Goal: Communication & Community: Answer question/provide support

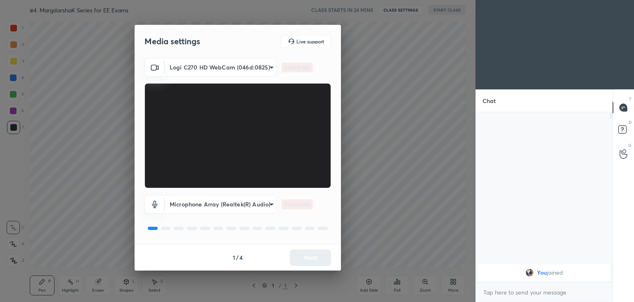
click at [223, 65] on body "1 2 3 4 5 6 7 C X Z C X Z E E Erase all H H #4. MargdarshaK Series for EE Exams…" at bounding box center [317, 151] width 634 height 302
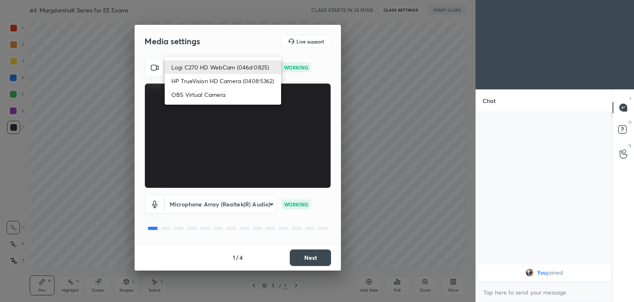
click at [221, 77] on li "HP TrueVision HD Camera (0408:5362)" at bounding box center [223, 81] width 116 height 14
type input "6e129c3dbbea9c9f038ced86e3329b4af5251c06b4e783936748cd200869bc07"
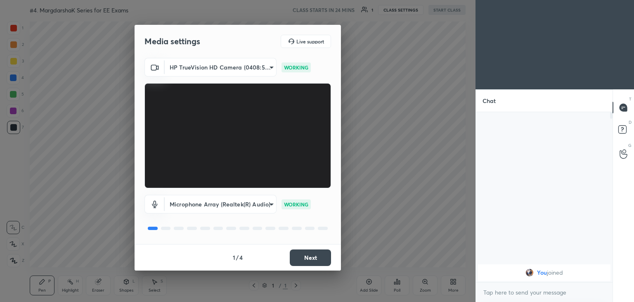
click at [318, 259] on button "Next" at bounding box center [310, 257] width 41 height 17
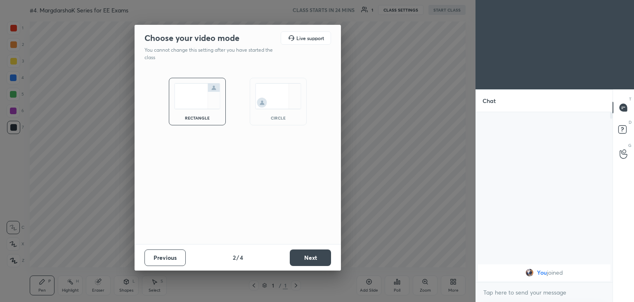
click at [318, 259] on button "Next" at bounding box center [310, 257] width 41 height 17
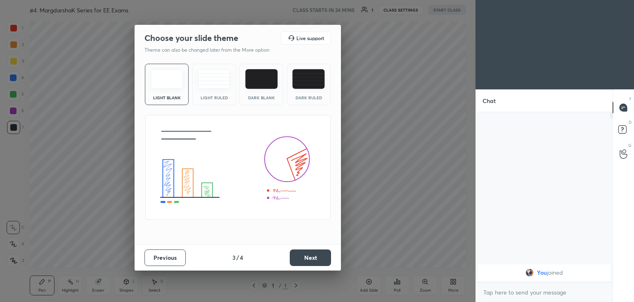
click at [318, 259] on button "Next" at bounding box center [310, 257] width 41 height 17
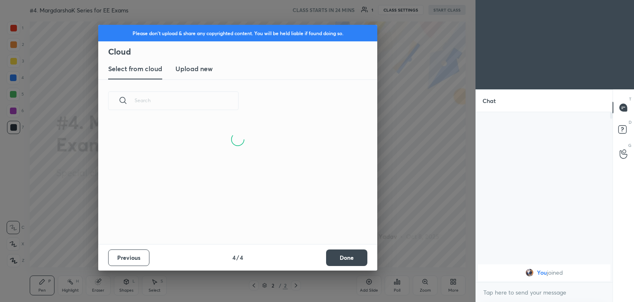
click at [345, 259] on button "Done" at bounding box center [346, 257] width 41 height 17
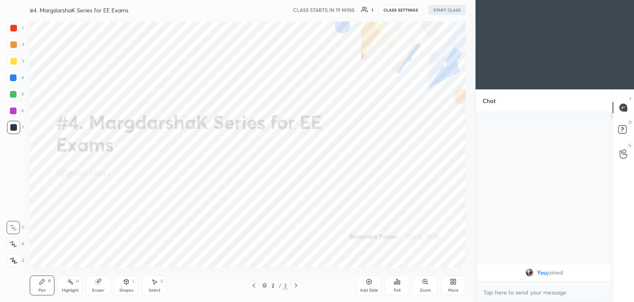
click at [455, 289] on div "More" at bounding box center [454, 290] width 10 height 4
click at [407, 202] on div "Upload File" at bounding box center [406, 204] width 21 height 4
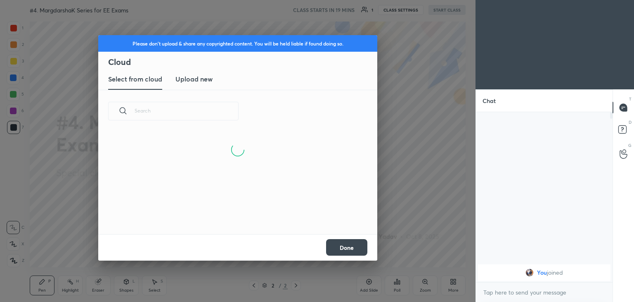
drag, startPoint x: 199, startPoint y: 76, endPoint x: 210, endPoint y: 82, distance: 12.6
click at [198, 76] on h3 "Upload new" at bounding box center [194, 79] width 37 height 10
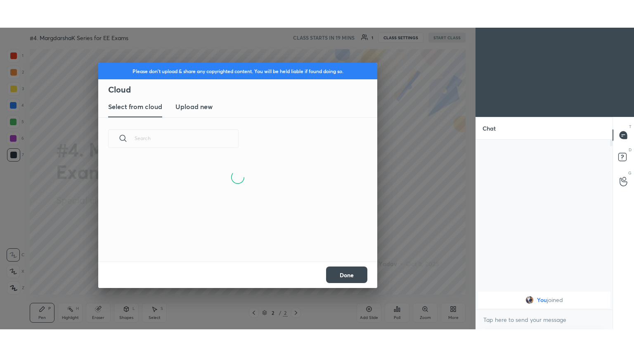
scroll to position [62, 265]
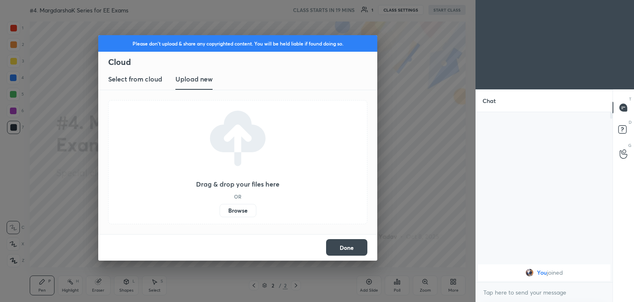
click at [230, 203] on div "Drag & drop your files here OR Browse" at bounding box center [237, 162] width 83 height 110
click at [236, 210] on label "Browse" at bounding box center [238, 210] width 37 height 13
click at [220, 210] on input "Browse" at bounding box center [220, 210] width 0 height 13
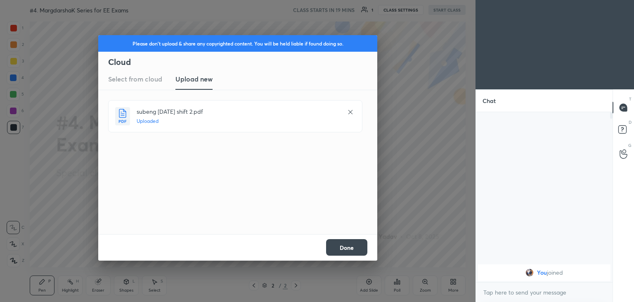
click at [345, 251] on button "Done" at bounding box center [346, 247] width 41 height 17
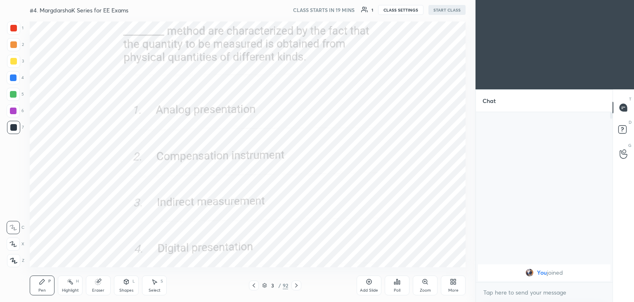
click at [254, 283] on icon at bounding box center [254, 285] width 7 height 7
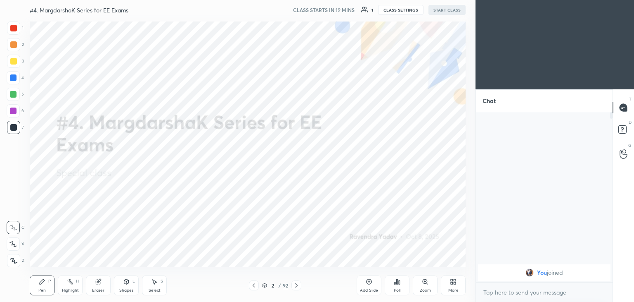
click at [454, 291] on div "More" at bounding box center [454, 290] width 10 height 4
click at [448, 229] on div "Full screen" at bounding box center [443, 227] width 21 height 4
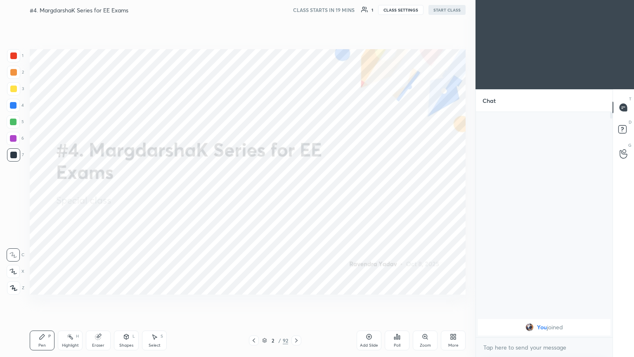
scroll to position [154, 134]
click at [455, 301] on div "More" at bounding box center [453, 340] width 25 height 20
click at [407, 254] on div "Upload File" at bounding box center [406, 254] width 33 height 20
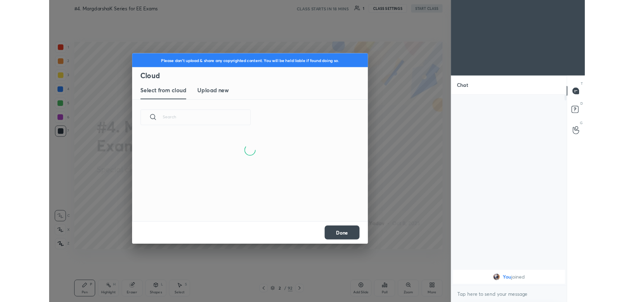
scroll to position [62, 265]
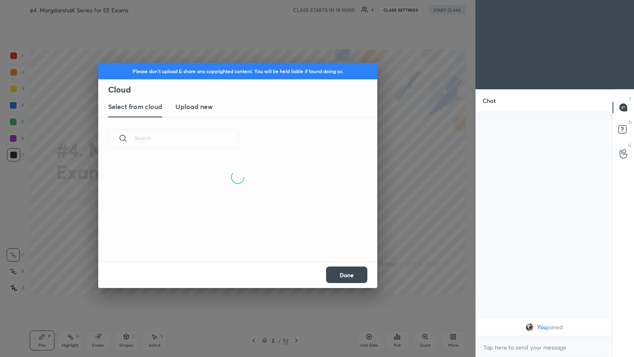
click at [194, 106] on h3 "Upload new" at bounding box center [194, 107] width 37 height 10
click at [239, 240] on label "Browse" at bounding box center [238, 237] width 37 height 13
click at [220, 240] on input "Browse" at bounding box center [220, 237] width 0 height 13
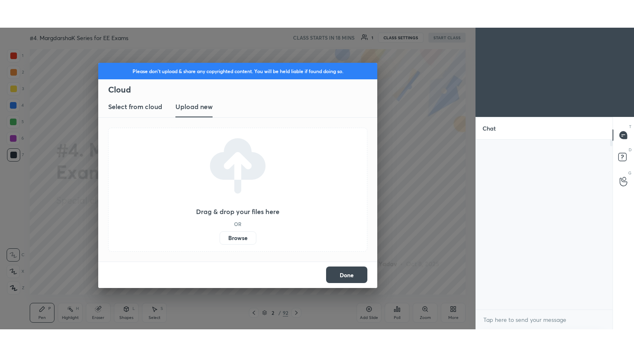
scroll to position [41059, 40865]
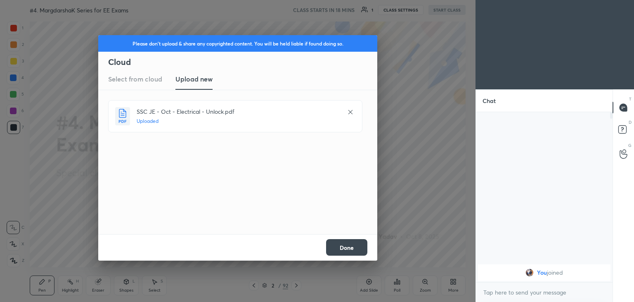
click at [326, 241] on div "Done" at bounding box center [237, 247] width 279 height 26
click at [340, 248] on button "Done" at bounding box center [346, 247] width 41 height 17
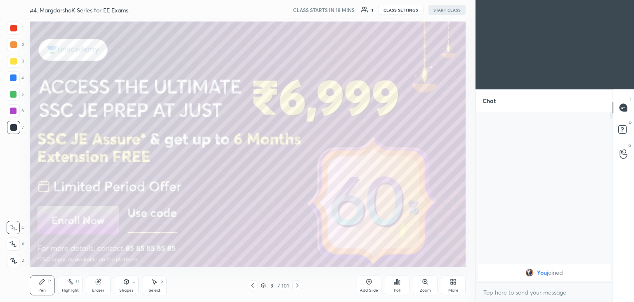
click at [454, 285] on div "More" at bounding box center [453, 285] width 25 height 20
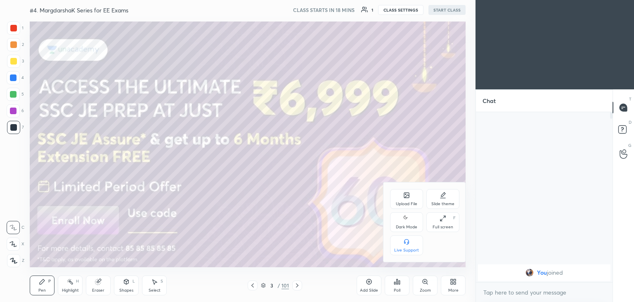
drag, startPoint x: 444, startPoint y: 212, endPoint x: 448, endPoint y: 258, distance: 46.0
click at [444, 215] on div "Full screen F" at bounding box center [443, 222] width 33 height 20
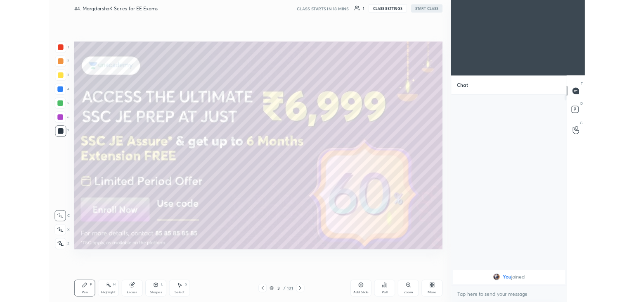
scroll to position [154, 134]
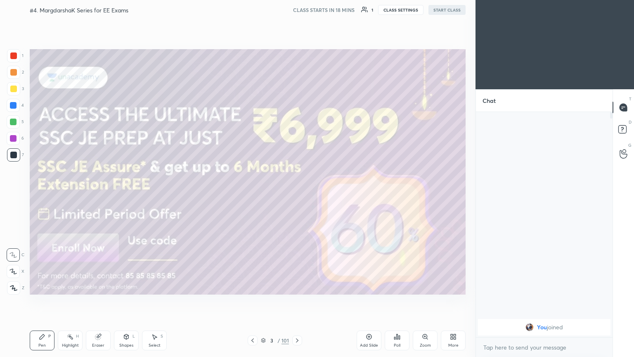
click at [14, 87] on div at bounding box center [13, 89] width 7 height 7
click at [14, 275] on div at bounding box center [13, 271] width 13 height 13
click at [455, 11] on button "START CLASS" at bounding box center [447, 10] width 37 height 10
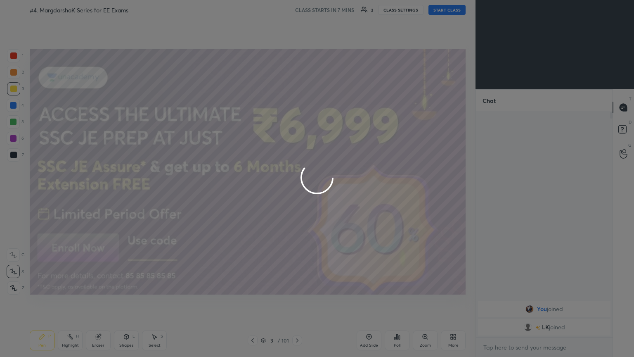
type textarea "x"
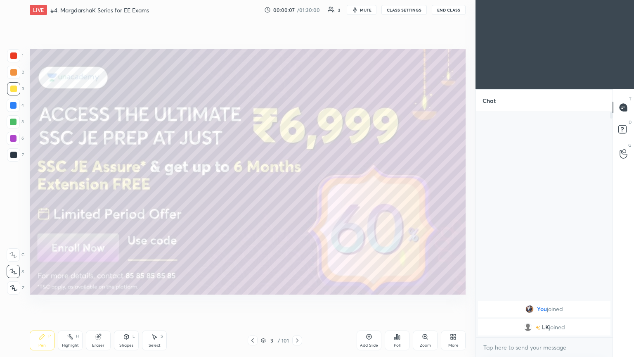
click at [371, 12] on span "mute" at bounding box center [366, 10] width 12 height 6
click at [364, 8] on span "unmute" at bounding box center [365, 10] width 18 height 6
click at [422, 10] on button "CLASS SETTINGS" at bounding box center [404, 10] width 45 height 10
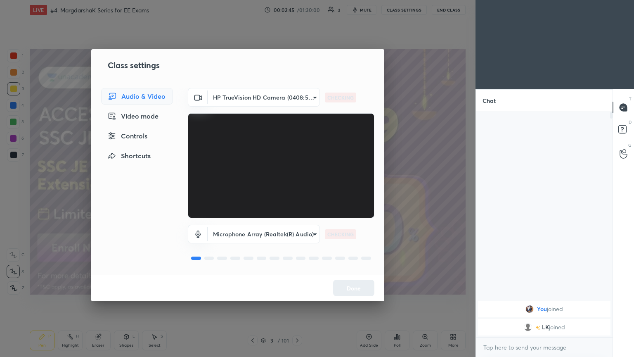
click at [255, 101] on body "1 2 3 4 5 6 7 C X Z C X Z E E Erase all H H LIVE #4. MargdarshaK Series for EE …" at bounding box center [317, 178] width 634 height 357
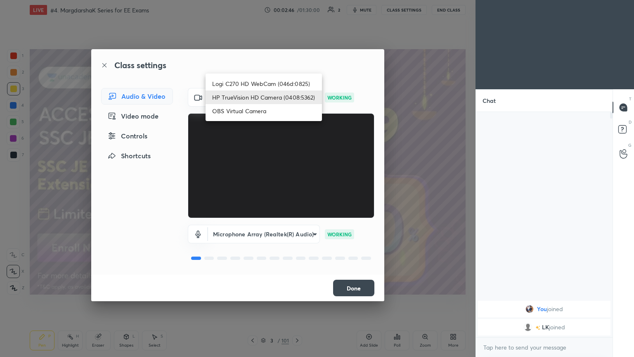
click at [261, 81] on li "Logi C270 HD WebCam (046d:0825)" at bounding box center [264, 84] width 116 height 14
type input "f7d1afb7c9de9e4a754af8163ae90a07716e8f4ac3369fe1a9090404ef363049"
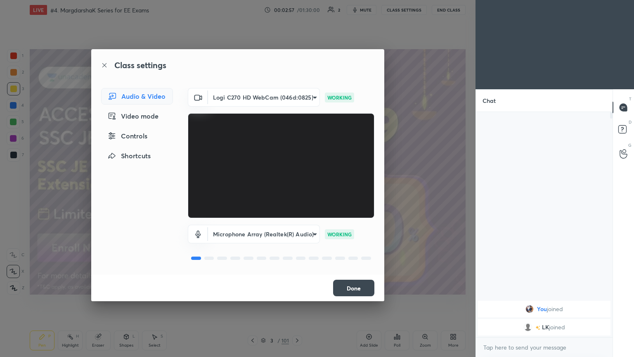
click at [367, 292] on button "Done" at bounding box center [353, 288] width 41 height 17
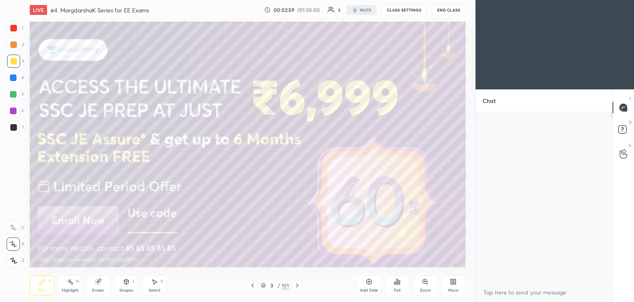
type textarea "x"
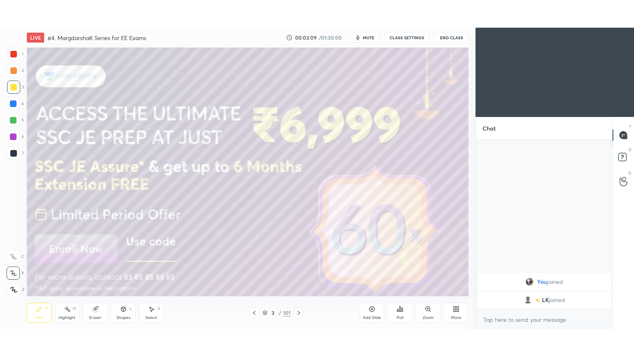
scroll to position [41059, 40865]
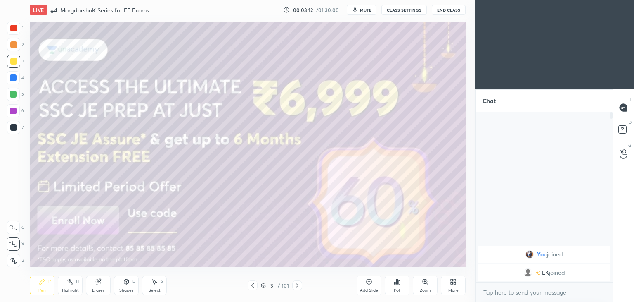
click at [15, 58] on div at bounding box center [13, 61] width 13 height 13
click at [15, 245] on icon at bounding box center [13, 244] width 7 height 6
click at [450, 283] on icon at bounding box center [453, 281] width 7 height 7
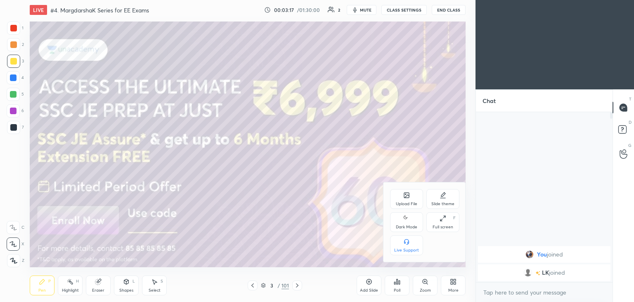
click at [441, 228] on div "Full screen" at bounding box center [443, 227] width 21 height 4
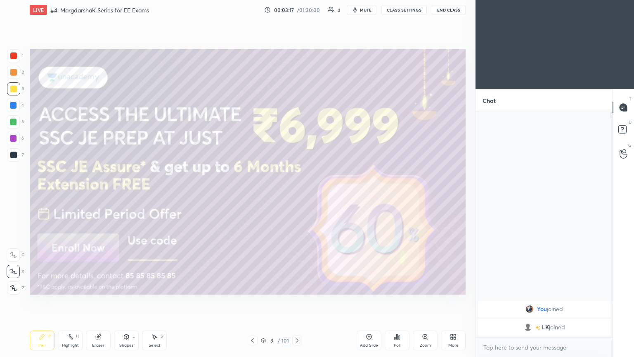
scroll to position [154, 134]
click at [17, 92] on div at bounding box center [13, 88] width 13 height 13
click at [12, 273] on icon at bounding box center [13, 272] width 7 height 6
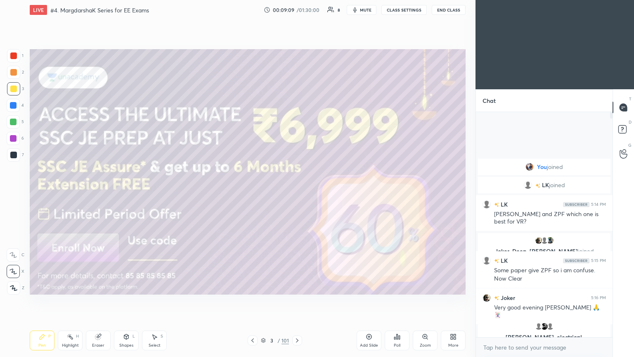
click at [298, 301] on icon at bounding box center [297, 340] width 7 height 7
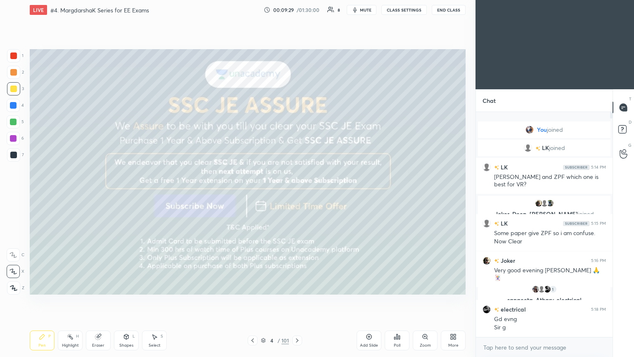
click at [294, 301] on icon at bounding box center [297, 340] width 7 height 7
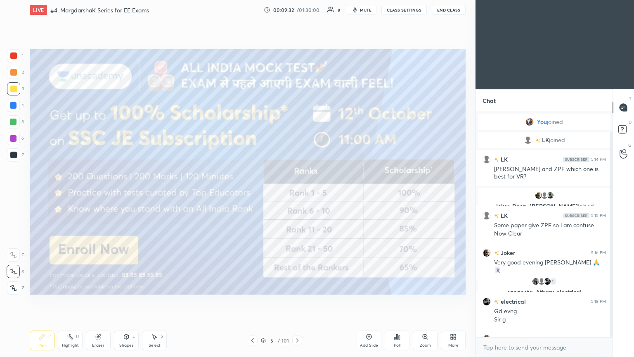
scroll to position [21, 0]
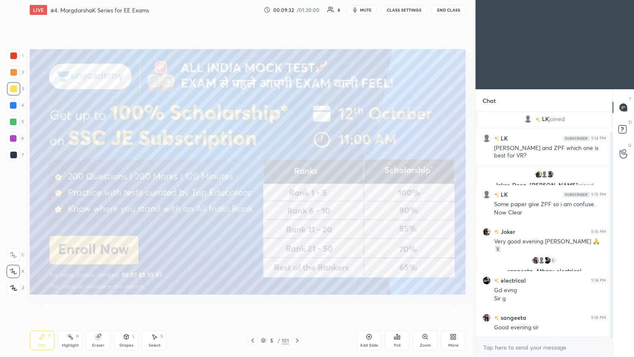
drag, startPoint x: 610, startPoint y: 265, endPoint x: 610, endPoint y: 271, distance: 6.2
click at [611, 273] on div at bounding box center [612, 234] width 2 height 206
click at [13, 91] on div at bounding box center [13, 89] width 7 height 7
click at [296, 301] on icon at bounding box center [297, 340] width 2 height 4
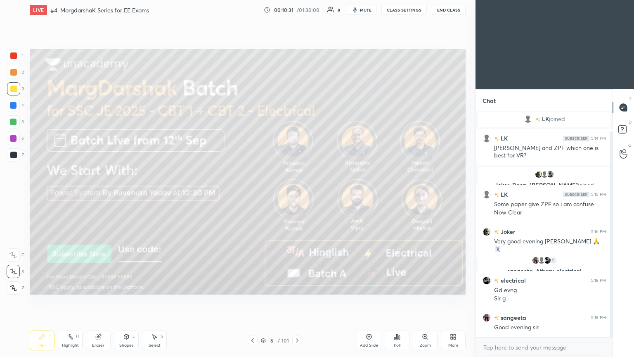
click at [294, 301] on icon at bounding box center [297, 340] width 7 height 7
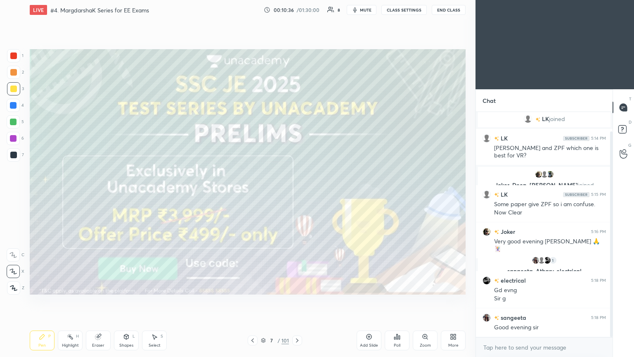
click at [294, 301] on icon at bounding box center [297, 340] width 7 height 7
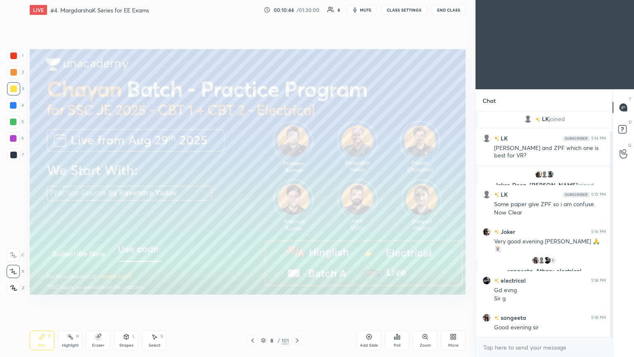
click at [294, 301] on icon at bounding box center [297, 340] width 7 height 7
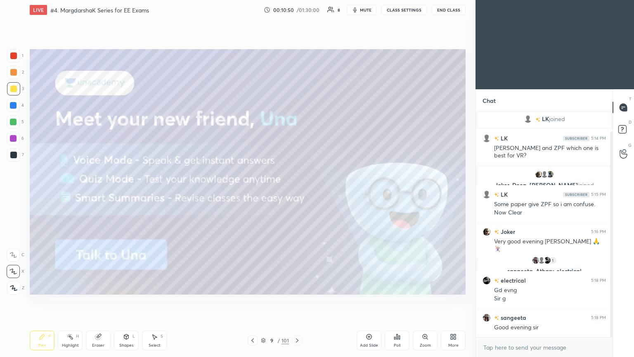
click at [296, 301] on icon at bounding box center [297, 340] width 7 height 7
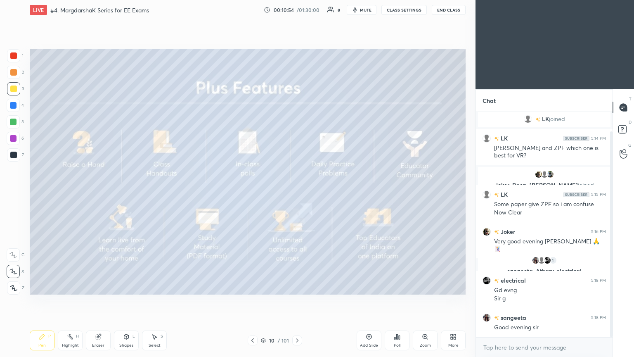
click at [289, 301] on div "10 / 101" at bounding box center [275, 340] width 55 height 10
click at [299, 301] on icon at bounding box center [297, 340] width 7 height 7
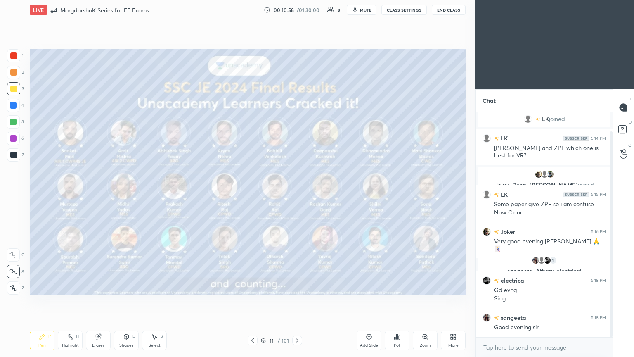
click at [294, 301] on icon at bounding box center [297, 340] width 7 height 7
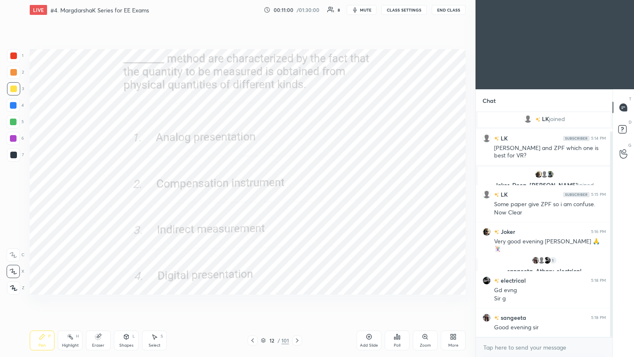
drag, startPoint x: 17, startPoint y: 56, endPoint x: 25, endPoint y: 56, distance: 8.7
click at [14, 58] on div at bounding box center [13, 55] width 7 height 7
click at [397, 301] on div "Poll" at bounding box center [397, 345] width 7 height 4
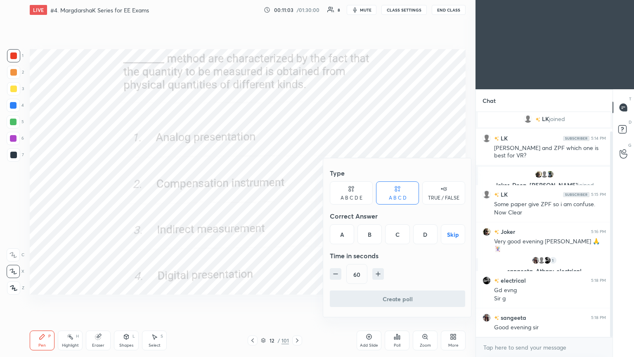
click at [400, 233] on div "C" at bounding box center [397, 234] width 24 height 20
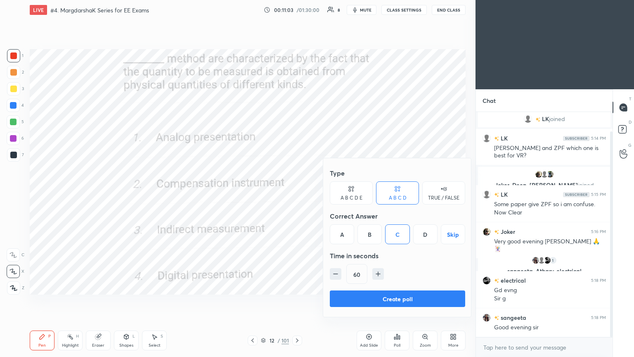
click at [400, 296] on button "Create poll" at bounding box center [397, 298] width 135 height 17
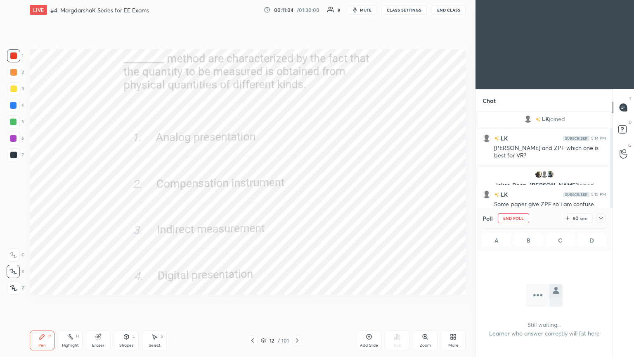
scroll to position [0, 0]
click at [603, 218] on icon at bounding box center [601, 218] width 7 height 7
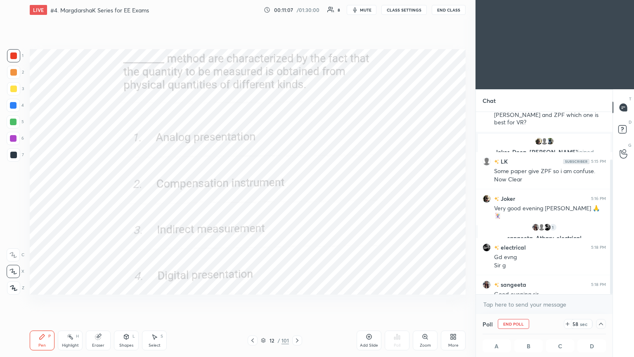
scroll to position [64, 0]
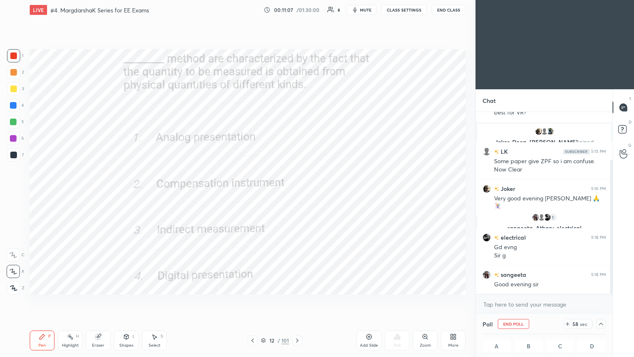
drag, startPoint x: 611, startPoint y: 215, endPoint x: 613, endPoint y: 259, distance: 43.4
click at [613, 263] on div at bounding box center [612, 226] width 2 height 135
click at [604, 301] on icon at bounding box center [601, 324] width 7 height 7
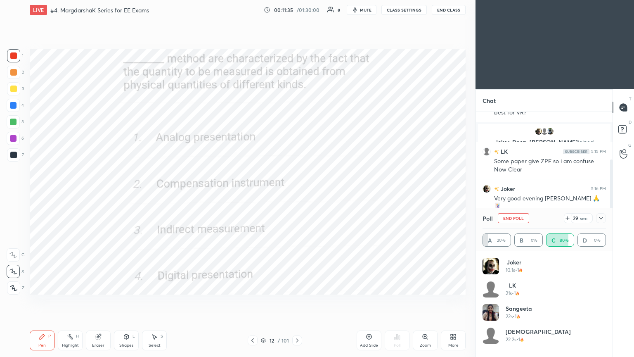
scroll to position [110, 0]
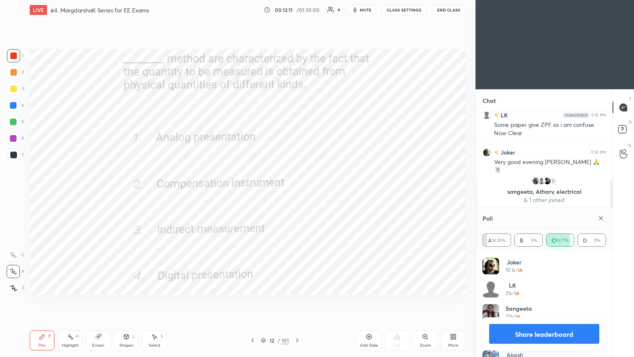
click at [600, 219] on icon at bounding box center [601, 218] width 7 height 7
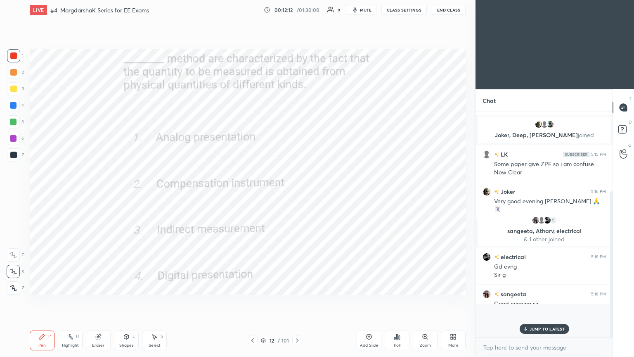
scroll to position [223, 134]
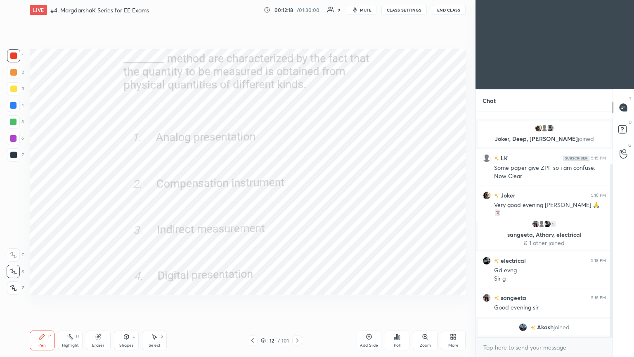
drag, startPoint x: 261, startPoint y: 340, endPoint x: 268, endPoint y: 341, distance: 6.7
click at [262, 301] on icon at bounding box center [263, 340] width 5 height 5
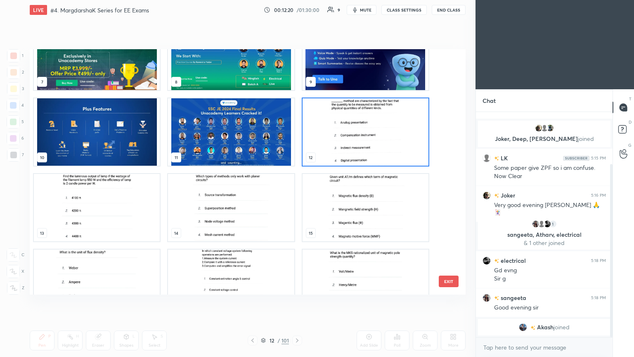
scroll to position [193, 0]
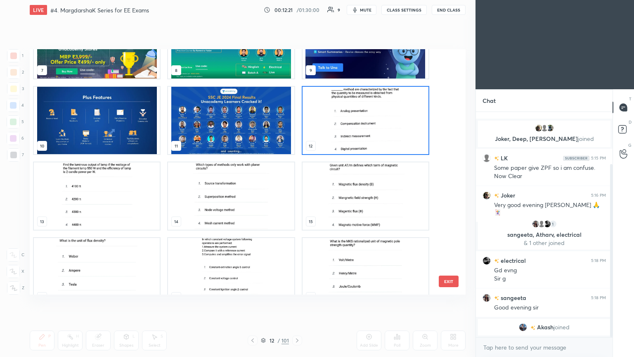
click at [242, 197] on img "grid" at bounding box center [231, 195] width 126 height 67
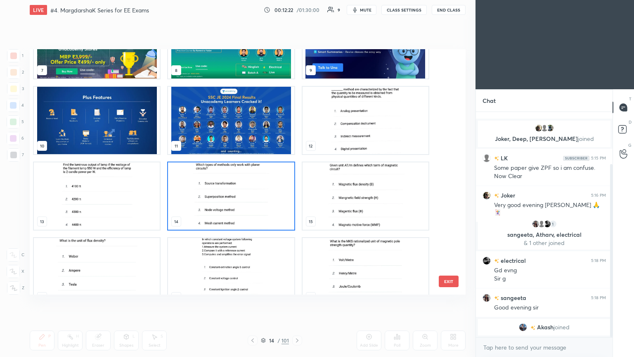
click at [245, 199] on img "grid" at bounding box center [231, 195] width 126 height 67
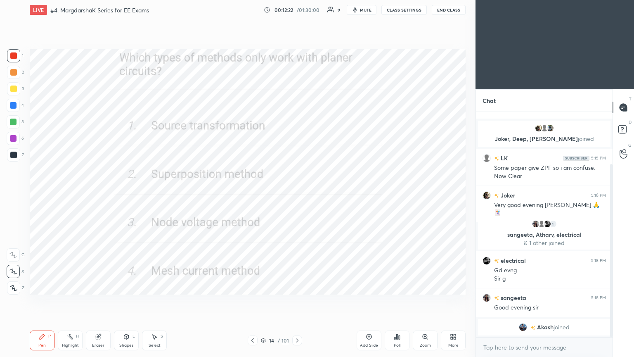
click at [248, 198] on img "grid" at bounding box center [231, 195] width 126 height 67
click at [395, 301] on div "Poll" at bounding box center [397, 340] width 25 height 20
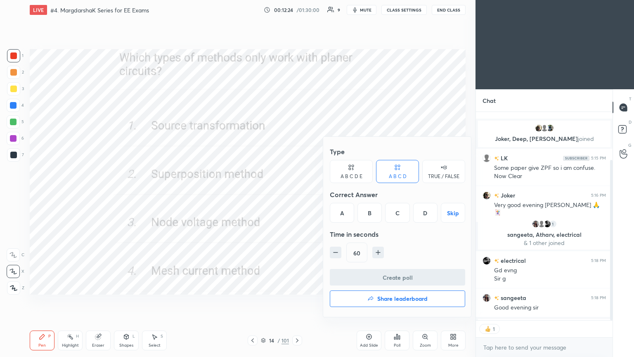
scroll to position [2, 2]
drag, startPoint x: 429, startPoint y: 211, endPoint x: 423, endPoint y: 238, distance: 27.1
click at [428, 215] on div "D" at bounding box center [425, 213] width 24 height 20
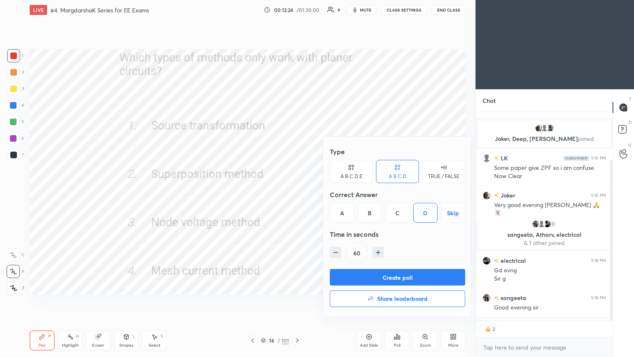
click at [413, 276] on button "Create poll" at bounding box center [397, 277] width 135 height 17
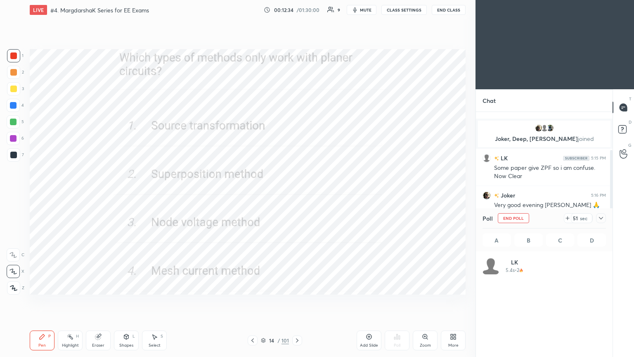
scroll to position [180, 134]
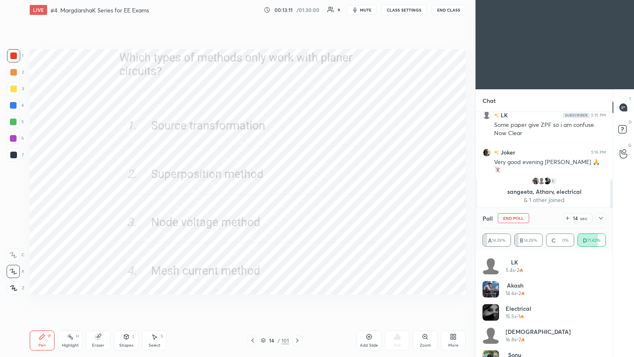
click at [514, 220] on button "End Poll" at bounding box center [513, 218] width 31 height 10
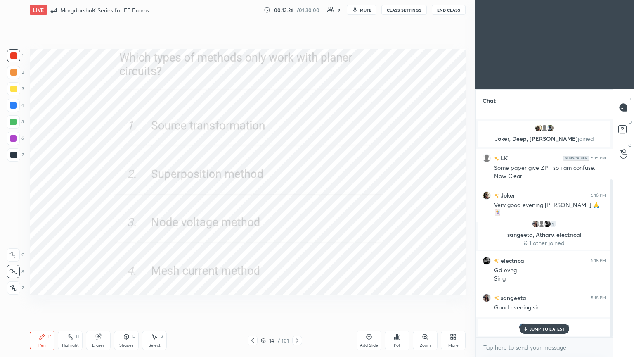
scroll to position [96, 0]
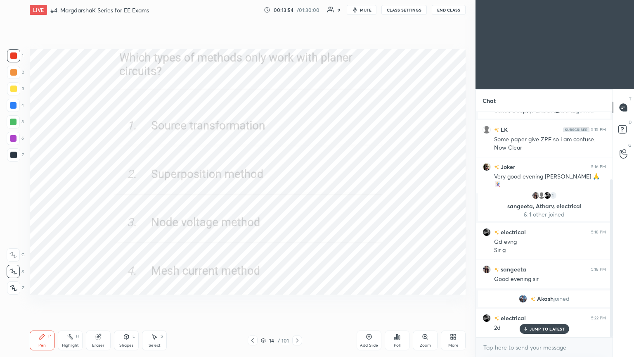
click at [296, 301] on icon at bounding box center [297, 340] width 2 height 4
click at [397, 301] on div "Poll" at bounding box center [397, 340] width 25 height 20
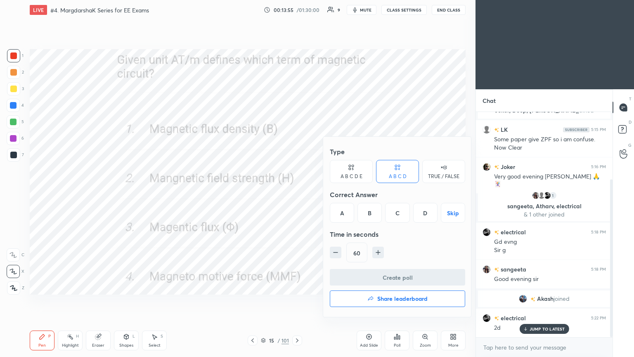
click at [370, 221] on div "B" at bounding box center [370, 213] width 24 height 20
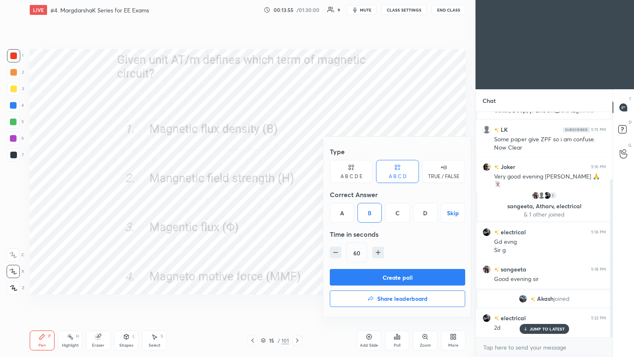
click at [375, 281] on button "Create poll" at bounding box center [397, 277] width 135 height 17
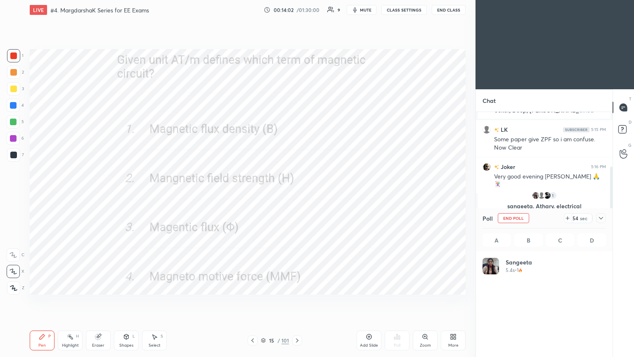
scroll to position [97, 121]
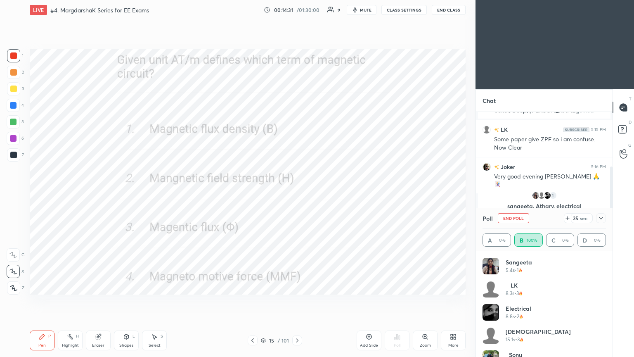
click at [607, 271] on div "[PERSON_NAME] 5.4s • 1 LK 8.3s • 3 electrical 8.8s • 2 [PERSON_NAME] 15.1s • 3 …" at bounding box center [544, 304] width 137 height 106
drag, startPoint x: 605, startPoint y: 270, endPoint x: 604, endPoint y: 314, distance: 43.8
click at [602, 301] on div "[PERSON_NAME] 5.4s • 1 LK 8.3s • 3 electrical 8.8s • 2 [PERSON_NAME] 15.1s • 3 …" at bounding box center [544, 304] width 137 height 106
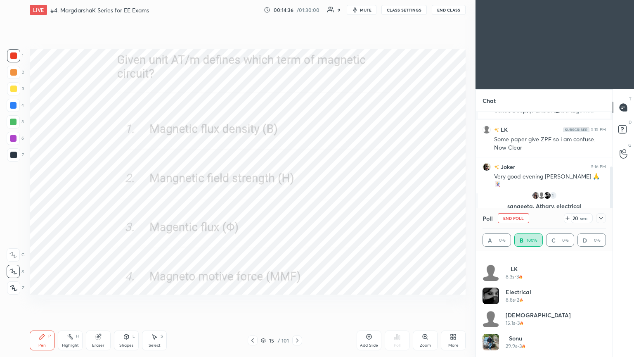
scroll to position [0, 0]
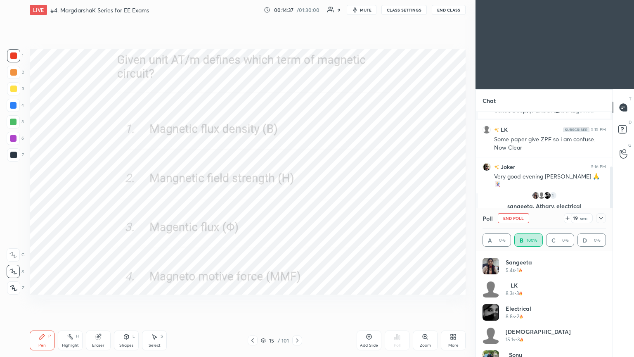
click at [516, 224] on div "Poll End Poll 19 sec" at bounding box center [545, 218] width 124 height 20
click at [519, 215] on button "End Poll" at bounding box center [513, 218] width 31 height 10
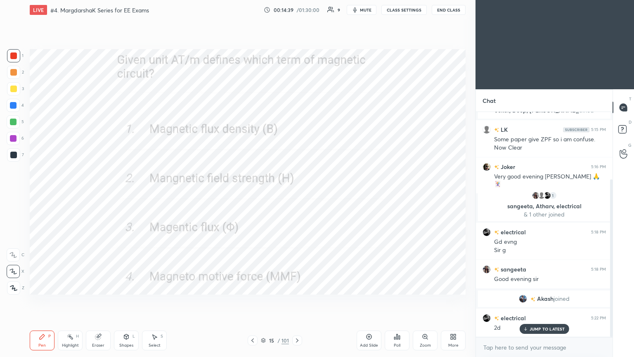
scroll to position [3, 2]
click at [296, 301] on icon at bounding box center [297, 340] width 7 height 7
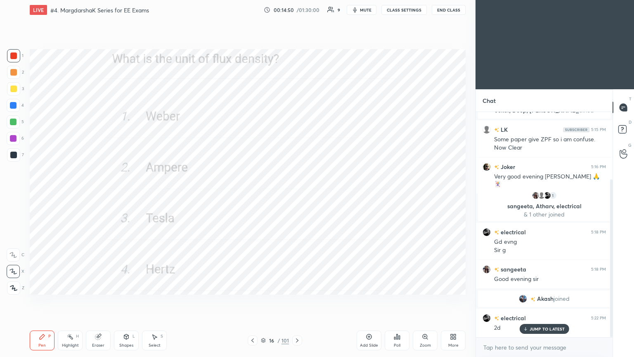
click at [399, 301] on div "Poll" at bounding box center [397, 345] width 7 height 4
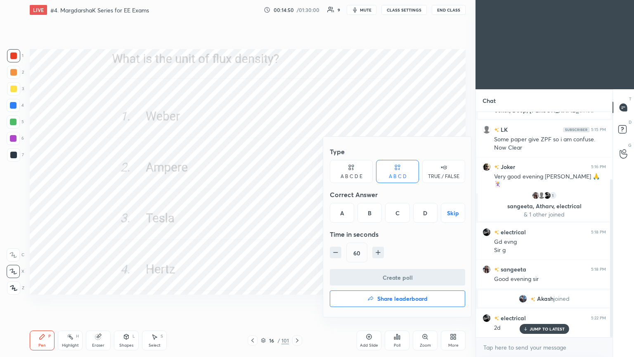
click at [397, 205] on div "C" at bounding box center [397, 213] width 24 height 20
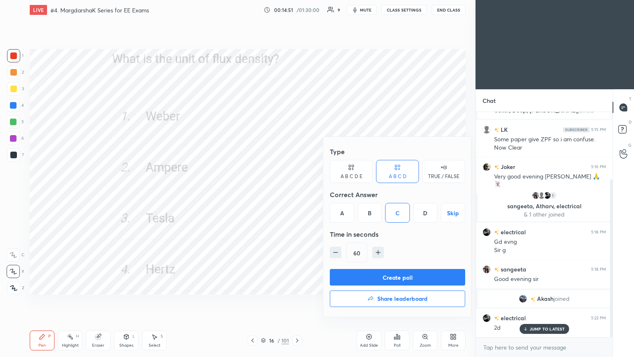
click at [392, 274] on button "Create poll" at bounding box center [397, 277] width 135 height 17
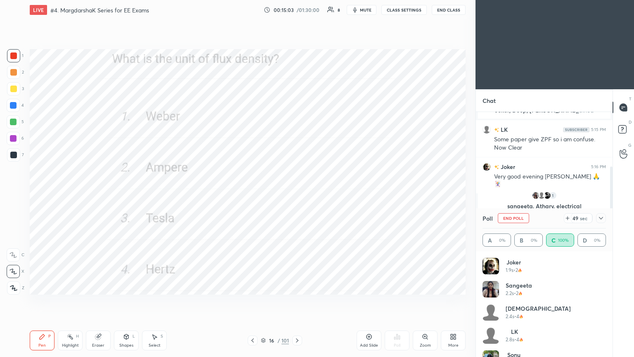
scroll to position [17, 0]
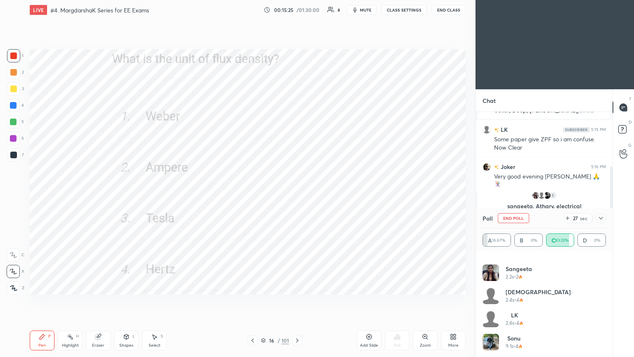
click at [516, 215] on button "End Poll" at bounding box center [513, 218] width 31 height 10
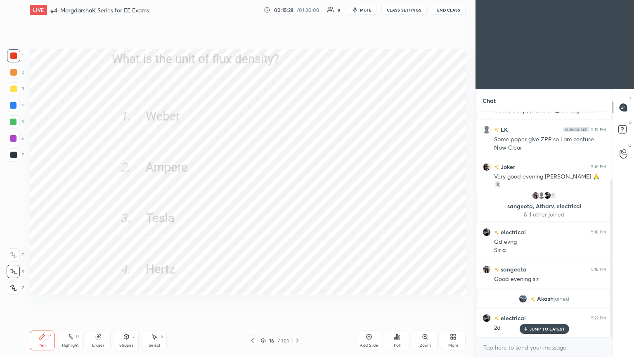
click at [261, 301] on div "16 / 101" at bounding box center [275, 340] width 55 height 10
click at [262, 301] on icon at bounding box center [263, 340] width 5 height 5
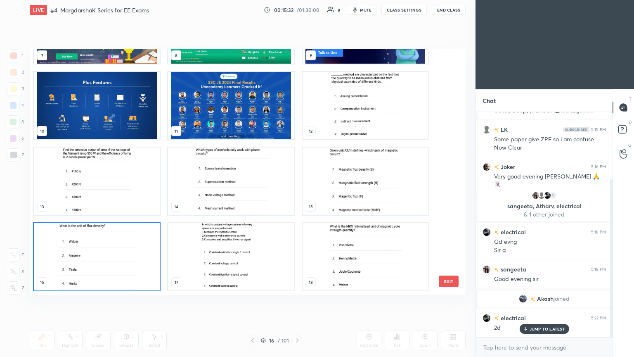
click at [374, 264] on img "grid" at bounding box center [366, 256] width 126 height 67
click at [375, 263] on img "grid" at bounding box center [366, 256] width 126 height 67
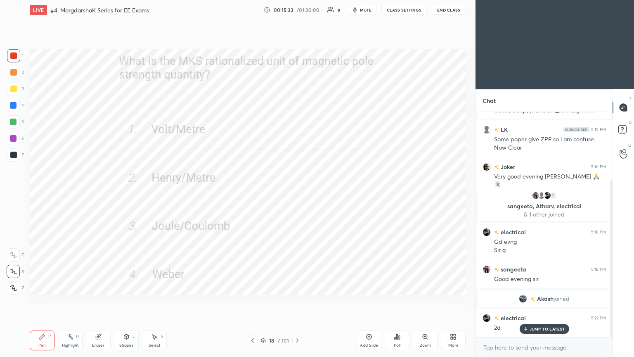
click at [395, 301] on div "Poll" at bounding box center [397, 340] width 25 height 20
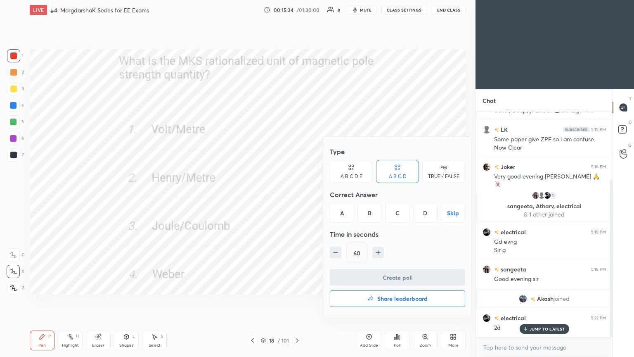
click at [421, 215] on div "D" at bounding box center [425, 213] width 24 height 20
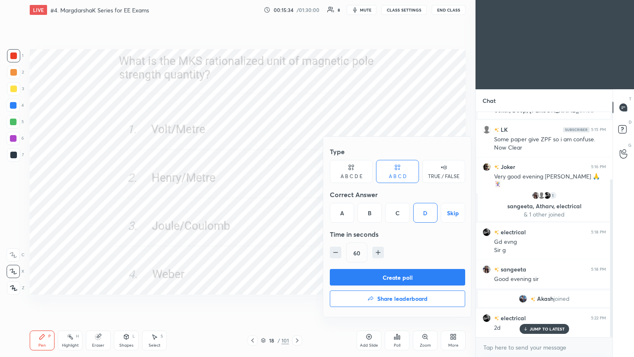
click at [413, 271] on button "Create poll" at bounding box center [397, 277] width 135 height 17
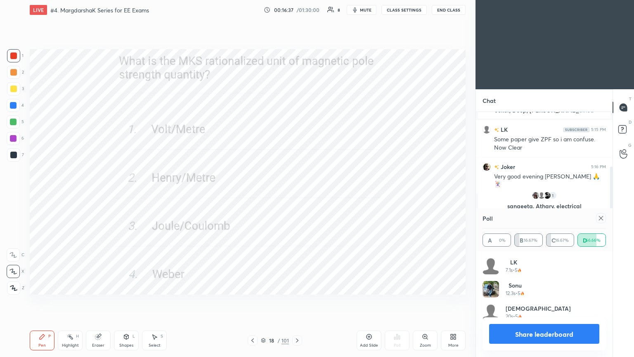
click at [600, 218] on icon at bounding box center [601, 218] width 7 height 7
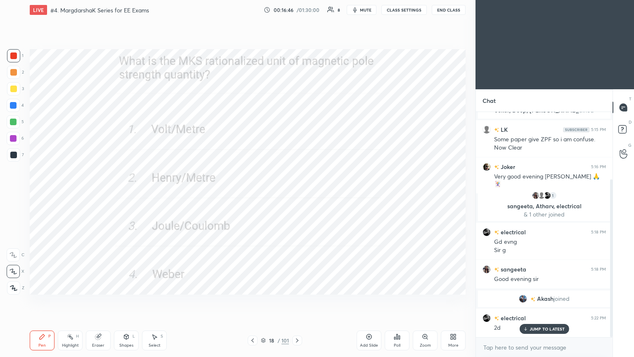
click at [298, 301] on icon at bounding box center [297, 340] width 7 height 7
click at [399, 301] on div "Poll" at bounding box center [397, 345] width 7 height 4
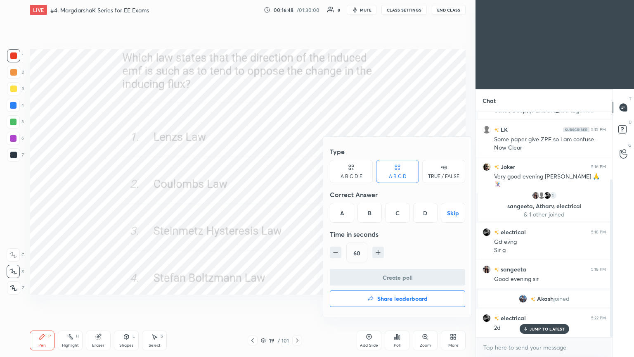
click at [344, 217] on div "A" at bounding box center [342, 213] width 24 height 20
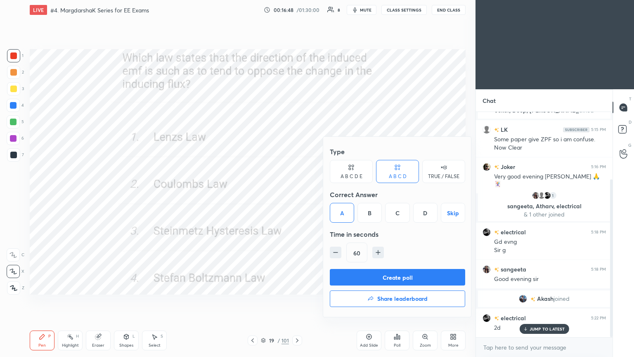
click at [359, 276] on button "Create poll" at bounding box center [397, 277] width 135 height 17
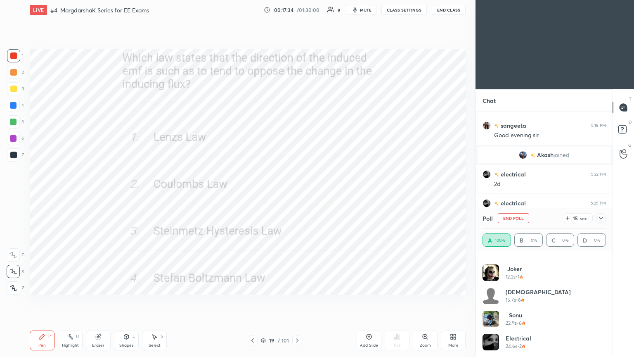
click at [519, 220] on button "End Poll" at bounding box center [513, 218] width 31 height 10
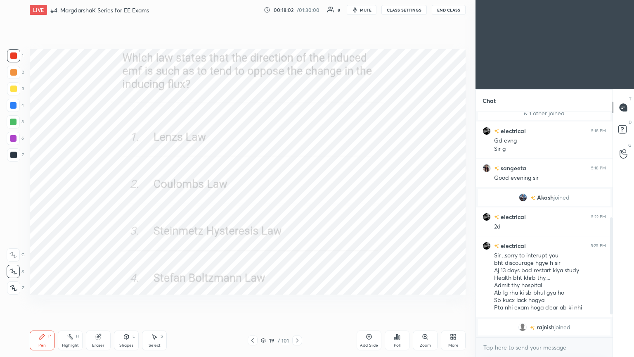
click at [295, 301] on div at bounding box center [297, 340] width 10 height 10
click at [391, 301] on div "Poll" at bounding box center [397, 340] width 25 height 20
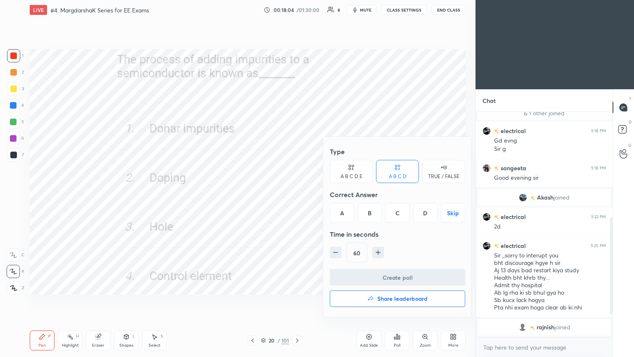
click at [371, 208] on div "B" at bounding box center [370, 213] width 24 height 20
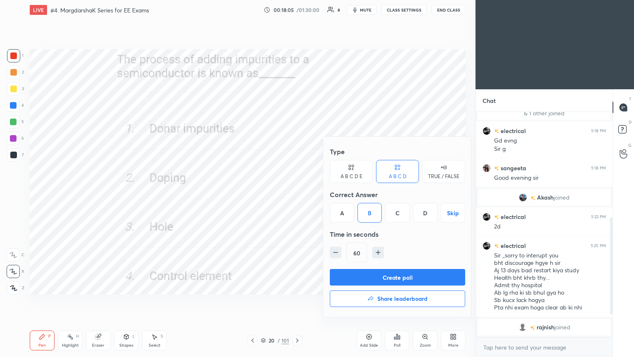
click at [382, 280] on button "Create poll" at bounding box center [397, 277] width 135 height 17
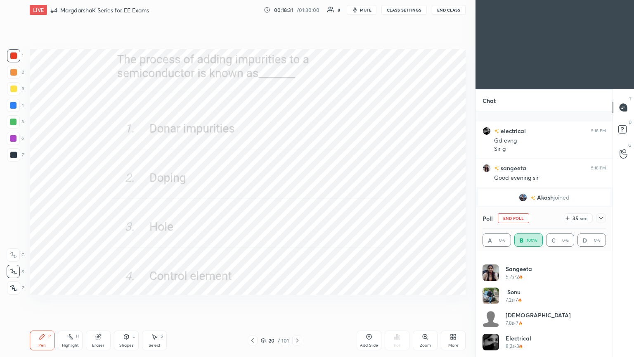
scroll to position [269, 0]
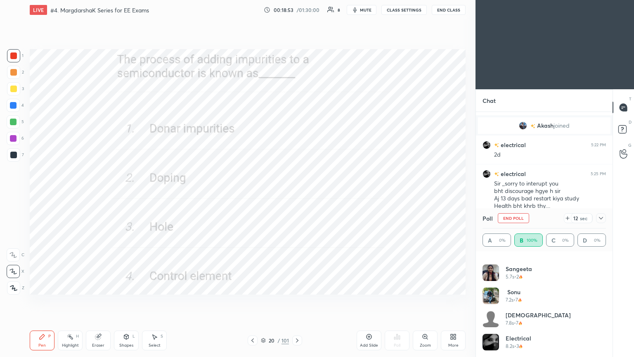
click at [508, 217] on button "End Poll" at bounding box center [513, 218] width 31 height 10
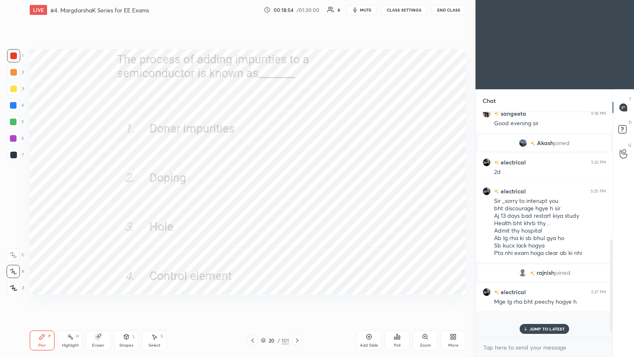
scroll to position [226, 0]
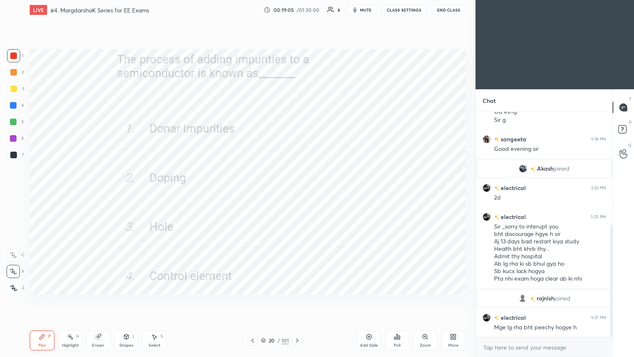
click at [296, 301] on icon at bounding box center [297, 340] width 7 height 7
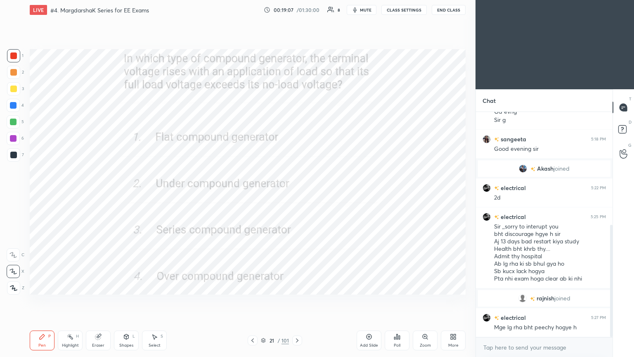
click at [394, 301] on div "Poll" at bounding box center [397, 345] width 7 height 4
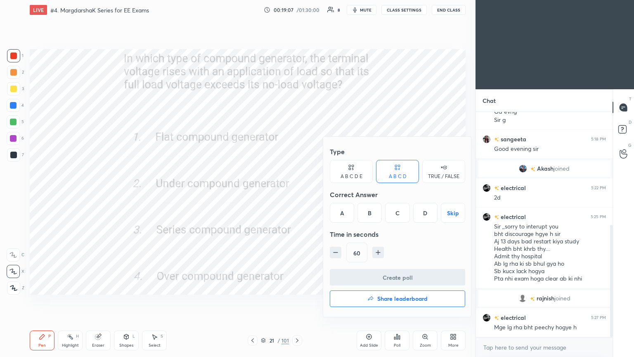
click at [425, 215] on div "D" at bounding box center [425, 213] width 24 height 20
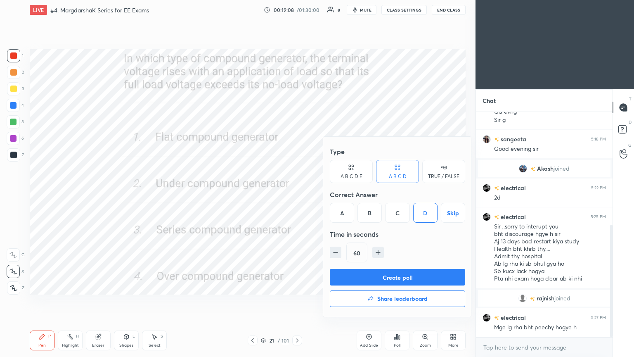
click at [412, 266] on div "Type A B C D E A B C D TRUE / FALSE Correct Answer A B C D Skip Time in seconds…" at bounding box center [397, 206] width 135 height 126
click at [418, 278] on button "Create poll" at bounding box center [397, 277] width 135 height 17
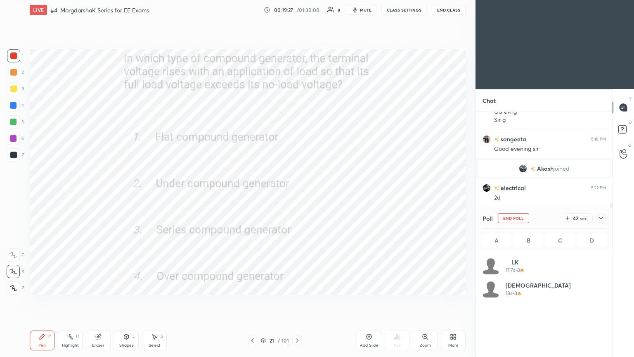
scroll to position [97, 121]
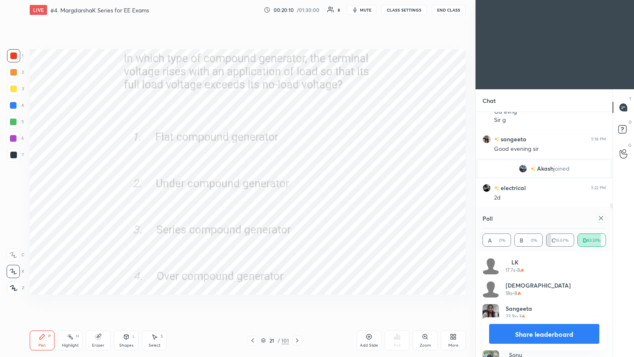
click at [601, 221] on icon at bounding box center [601, 218] width 7 height 7
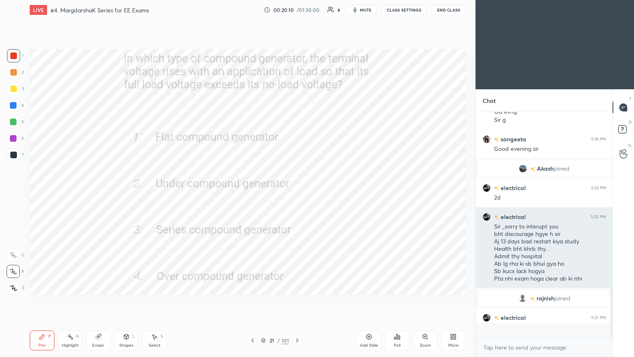
scroll to position [2, 2]
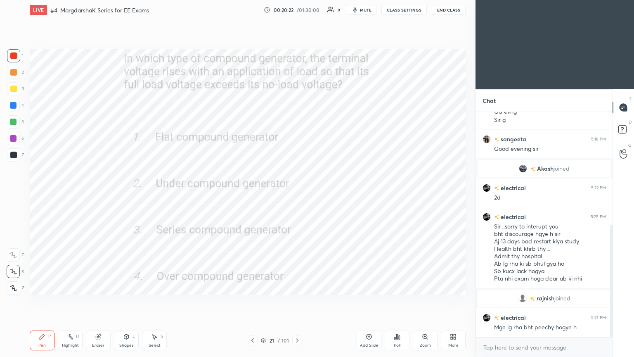
click at [296, 301] on div at bounding box center [297, 340] width 10 height 10
click at [402, 301] on div "Poll" at bounding box center [397, 340] width 25 height 20
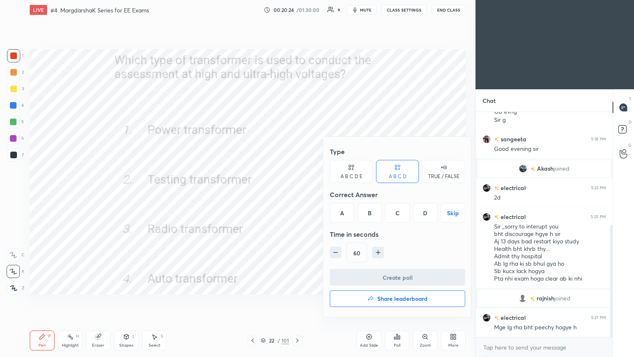
click at [368, 215] on div "B" at bounding box center [370, 213] width 24 height 20
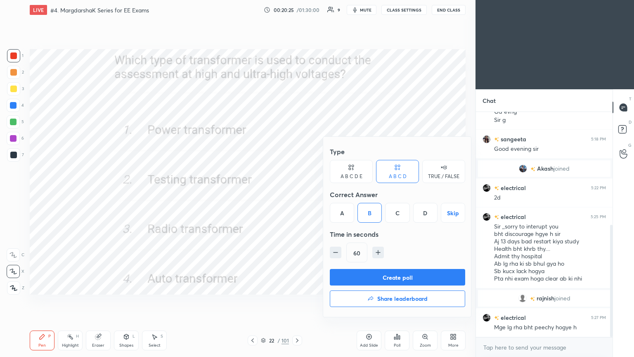
click at [368, 279] on button "Create poll" at bounding box center [397, 277] width 135 height 17
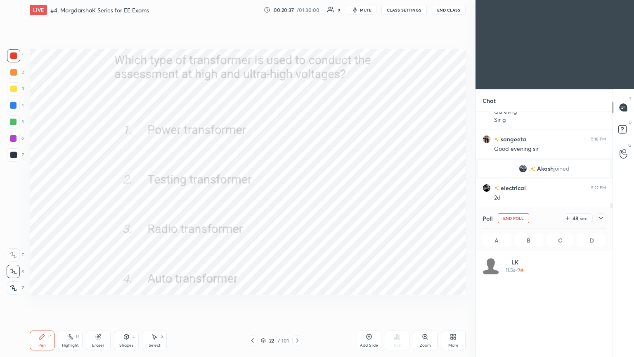
scroll to position [97, 121]
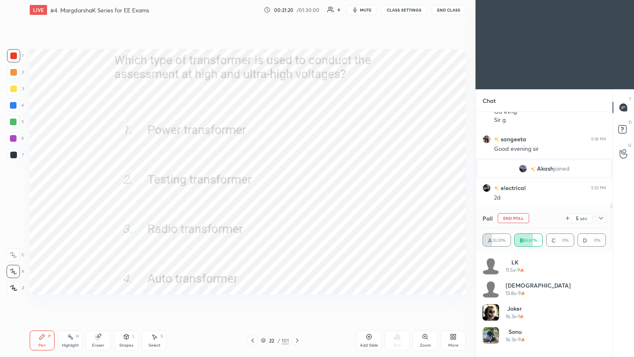
click at [519, 224] on div "Poll End Poll 5 sec" at bounding box center [545, 218] width 124 height 20
click at [503, 219] on button "End Poll" at bounding box center [513, 218] width 31 height 10
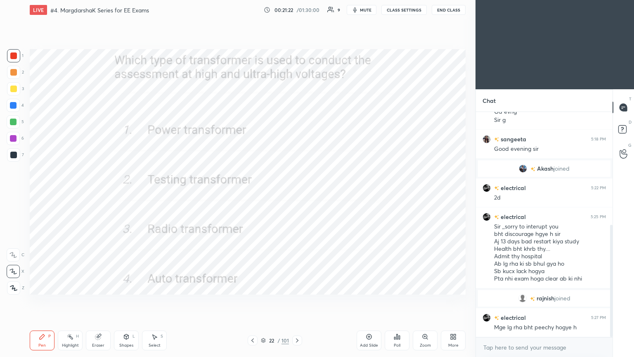
scroll to position [223, 134]
click at [296, 301] on icon at bounding box center [297, 340] width 7 height 7
click at [400, 301] on div "Poll" at bounding box center [397, 345] width 7 height 4
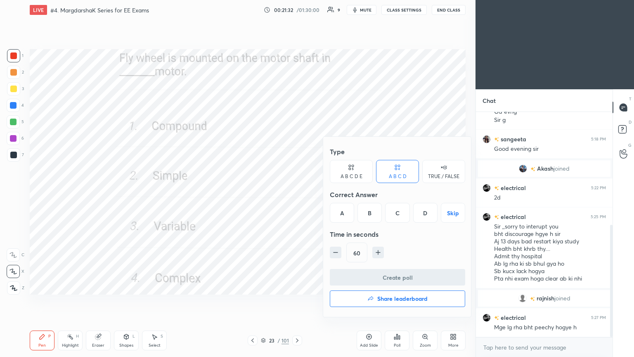
click at [347, 216] on div "A" at bounding box center [342, 213] width 24 height 20
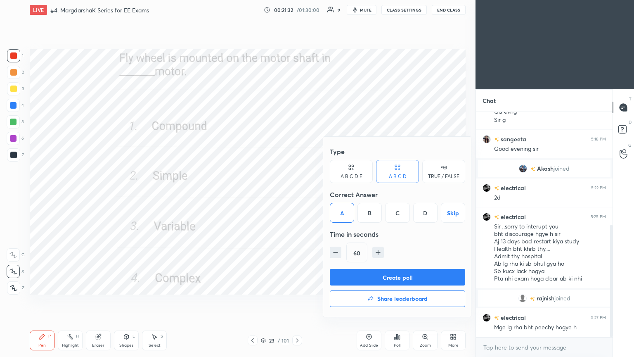
click at [365, 278] on button "Create poll" at bounding box center [397, 277] width 135 height 17
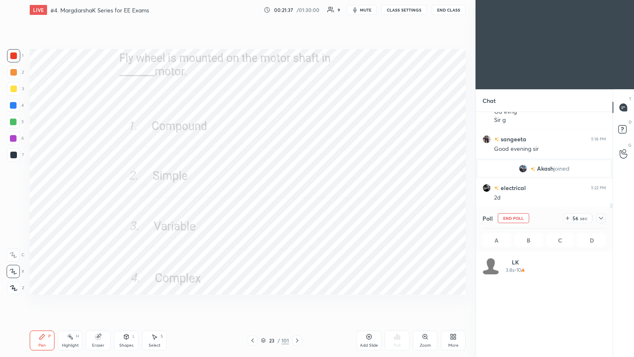
scroll to position [97, 121]
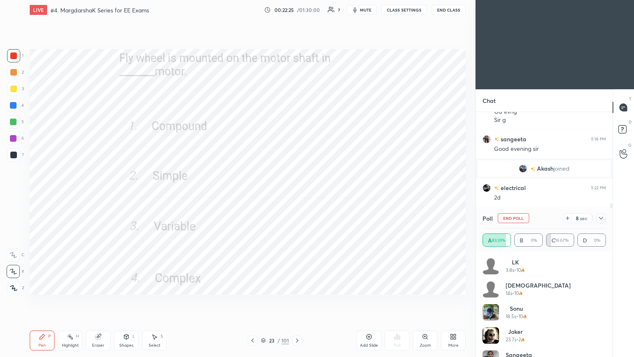
drag, startPoint x: 609, startPoint y: 293, endPoint x: 607, endPoint y: 327, distance: 34.4
click at [610, 301] on div "LK 3.8s • 10 [DEMOGRAPHIC_DATA] 14s • 10 [PERSON_NAME] 18.5s • 10 Joker 23.7s •…" at bounding box center [544, 304] width 137 height 106
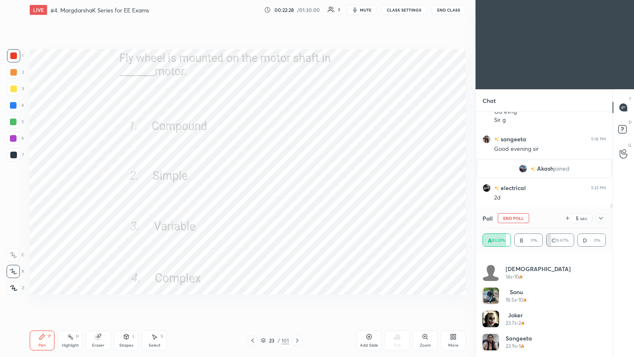
scroll to position [0, 0]
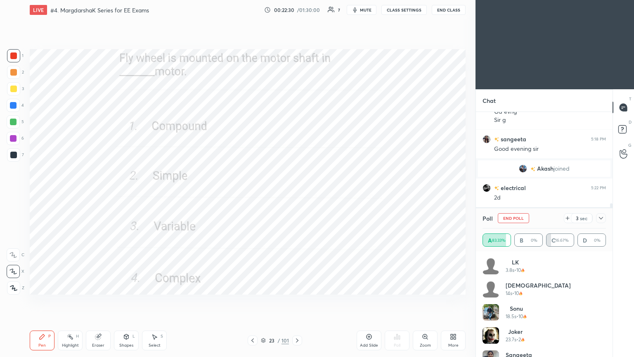
click at [519, 219] on button "End Poll" at bounding box center [513, 218] width 31 height 10
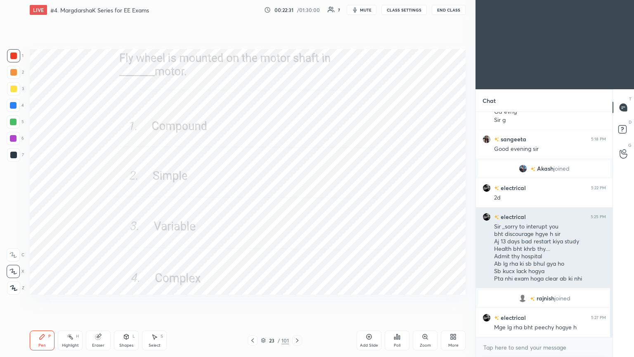
scroll to position [2, 2]
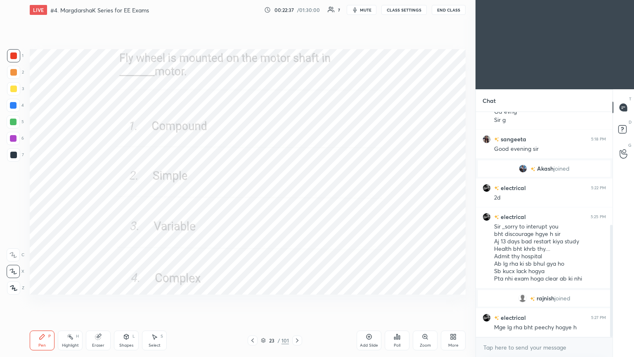
click at [295, 301] on icon at bounding box center [297, 340] width 7 height 7
click at [394, 301] on div "Poll" at bounding box center [397, 340] width 25 height 20
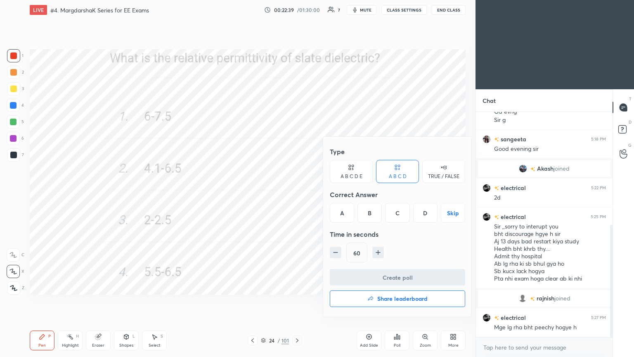
click at [334, 212] on div "A" at bounding box center [342, 213] width 24 height 20
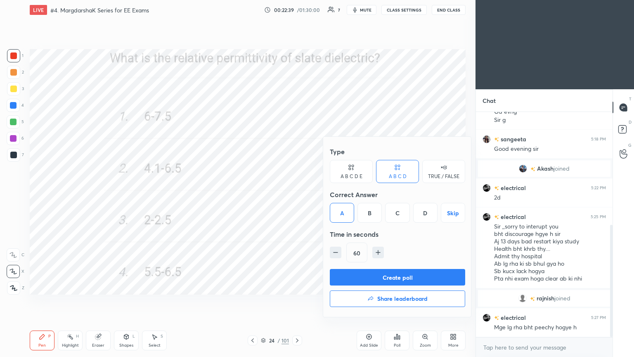
click at [369, 286] on div "Create poll Share leaderboard" at bounding box center [397, 289] width 135 height 41
click at [377, 283] on button "Create poll" at bounding box center [397, 277] width 135 height 17
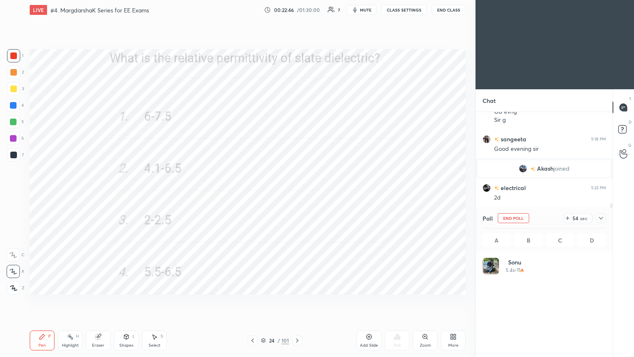
scroll to position [97, 121]
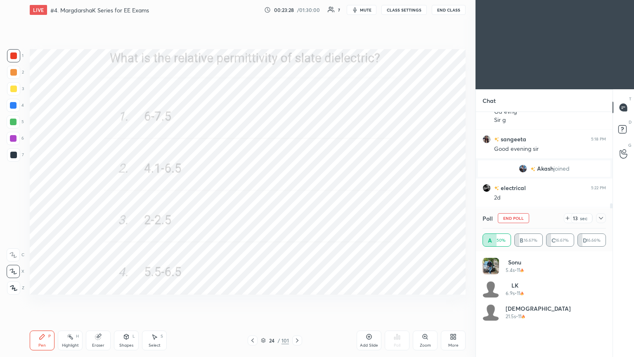
click at [524, 220] on button "End Poll" at bounding box center [513, 218] width 31 height 10
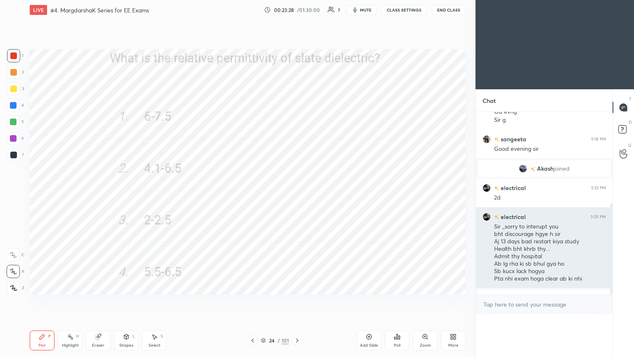
scroll to position [193, 134]
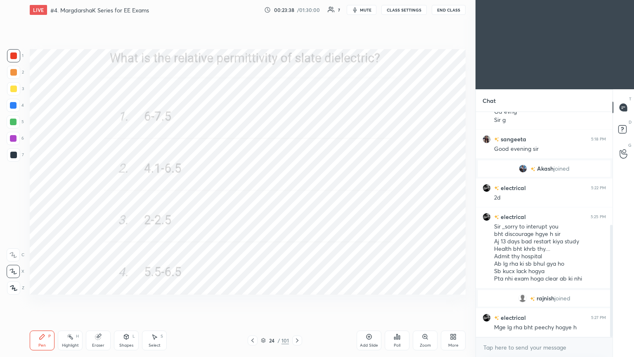
click at [297, 301] on icon at bounding box center [297, 340] width 7 height 7
click at [397, 301] on div "Poll" at bounding box center [397, 345] width 7 height 4
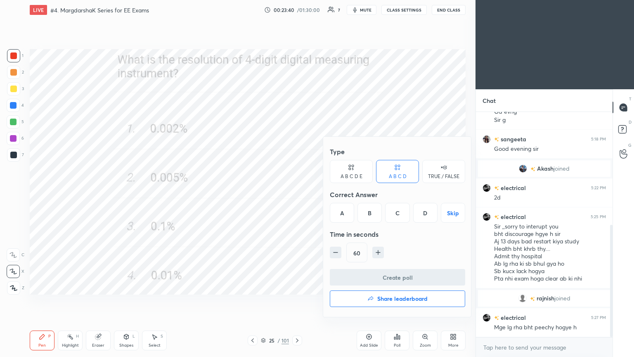
click at [432, 213] on div "D" at bounding box center [425, 213] width 24 height 20
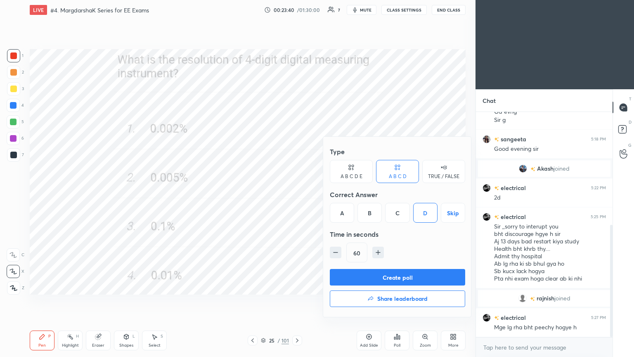
click at [413, 277] on button "Create poll" at bounding box center [397, 277] width 135 height 17
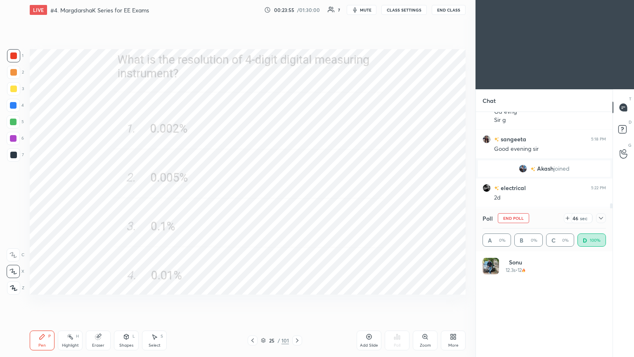
scroll to position [97, 121]
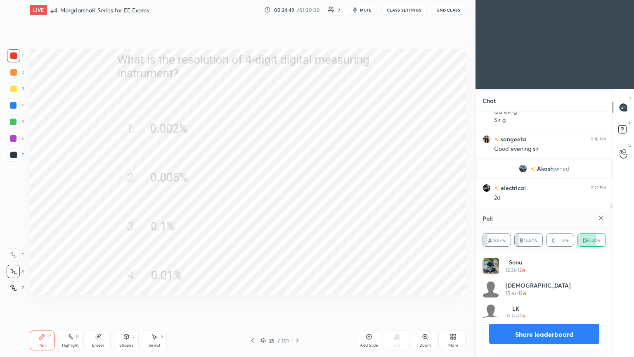
click at [600, 219] on icon at bounding box center [601, 218] width 7 height 7
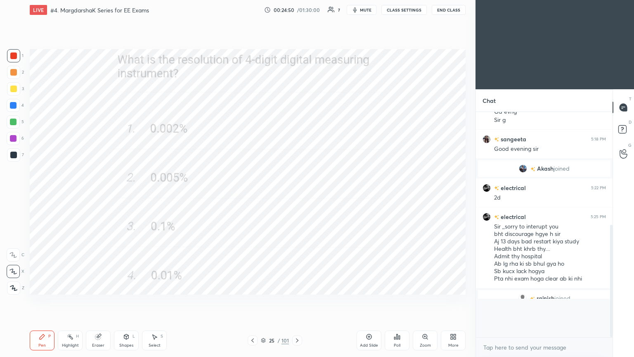
scroll to position [2, 2]
click at [311, 301] on div "25 / 101" at bounding box center [275, 340] width 164 height 10
click at [295, 301] on icon at bounding box center [297, 340] width 7 height 7
click at [409, 301] on div "Poll" at bounding box center [397, 340] width 25 height 20
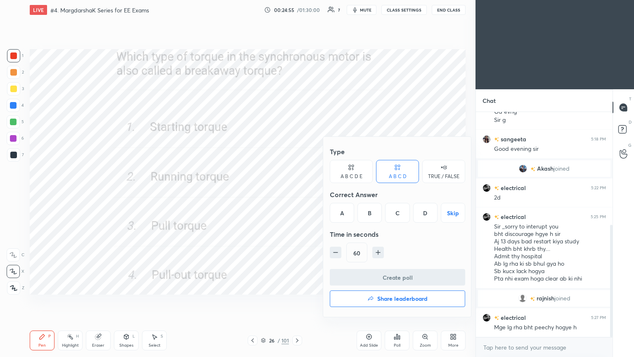
click at [397, 301] on div at bounding box center [317, 178] width 634 height 357
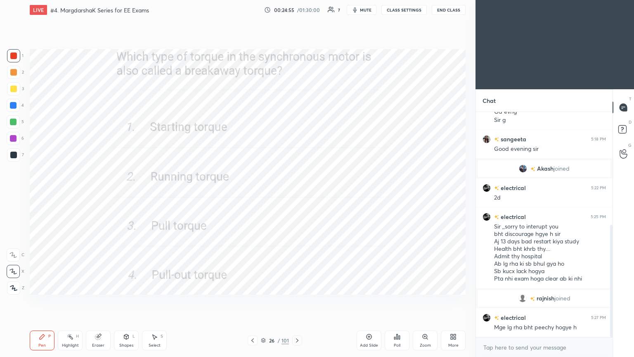
click at [397, 301] on div "Poll" at bounding box center [397, 340] width 25 height 20
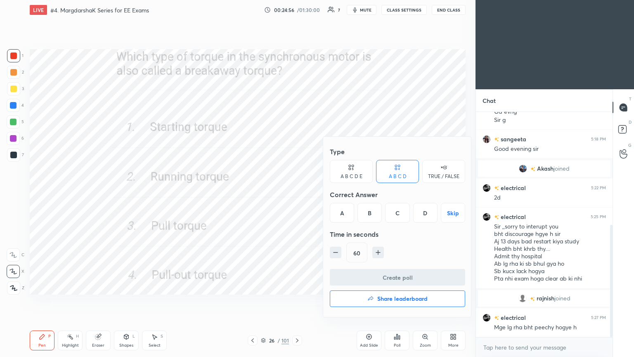
click at [339, 214] on div "A" at bounding box center [342, 213] width 24 height 20
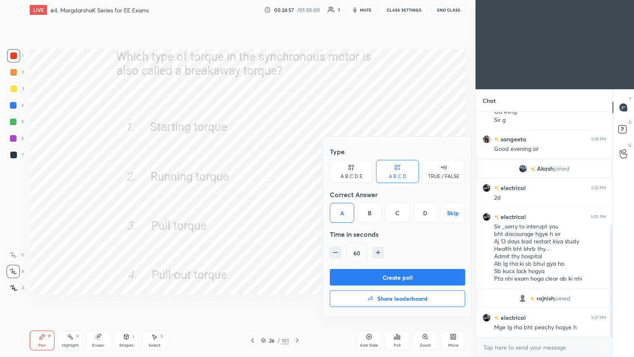
click at [365, 274] on button "Create poll" at bounding box center [397, 277] width 135 height 17
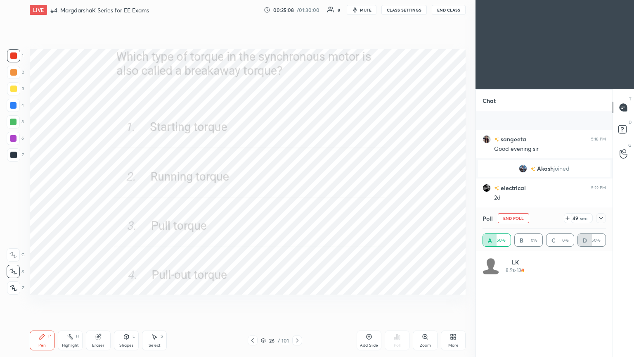
scroll to position [289, 0]
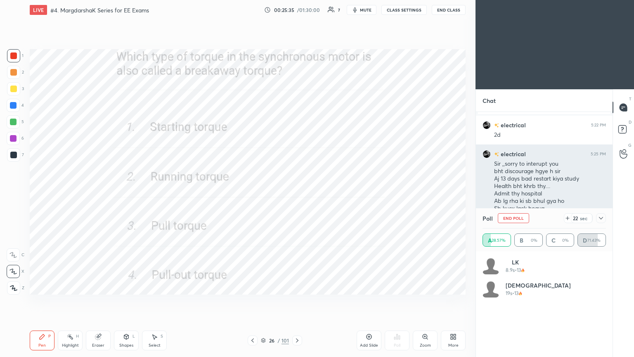
click at [512, 219] on button "End Poll" at bounding box center [513, 218] width 31 height 10
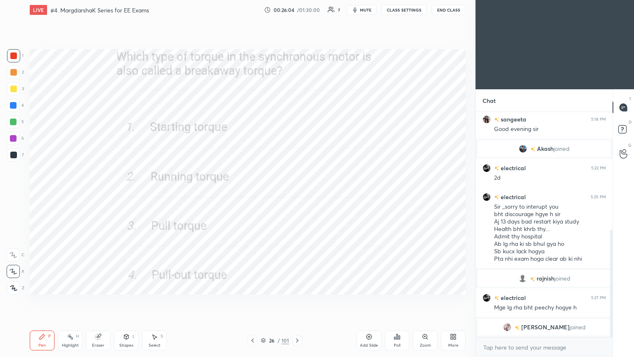
scroll to position [274, 0]
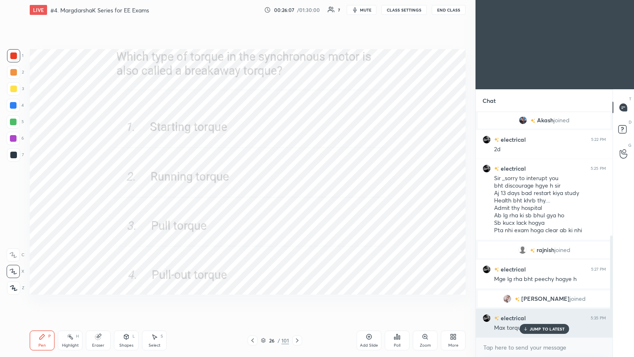
click at [475, 293] on div "1 2 3 4 5 6 7 C X Z C X Z E E Erase all H H LIVE #4. MargdarshaK Series for EE …" at bounding box center [238, 178] width 476 height 357
drag, startPoint x: 533, startPoint y: 326, endPoint x: 536, endPoint y: 330, distance: 5.2
click at [533, 301] on div "JUMP TO LATEST" at bounding box center [545, 329] width 50 height 10
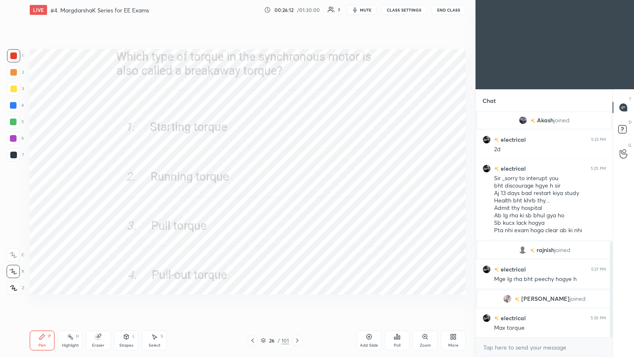
scroll to position [304, 0]
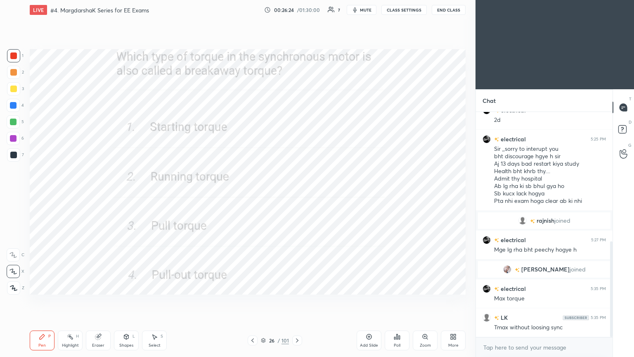
click at [298, 301] on icon at bounding box center [297, 340] width 2 height 4
click at [395, 301] on div "Poll" at bounding box center [397, 345] width 7 height 4
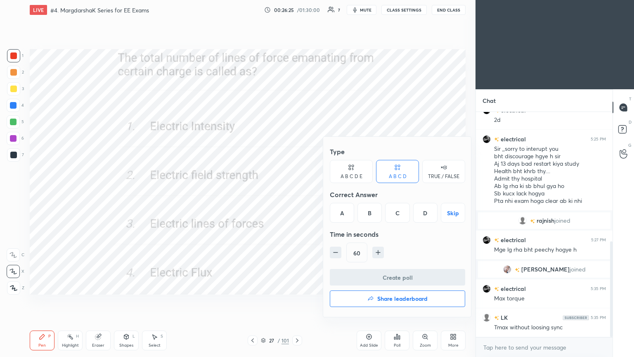
drag, startPoint x: 426, startPoint y: 212, endPoint x: 425, endPoint y: 230, distance: 18.2
click at [425, 212] on div "D" at bounding box center [425, 213] width 24 height 20
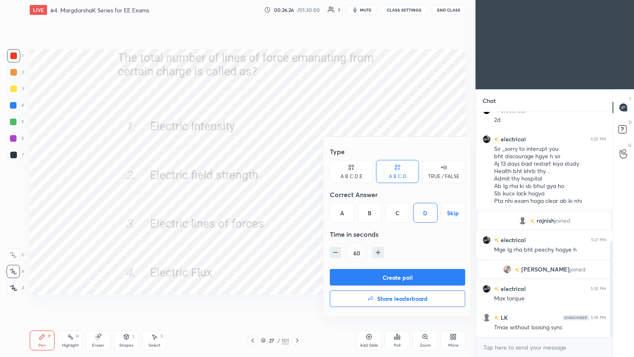
click at [412, 271] on button "Create poll" at bounding box center [397, 277] width 135 height 17
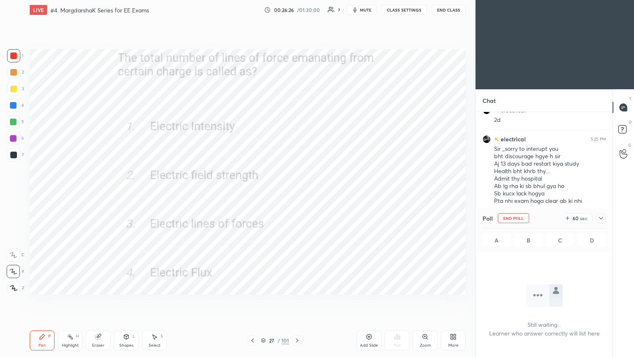
scroll to position [2, 2]
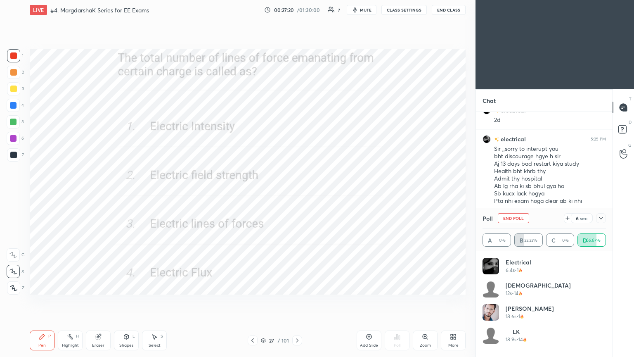
drag, startPoint x: 519, startPoint y: 217, endPoint x: 516, endPoint y: 223, distance: 7.6
click at [519, 219] on button "End Poll" at bounding box center [513, 218] width 31 height 10
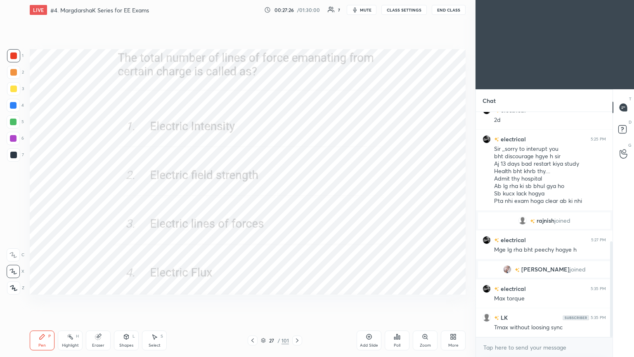
click at [295, 301] on icon at bounding box center [297, 340] width 7 height 7
click at [397, 301] on div "Poll" at bounding box center [397, 340] width 25 height 20
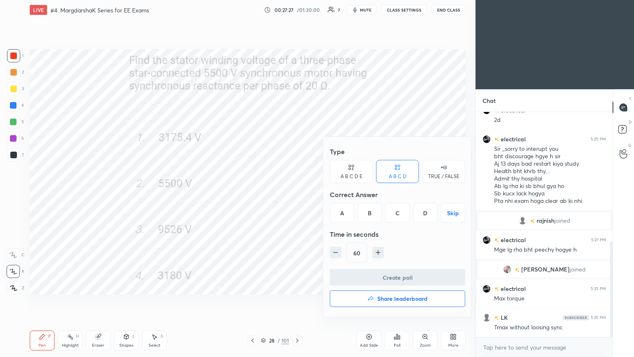
click at [344, 210] on div "A" at bounding box center [342, 213] width 24 height 20
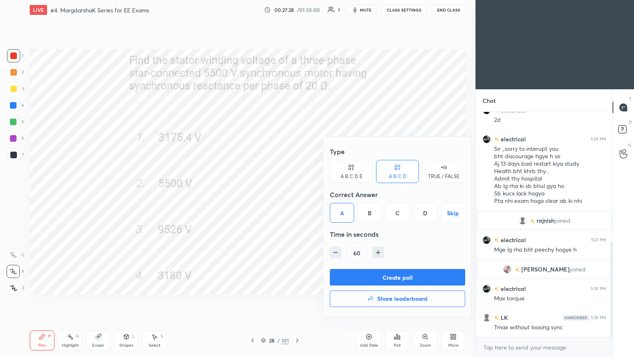
click at [367, 282] on button "Create poll" at bounding box center [397, 277] width 135 height 17
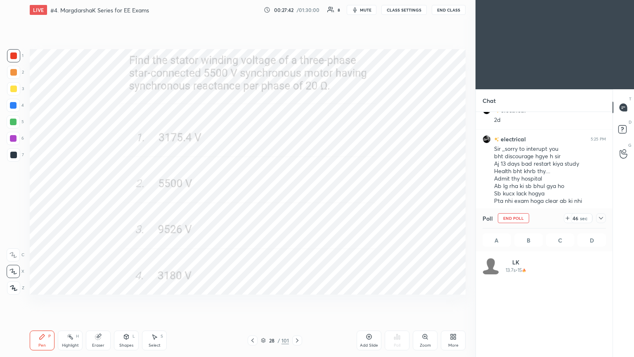
scroll to position [97, 121]
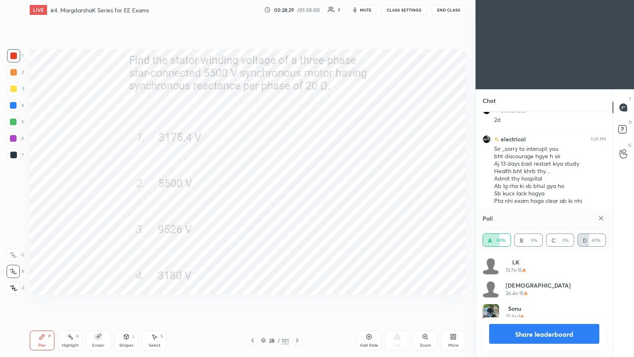
click at [601, 214] on div at bounding box center [601, 218] width 10 height 10
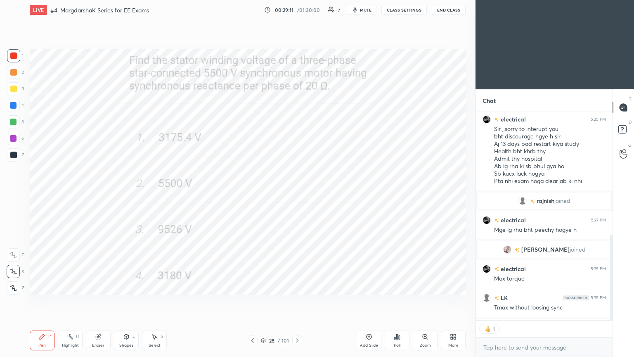
scroll to position [2, 2]
click at [296, 301] on icon at bounding box center [297, 340] width 7 height 7
click at [400, 301] on div "Poll" at bounding box center [397, 345] width 7 height 4
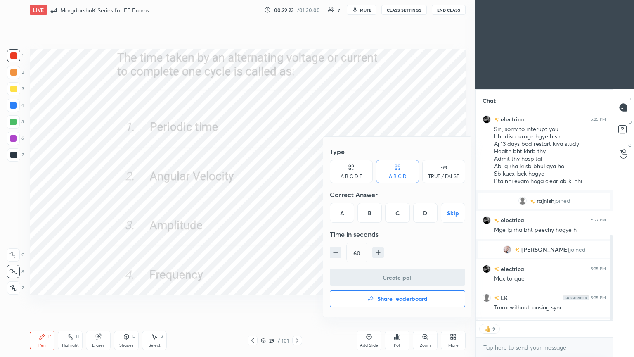
click at [347, 219] on div "A" at bounding box center [342, 213] width 24 height 20
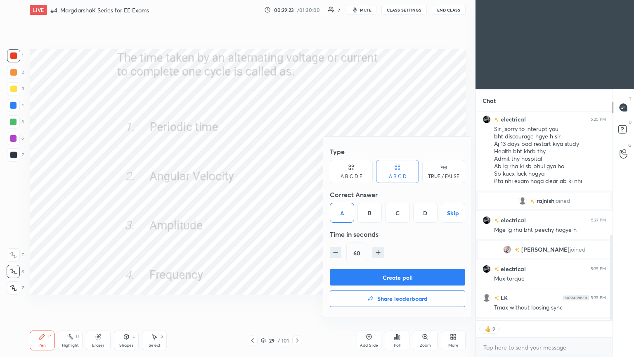
click at [364, 280] on button "Create poll" at bounding box center [397, 277] width 135 height 17
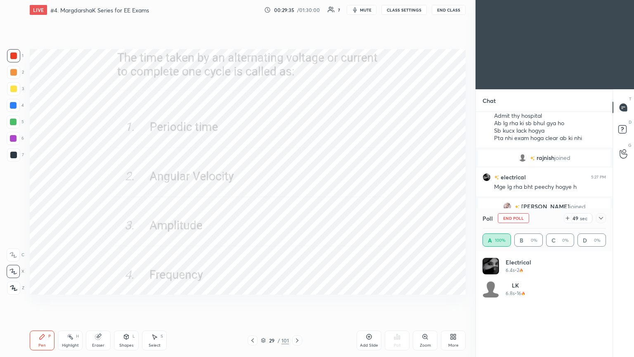
scroll to position [376, 0]
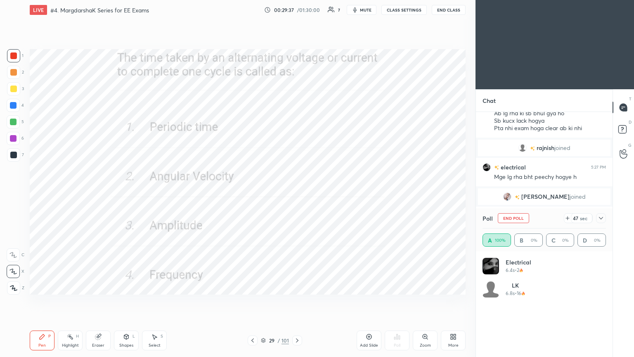
click at [601, 218] on icon at bounding box center [601, 218] width 7 height 7
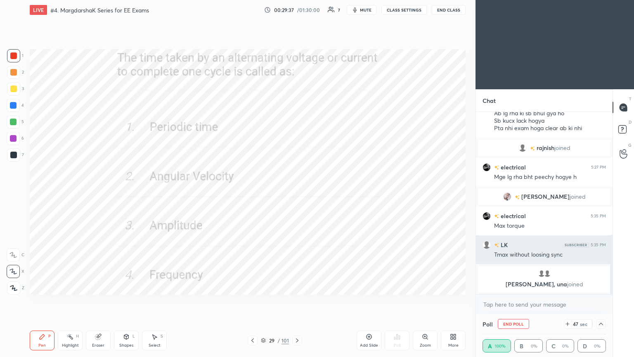
scroll to position [0, 0]
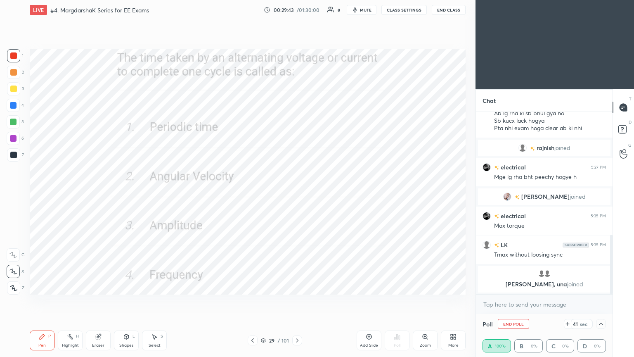
click at [600, 301] on icon at bounding box center [601, 324] width 7 height 7
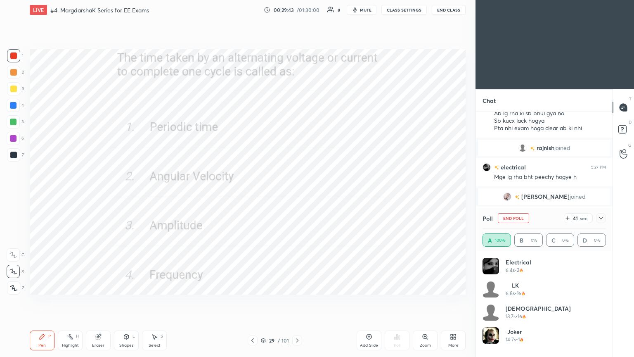
scroll to position [2, 2]
click at [512, 216] on button "End Poll" at bounding box center [513, 218] width 31 height 10
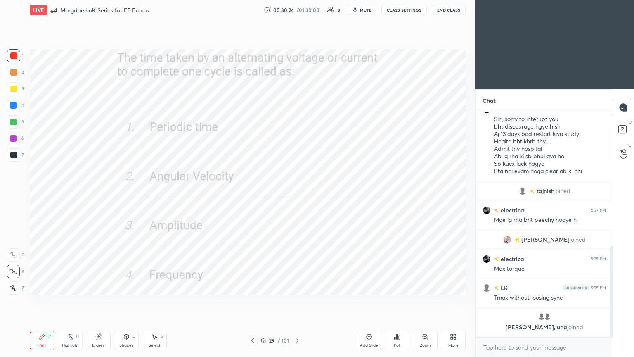
click at [296, 301] on icon at bounding box center [297, 340] width 7 height 7
click at [395, 301] on div "Poll" at bounding box center [397, 340] width 25 height 20
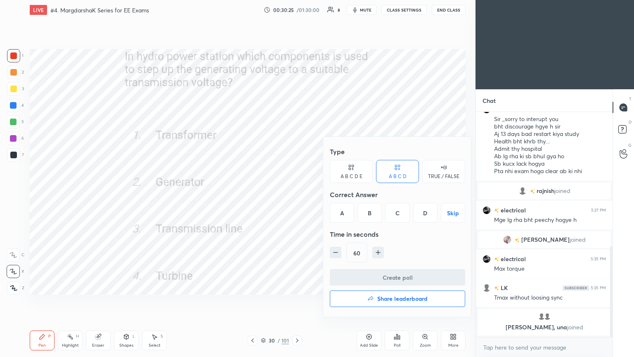
click at [342, 219] on div "A" at bounding box center [342, 213] width 24 height 20
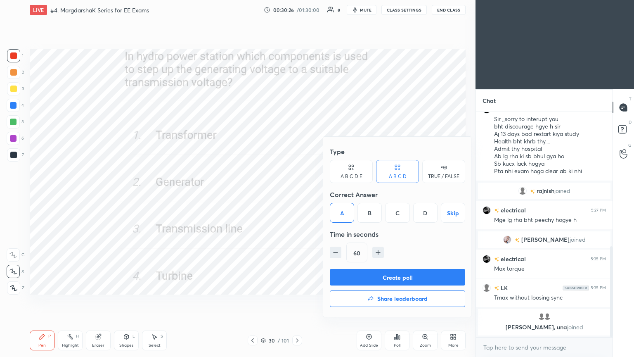
click at [361, 280] on button "Create poll" at bounding box center [397, 277] width 135 height 17
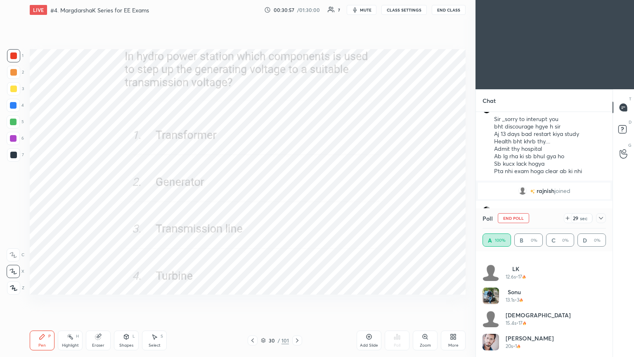
click at [518, 224] on div "Poll End Poll 29 sec" at bounding box center [545, 218] width 124 height 20
click at [512, 221] on button "End Poll" at bounding box center [513, 218] width 31 height 10
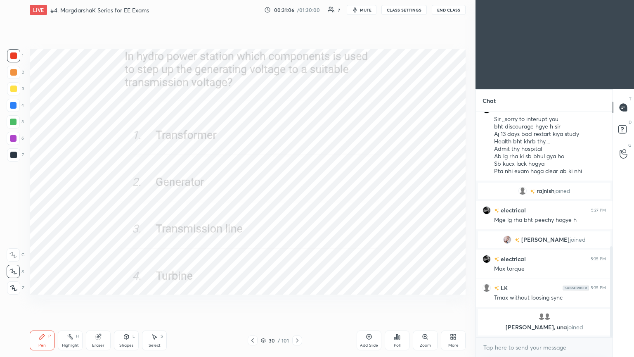
click at [297, 301] on icon at bounding box center [297, 340] width 7 height 7
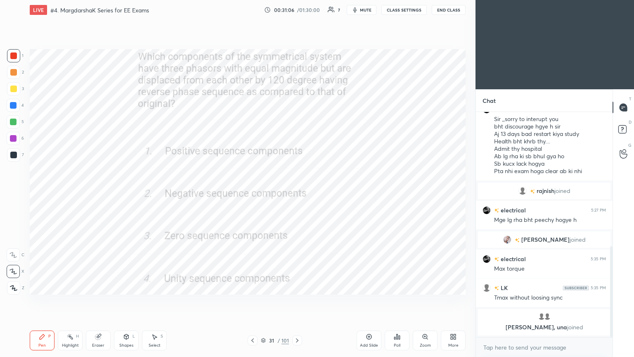
click at [399, 301] on div "Poll" at bounding box center [397, 340] width 25 height 20
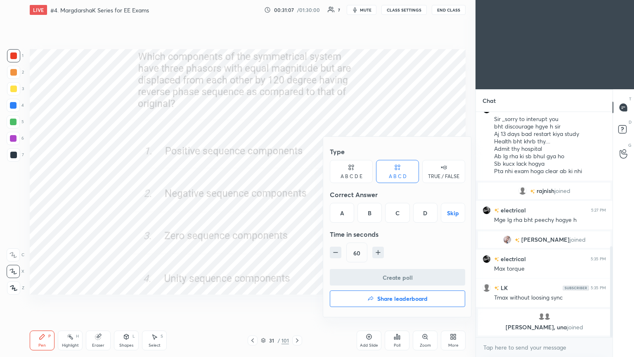
click at [369, 211] on div "B" at bounding box center [370, 213] width 24 height 20
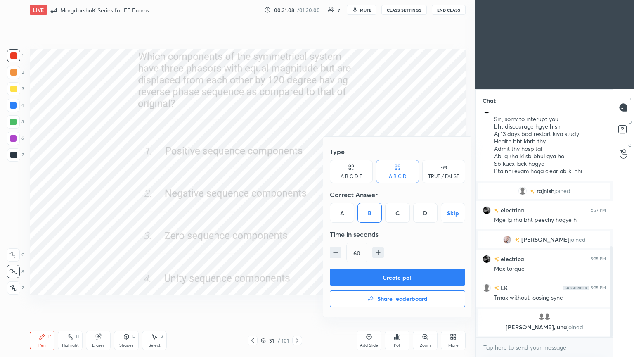
click at [372, 278] on button "Create poll" at bounding box center [397, 277] width 135 height 17
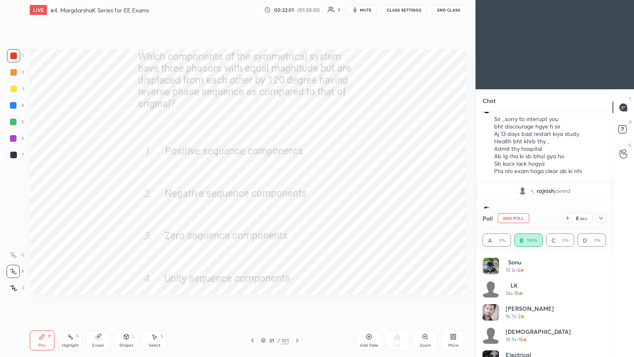
click at [511, 219] on button "End Poll" at bounding box center [513, 218] width 31 height 10
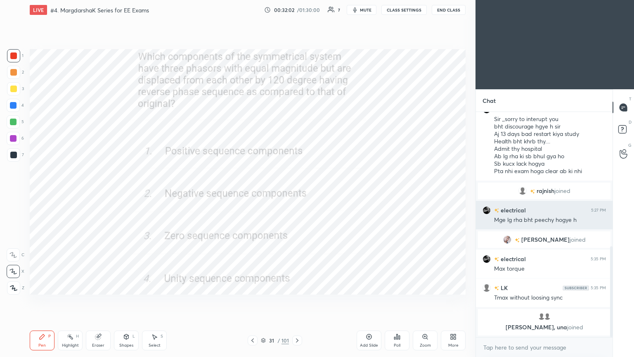
scroll to position [3, 2]
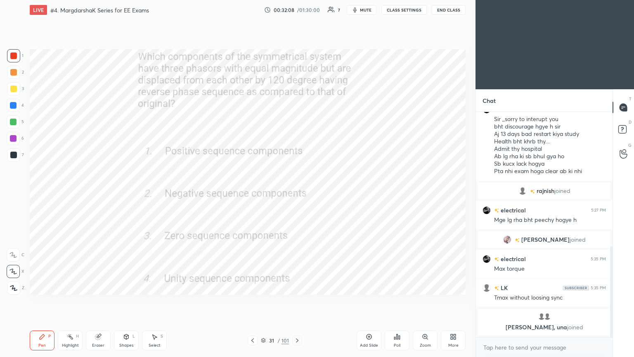
click at [297, 301] on icon at bounding box center [297, 340] width 7 height 7
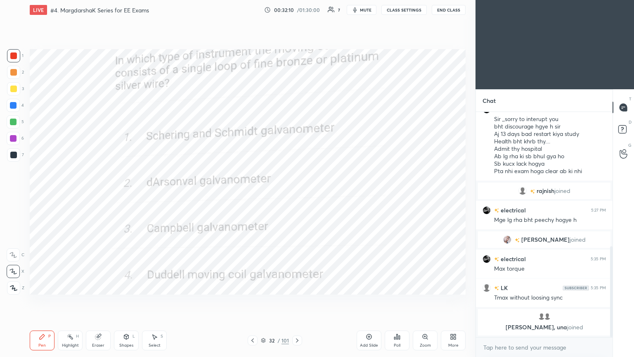
click at [295, 301] on icon at bounding box center [297, 340] width 7 height 7
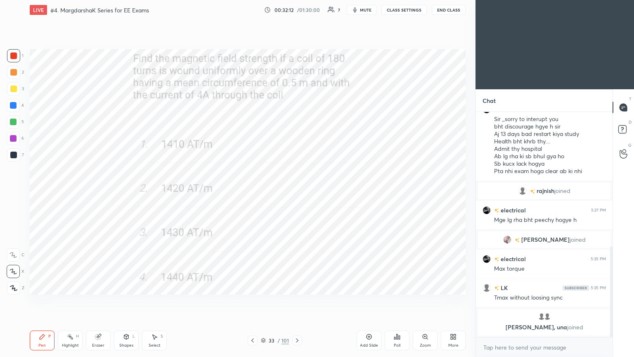
click at [397, 301] on div "Poll" at bounding box center [397, 340] width 25 height 20
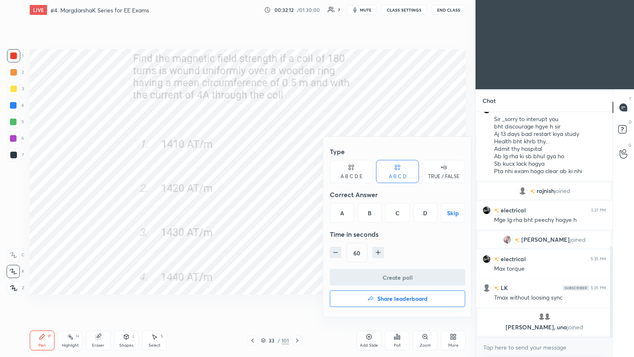
click at [422, 218] on div "D" at bounding box center [425, 213] width 24 height 20
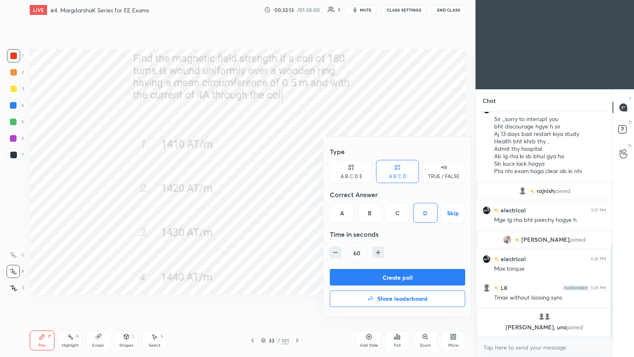
click at [397, 280] on button "Create poll" at bounding box center [397, 277] width 135 height 17
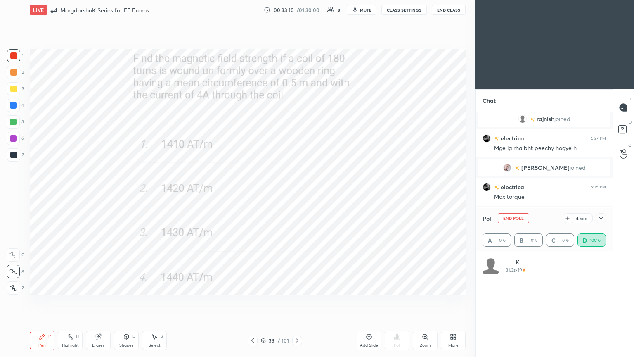
scroll to position [435, 0]
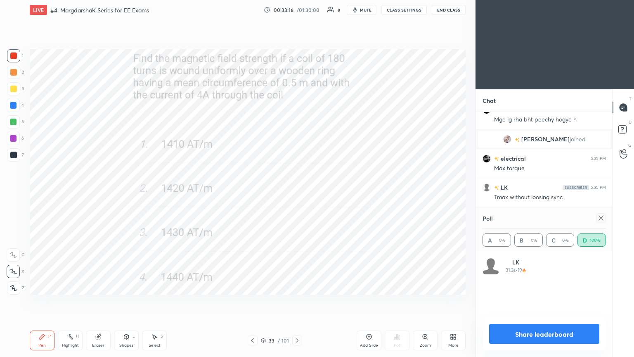
click at [602, 218] on icon at bounding box center [601, 218] width 7 height 7
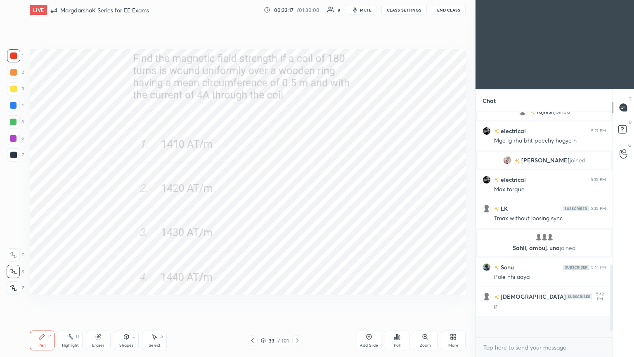
scroll to position [213, 134]
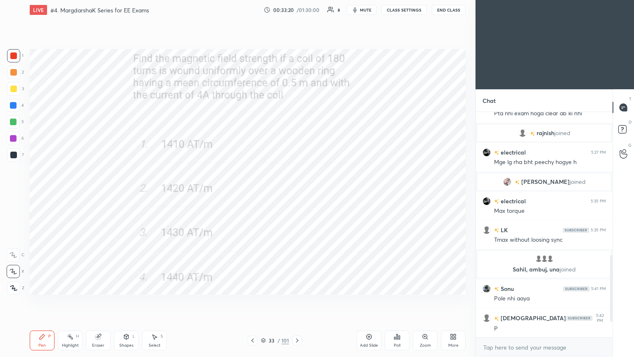
click at [399, 301] on div "Poll" at bounding box center [397, 345] width 7 height 4
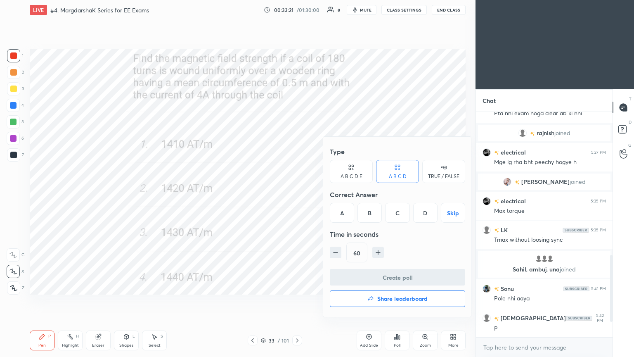
click at [422, 214] on div "D" at bounding box center [425, 213] width 24 height 20
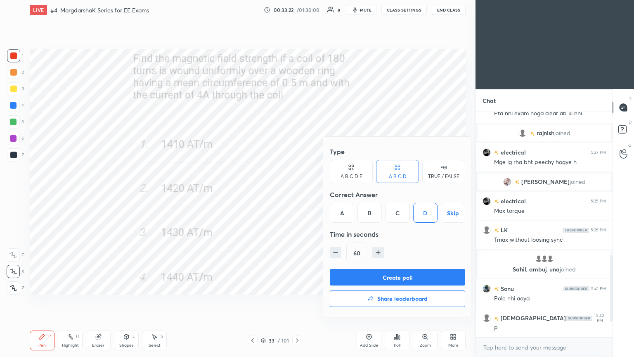
click at [421, 275] on button "Create poll" at bounding box center [397, 277] width 135 height 17
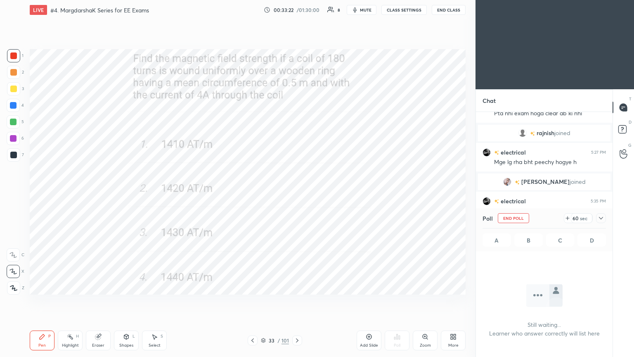
scroll to position [2, 2]
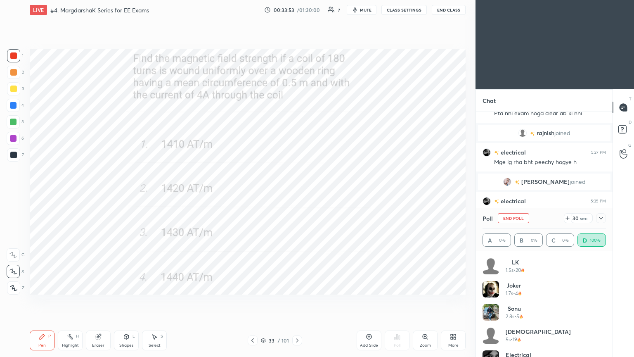
click at [519, 218] on button "End Poll" at bounding box center [513, 218] width 31 height 10
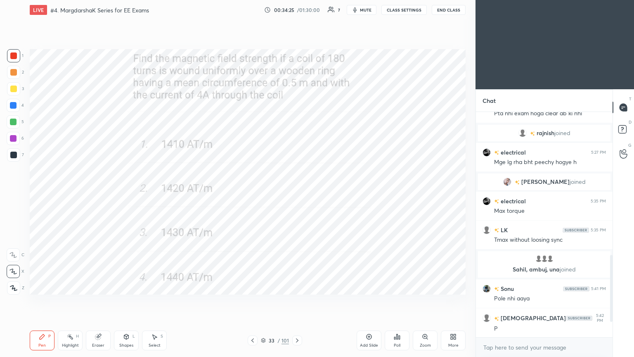
click at [297, 301] on icon at bounding box center [297, 340] width 7 height 7
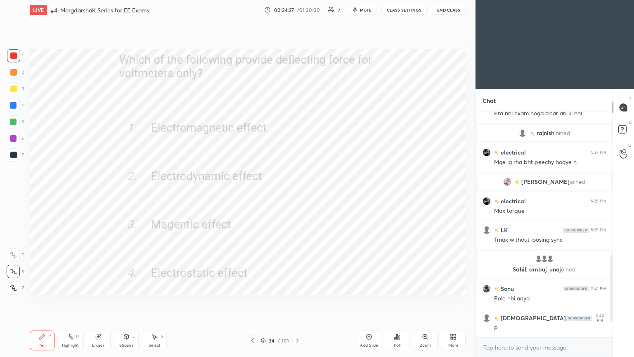
click at [400, 301] on div "Poll" at bounding box center [397, 340] width 25 height 20
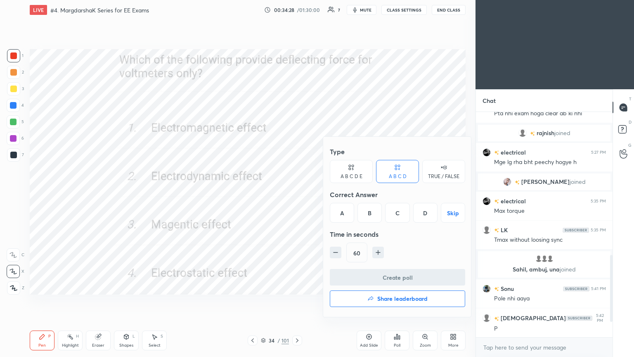
click at [423, 219] on div "D" at bounding box center [425, 213] width 24 height 20
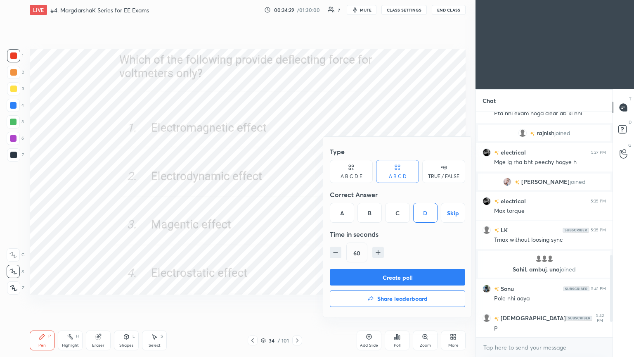
click at [422, 272] on button "Create poll" at bounding box center [397, 277] width 135 height 17
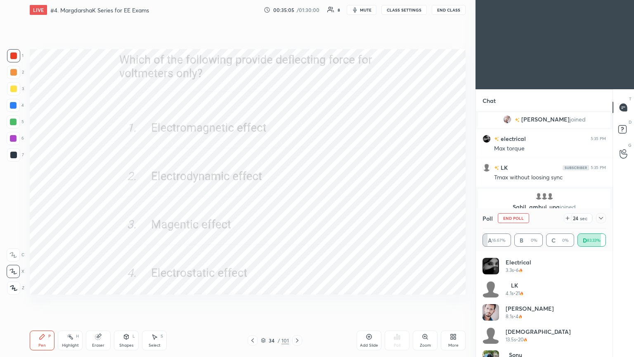
scroll to position [484, 0]
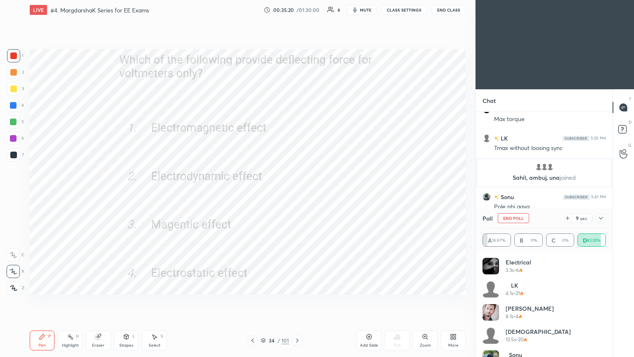
click at [522, 216] on button "End Poll" at bounding box center [513, 218] width 31 height 10
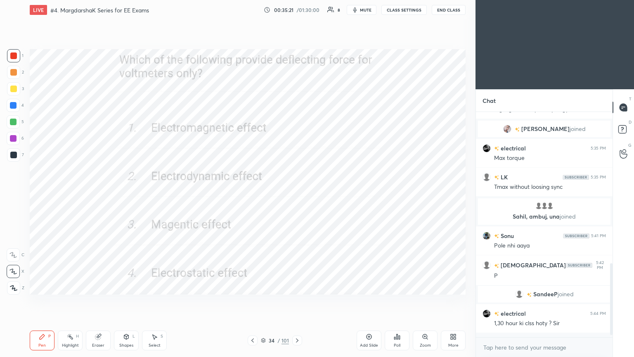
scroll to position [223, 134]
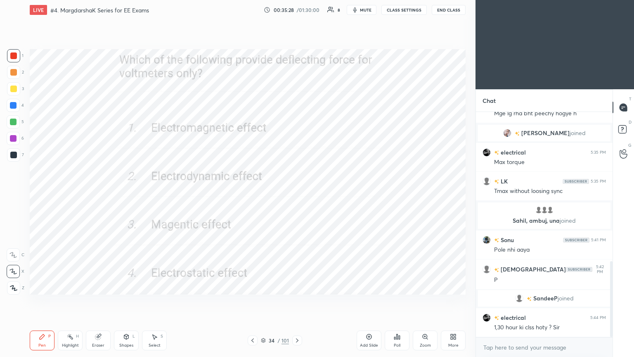
click at [297, 301] on div at bounding box center [297, 340] width 10 height 10
click at [297, 301] on icon at bounding box center [297, 340] width 7 height 7
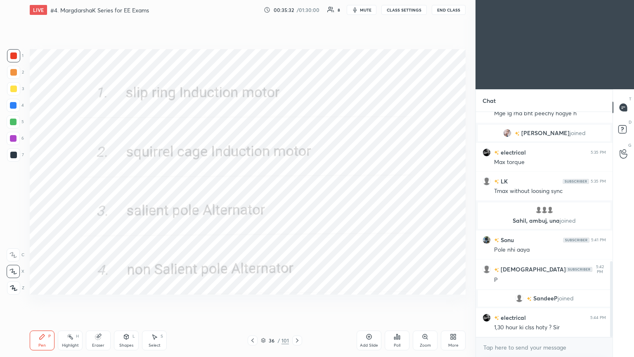
click at [395, 301] on div "Poll" at bounding box center [397, 340] width 25 height 20
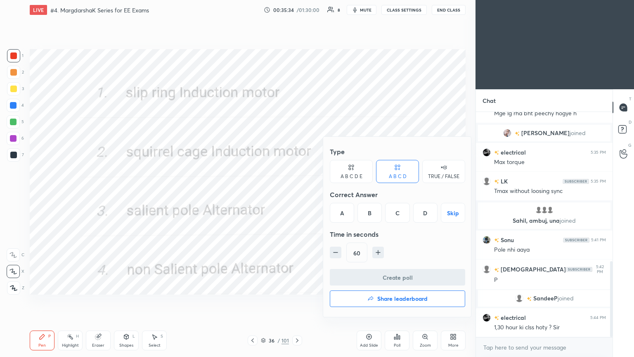
click at [341, 210] on div "A" at bounding box center [342, 213] width 24 height 20
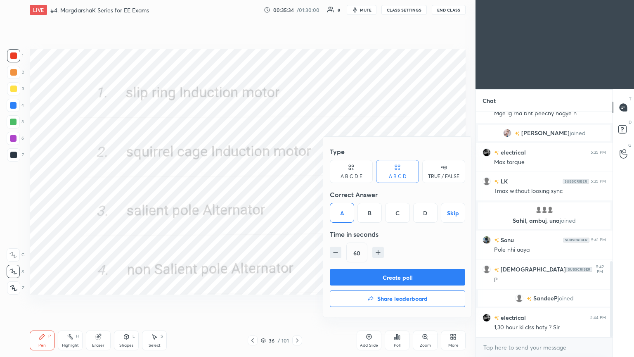
click at [357, 268] on div "Type A B C D E A B C D TRUE / FALSE Correct Answer A B C D Skip Time in seconds…" at bounding box center [397, 206] width 135 height 126
click at [364, 272] on button "Create poll" at bounding box center [397, 277] width 135 height 17
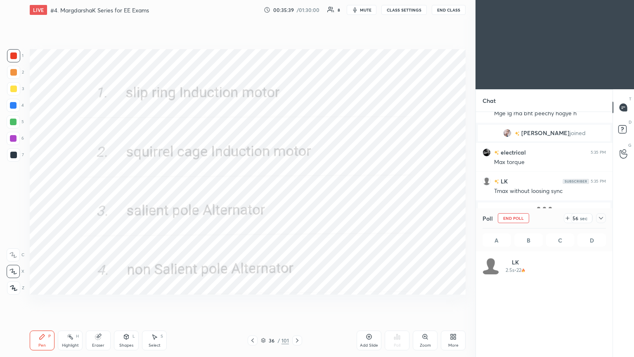
scroll to position [97, 121]
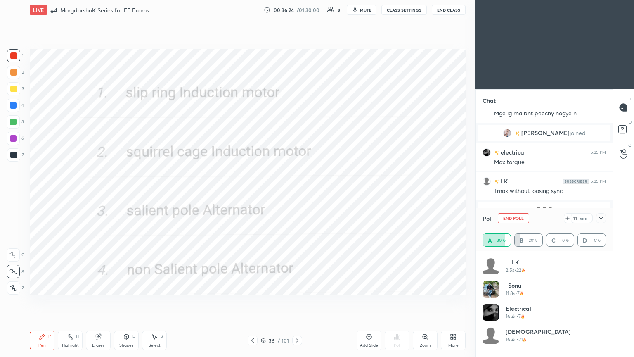
click at [519, 220] on button "End Poll" at bounding box center [513, 218] width 31 height 10
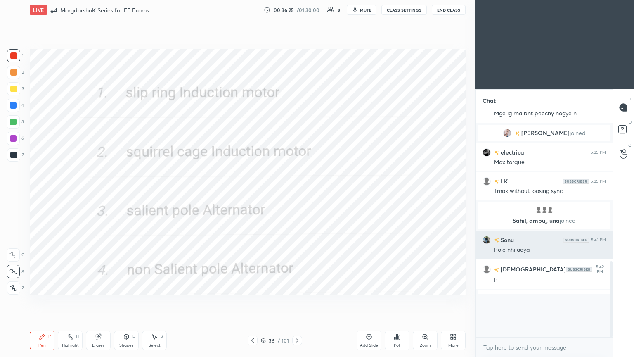
scroll to position [220, 134]
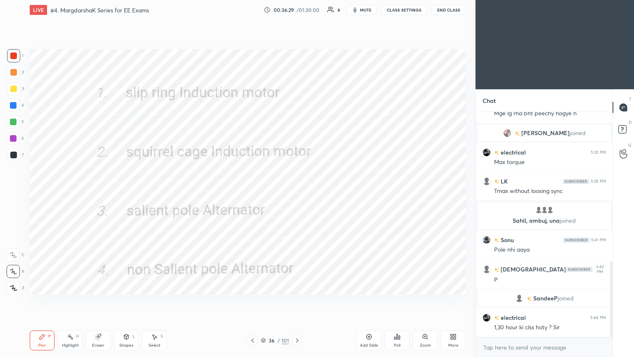
click at [22, 128] on div "1 2 3 4 5 6 7 C X Z C X Z E E Erase all H H LIVE #4. MargdarshaK Series for EE …" at bounding box center [234, 178] width 469 height 357
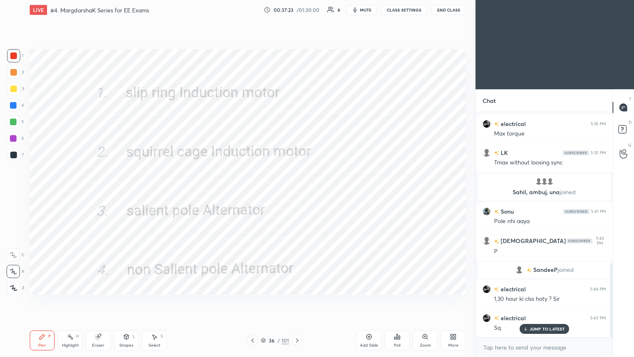
click at [304, 301] on div "Pen P Highlight H Eraser Shapes L Select S 36 / 101 Add Slide Poll Zoom More" at bounding box center [248, 340] width 436 height 33
click at [301, 301] on div at bounding box center [297, 340] width 10 height 10
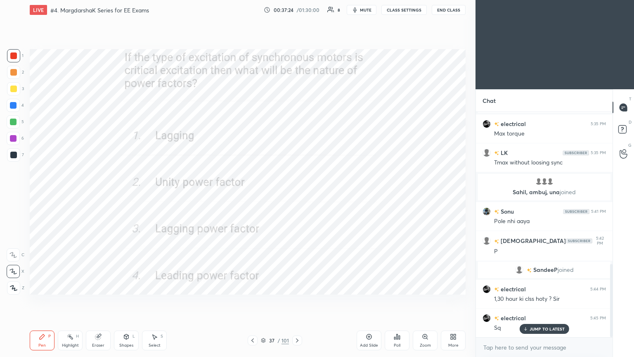
click at [386, 301] on div "Poll" at bounding box center [397, 340] width 25 height 20
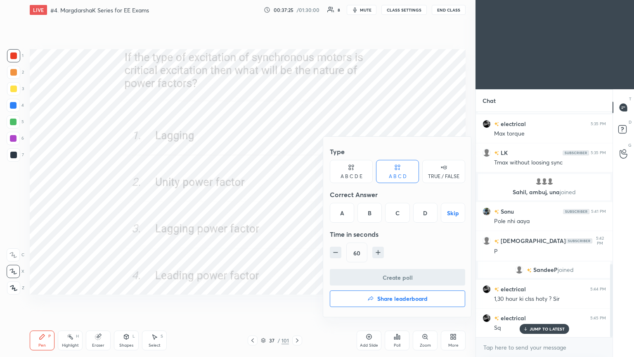
click at [368, 216] on div "B" at bounding box center [370, 213] width 24 height 20
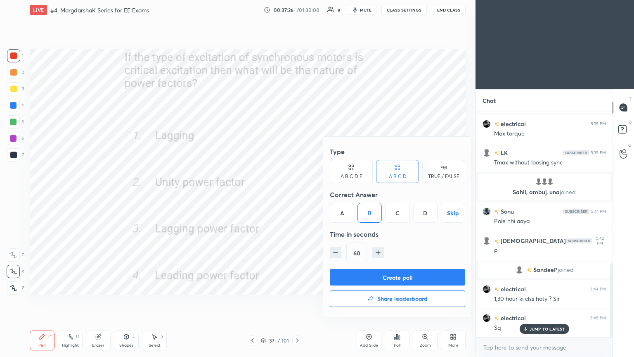
click at [371, 286] on div "Create poll Share leaderboard" at bounding box center [397, 289] width 135 height 41
click at [373, 281] on button "Create poll" at bounding box center [397, 277] width 135 height 17
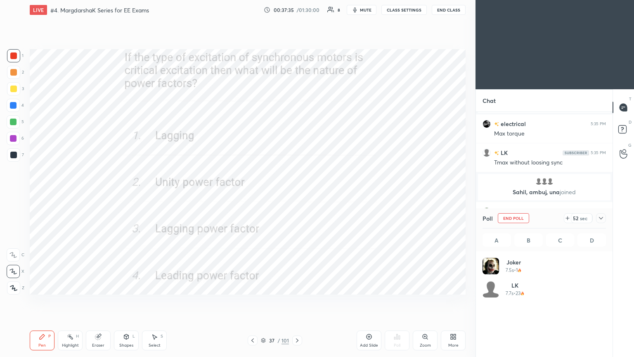
scroll to position [97, 121]
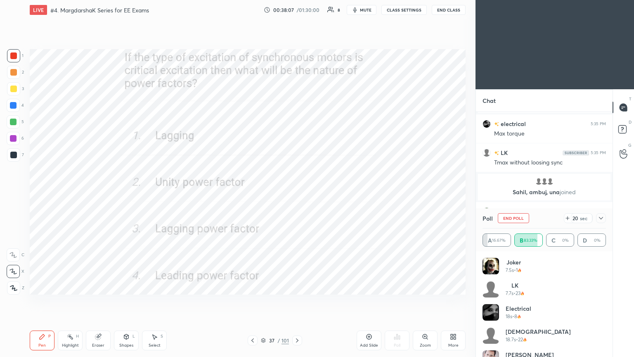
click at [521, 216] on button "End Poll" at bounding box center [513, 218] width 31 height 10
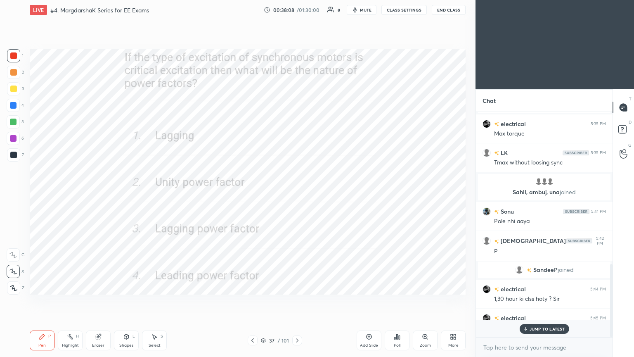
scroll to position [3, 2]
click at [294, 301] on icon at bounding box center [297, 340] width 7 height 7
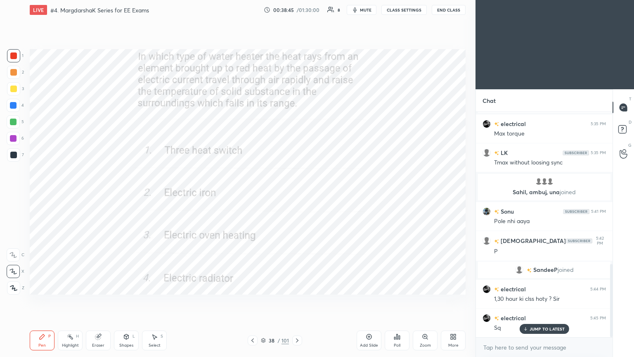
click at [295, 301] on icon at bounding box center [297, 340] width 7 height 7
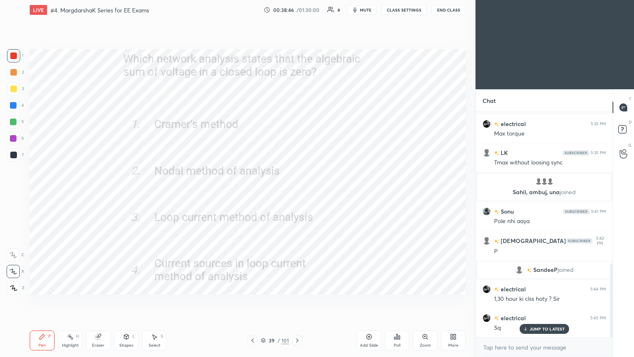
click at [396, 301] on div "Poll" at bounding box center [397, 345] width 7 height 4
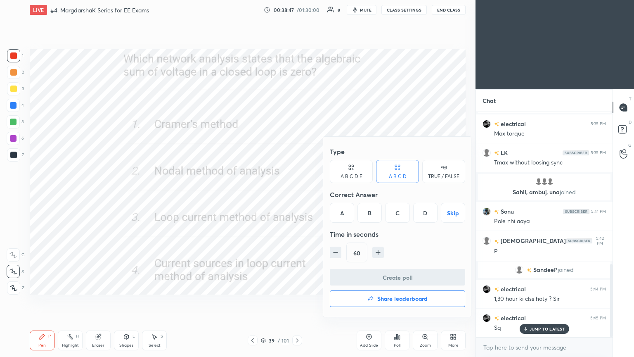
click at [397, 210] on div "C" at bounding box center [397, 213] width 24 height 20
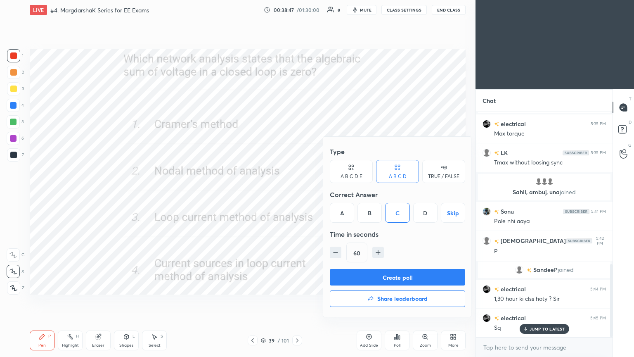
click at [392, 280] on button "Create poll" at bounding box center [397, 277] width 135 height 17
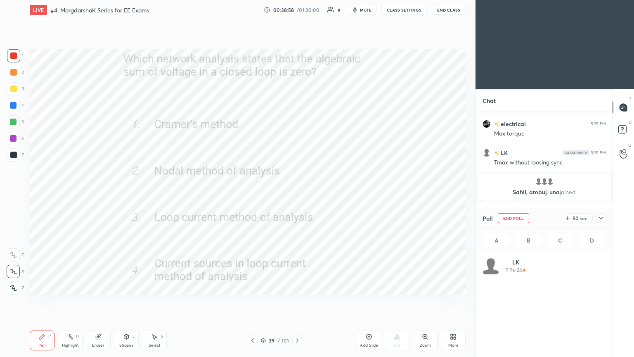
scroll to position [97, 121]
click at [262, 301] on icon at bounding box center [263, 340] width 5 height 5
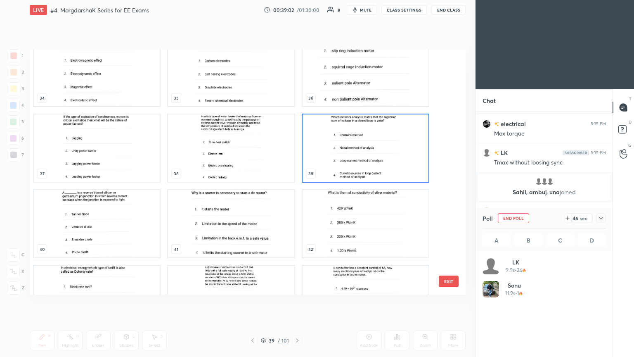
scroll to position [874, 0]
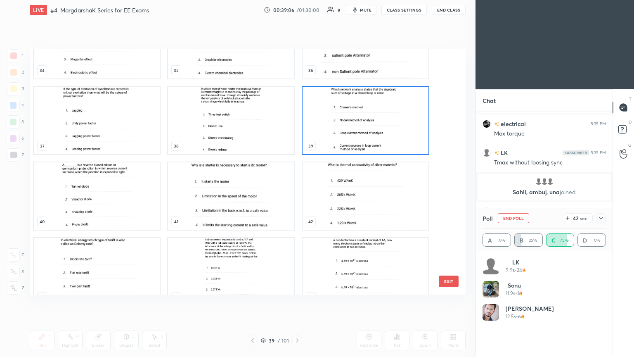
click at [388, 135] on img "grid" at bounding box center [366, 120] width 126 height 67
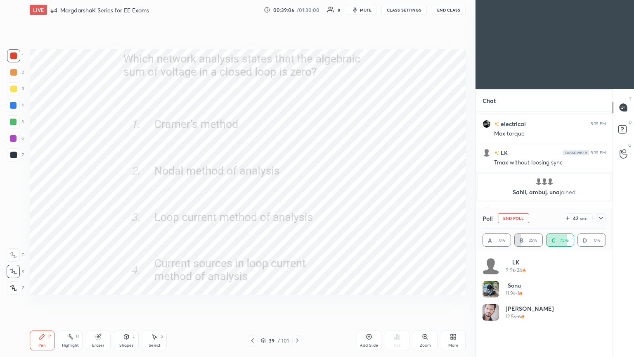
click at [390, 137] on img "grid" at bounding box center [366, 120] width 126 height 67
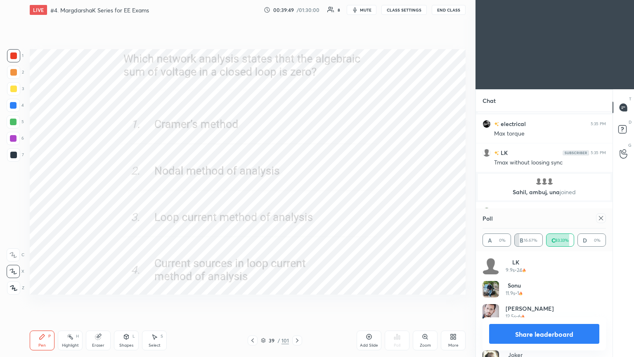
click at [601, 218] on icon at bounding box center [601, 218] width 7 height 7
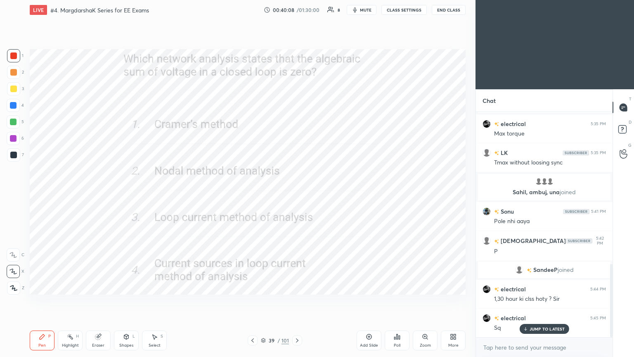
scroll to position [489, 0]
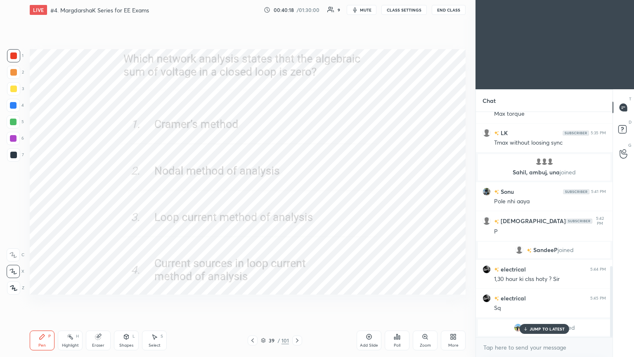
click at [538, 301] on p "JUMP TO LATEST" at bounding box center [548, 328] width 36 height 5
click at [297, 301] on icon at bounding box center [297, 340] width 7 height 7
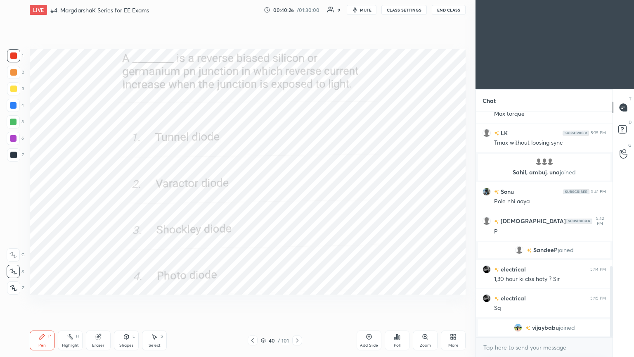
click at [398, 301] on div "Poll" at bounding box center [397, 340] width 25 height 20
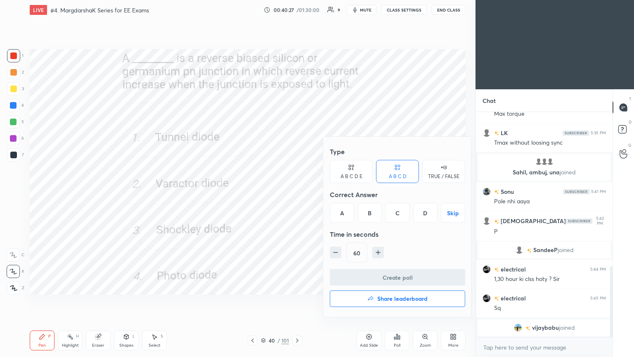
drag, startPoint x: 423, startPoint y: 217, endPoint x: 428, endPoint y: 228, distance: 11.8
click at [425, 218] on div "D" at bounding box center [425, 213] width 24 height 20
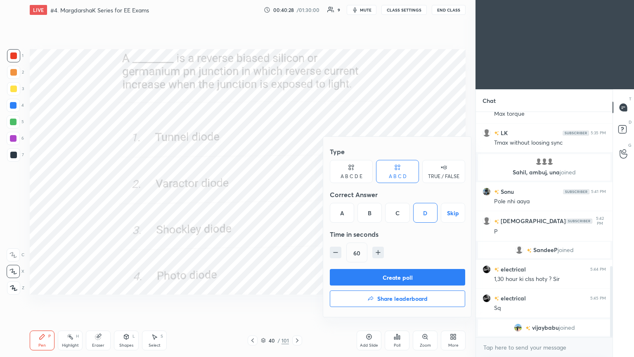
click at [410, 276] on button "Create poll" at bounding box center [397, 277] width 135 height 17
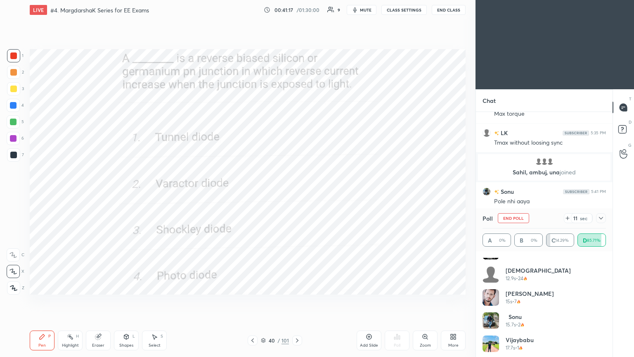
scroll to position [40, 0]
click at [513, 221] on button "End Poll" at bounding box center [513, 218] width 31 height 10
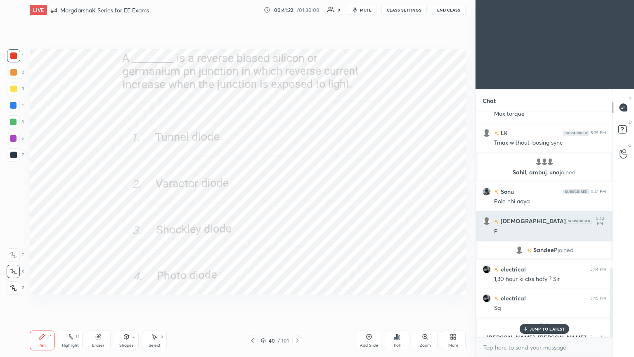
scroll to position [499, 0]
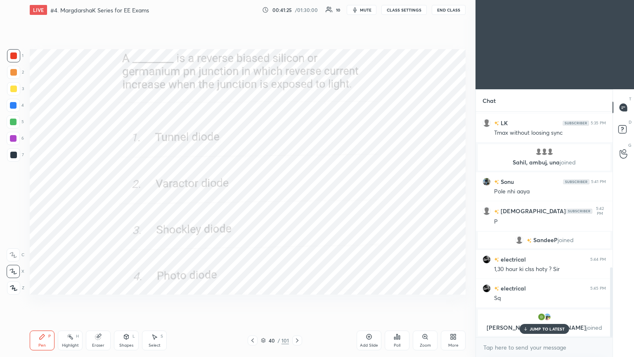
click at [544, 301] on p "JUMP TO LATEST" at bounding box center [548, 328] width 36 height 5
click at [296, 301] on icon at bounding box center [297, 340] width 7 height 7
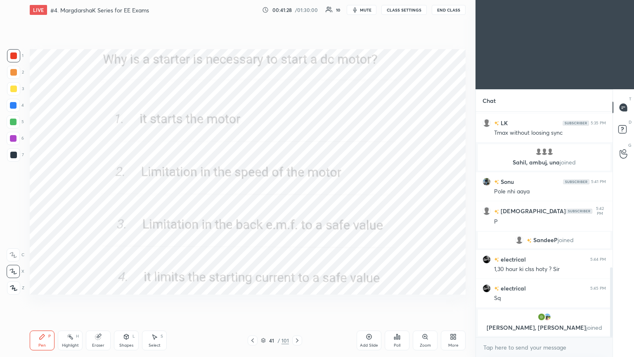
click at [397, 301] on div "Poll" at bounding box center [397, 345] width 7 height 4
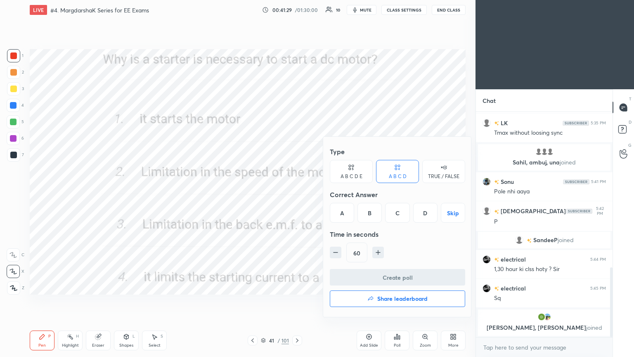
click at [430, 214] on div "D" at bounding box center [425, 213] width 24 height 20
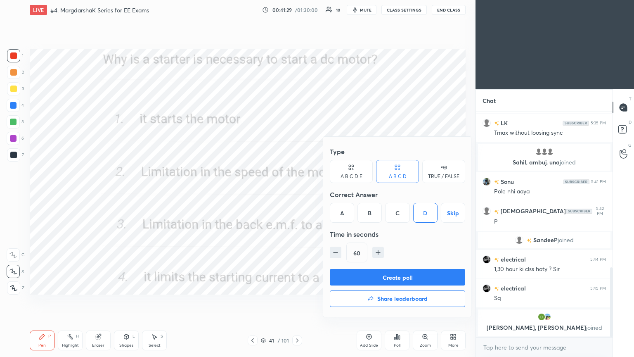
click at [421, 280] on button "Create poll" at bounding box center [397, 277] width 135 height 17
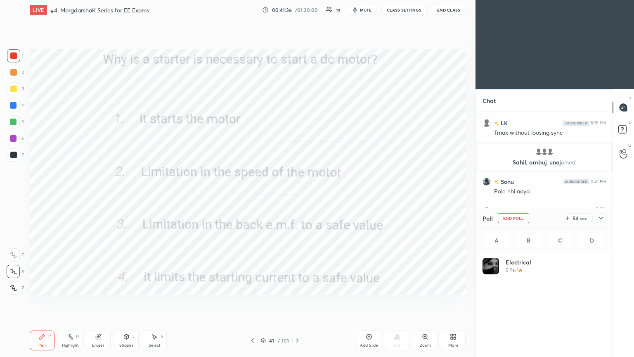
scroll to position [97, 121]
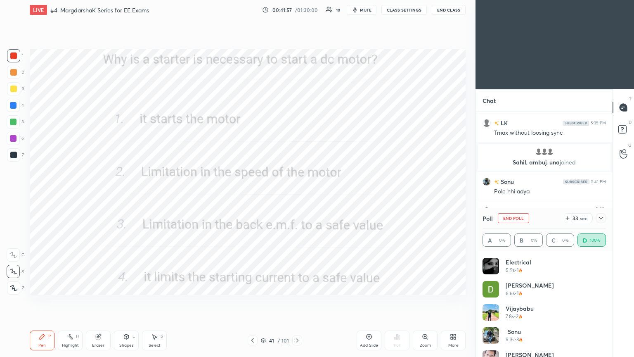
click at [518, 215] on button "End Poll" at bounding box center [513, 218] width 31 height 10
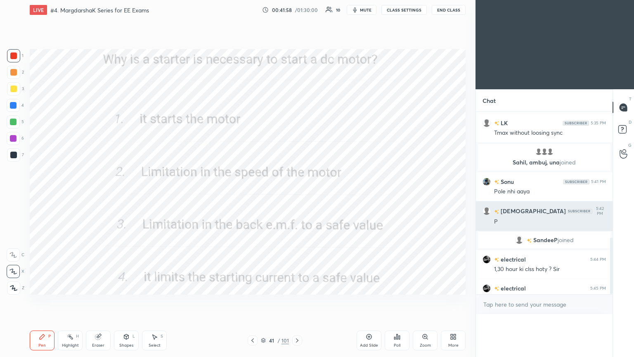
scroll to position [0, 0]
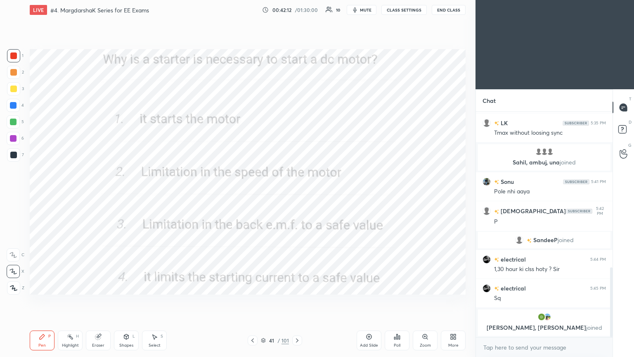
drag, startPoint x: 297, startPoint y: 344, endPoint x: 360, endPoint y: 342, distance: 63.7
click at [298, 301] on div at bounding box center [297, 340] width 10 height 10
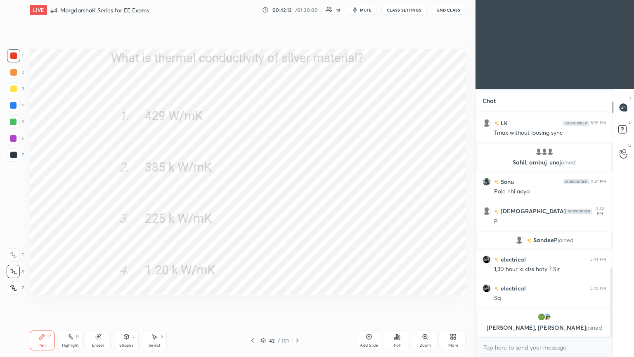
click at [404, 301] on div "Poll" at bounding box center [397, 340] width 25 height 20
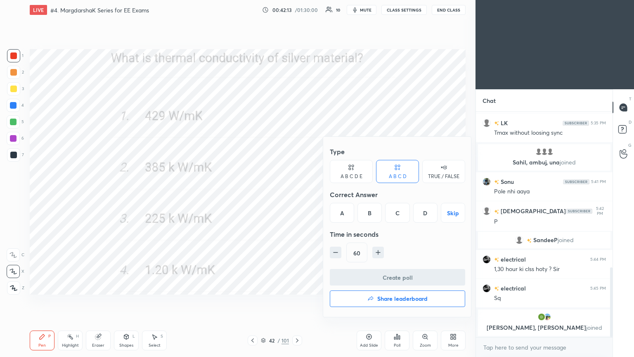
click at [340, 214] on div "A" at bounding box center [342, 213] width 24 height 20
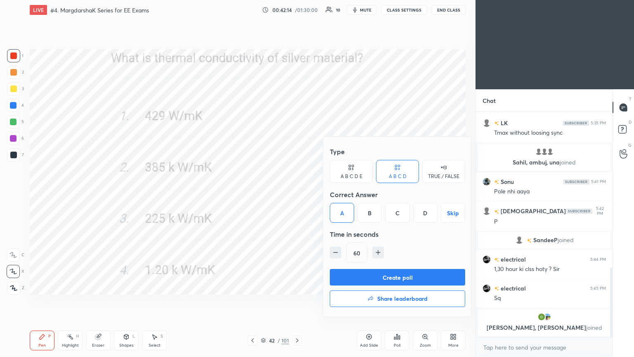
click at [359, 281] on button "Create poll" at bounding box center [397, 277] width 135 height 17
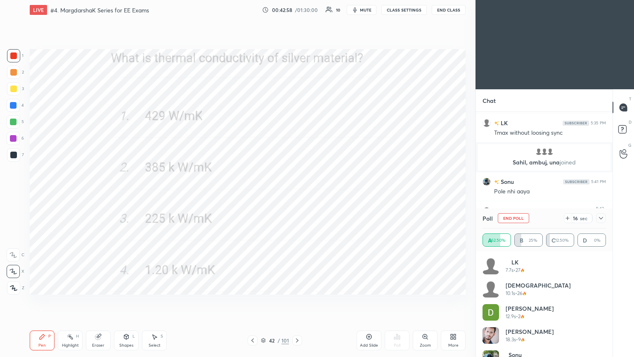
drag, startPoint x: 511, startPoint y: 218, endPoint x: 520, endPoint y: 214, distance: 10.0
click at [513, 215] on button "End Poll" at bounding box center [513, 218] width 31 height 10
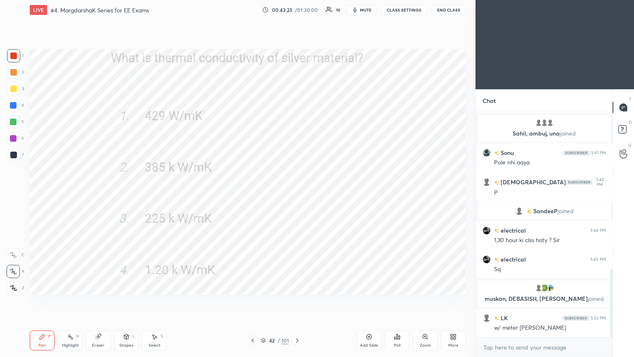
scroll to position [518, 0]
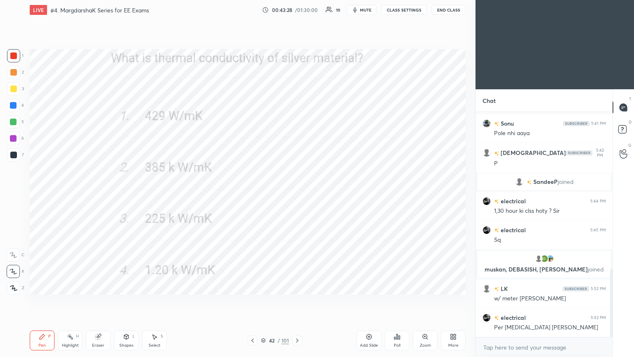
click at [298, 301] on icon at bounding box center [297, 340] width 7 height 7
click at [397, 301] on div "Poll" at bounding box center [397, 345] width 7 height 4
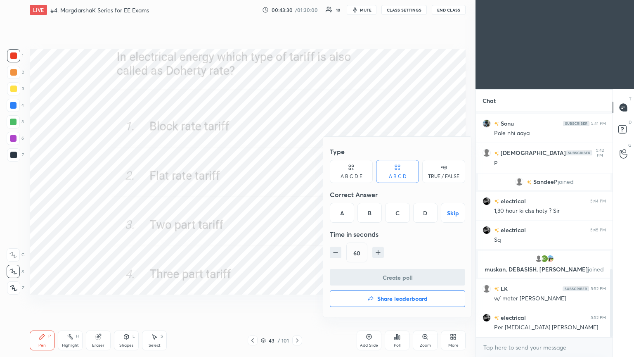
click at [425, 216] on div "D" at bounding box center [425, 213] width 24 height 20
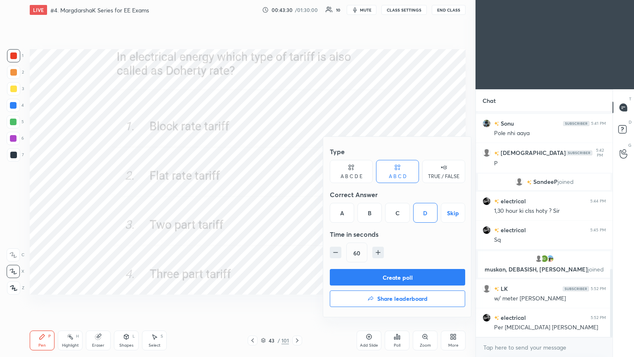
click at [410, 278] on button "Create poll" at bounding box center [397, 277] width 135 height 17
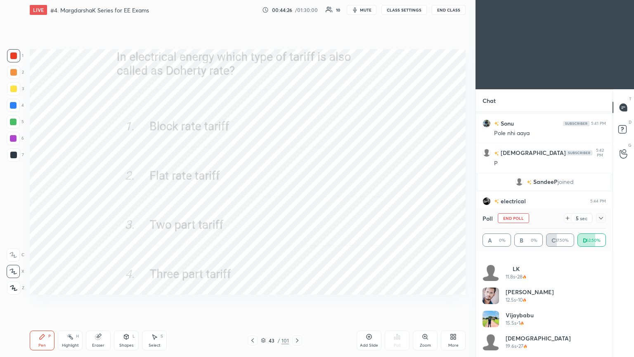
scroll to position [0, 0]
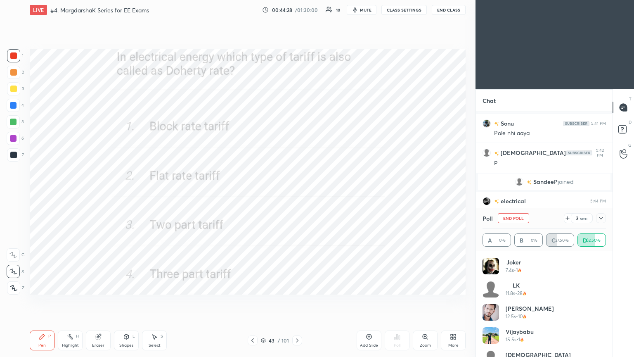
click at [519, 218] on button "End Poll" at bounding box center [513, 218] width 31 height 10
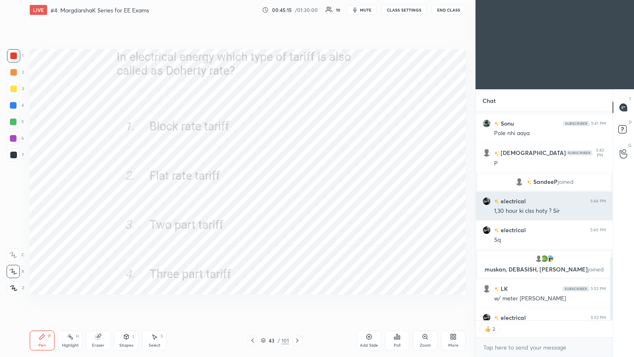
scroll to position [2, 2]
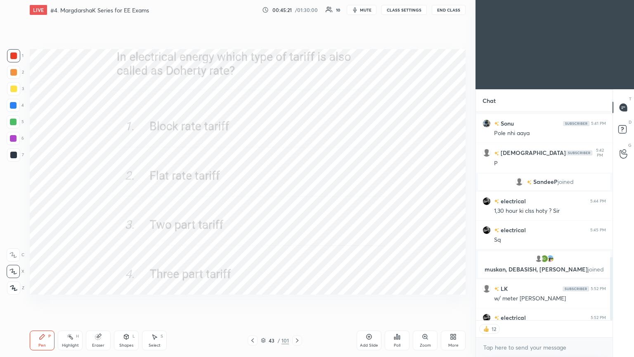
click at [265, 301] on icon at bounding box center [263, 340] width 5 height 5
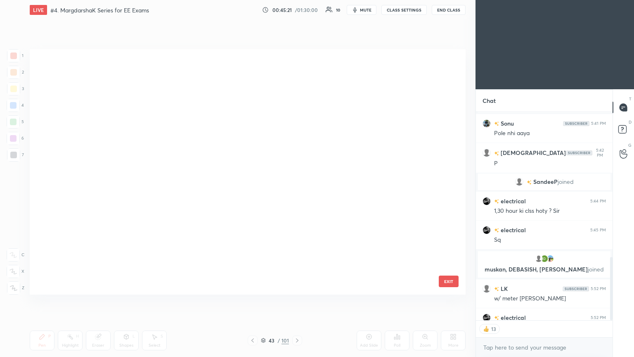
scroll to position [243, 432]
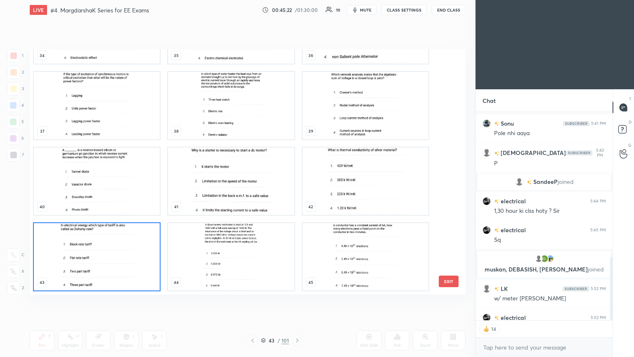
click at [380, 261] on img "grid" at bounding box center [366, 256] width 126 height 67
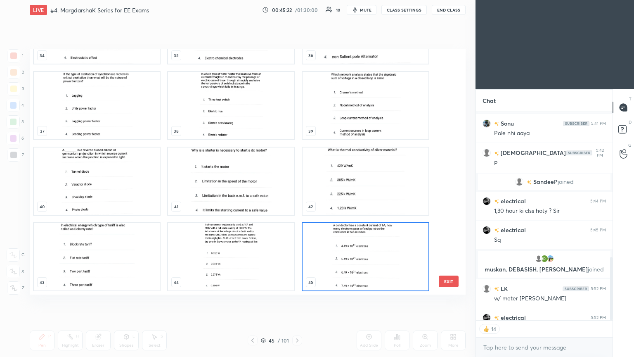
click at [378, 262] on img "grid" at bounding box center [366, 256] width 126 height 67
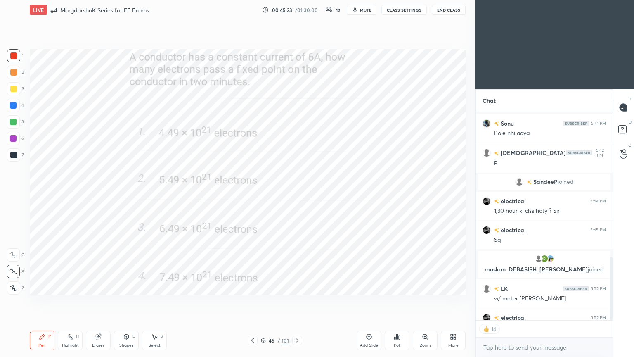
click at [399, 301] on div "Poll" at bounding box center [397, 345] width 7 height 4
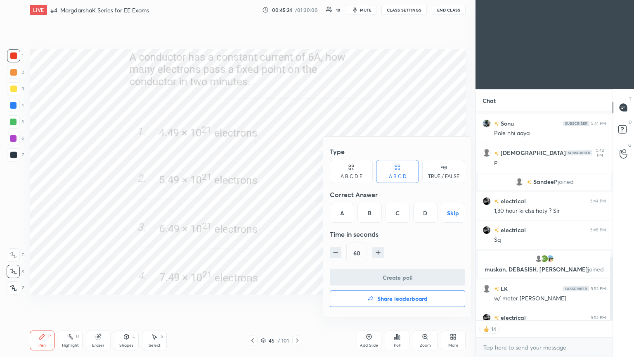
click at [344, 211] on div "A" at bounding box center [342, 213] width 24 height 20
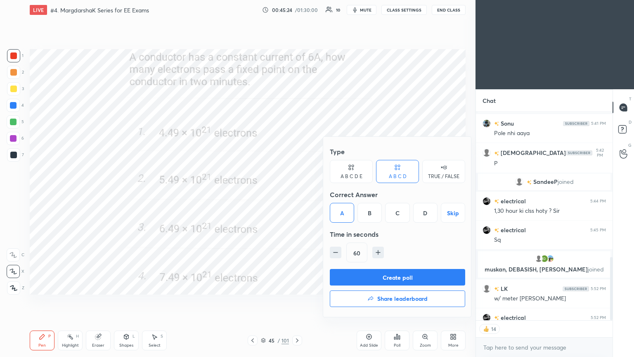
click at [359, 274] on button "Create poll" at bounding box center [397, 277] width 135 height 17
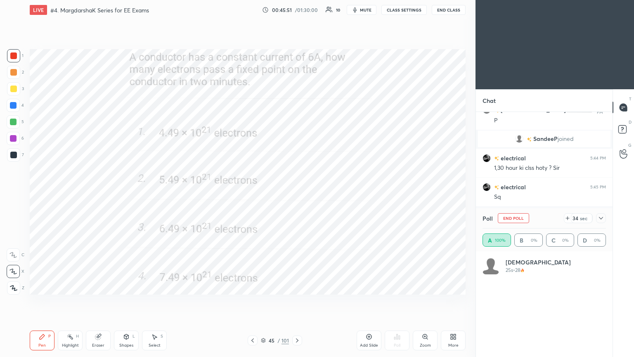
scroll to position [97, 121]
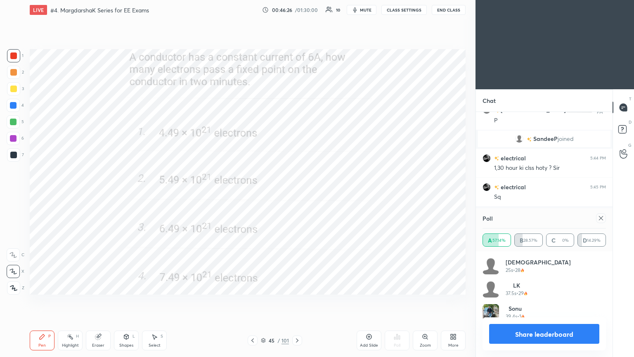
click at [599, 220] on div at bounding box center [601, 218] width 10 height 10
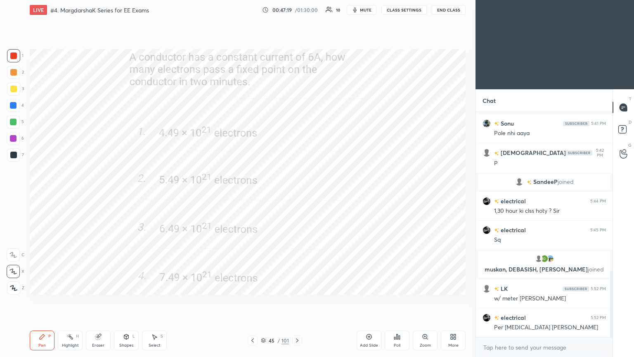
scroll to position [538, 0]
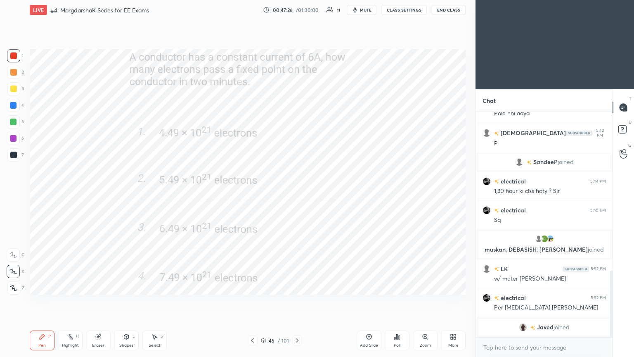
click at [520, 301] on img "grid" at bounding box center [523, 327] width 8 height 8
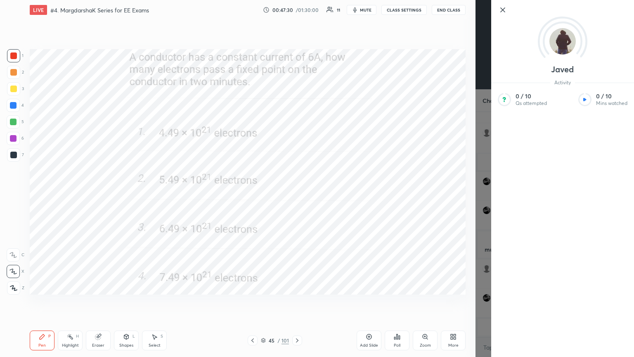
click at [502, 7] on icon at bounding box center [503, 10] width 10 height 10
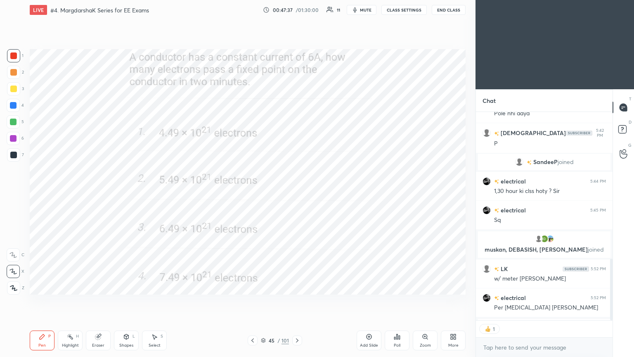
scroll to position [2, 2]
click at [263, 301] on icon at bounding box center [263, 340] width 4 height 1
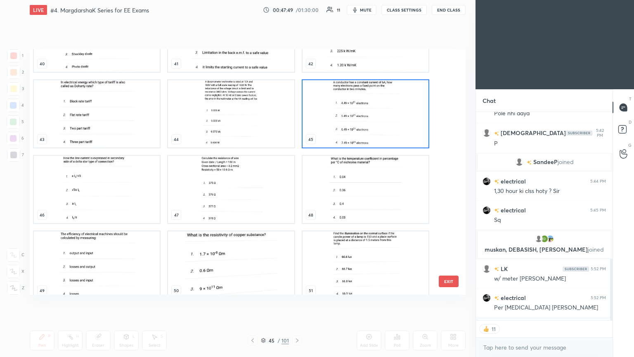
scroll to position [1032, 0]
click at [105, 208] on img "grid" at bounding box center [97, 188] width 126 height 67
click at [106, 208] on img "grid" at bounding box center [97, 188] width 126 height 67
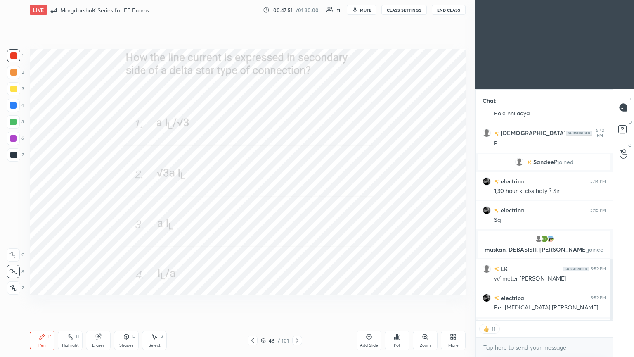
click at [105, 208] on img "grid" at bounding box center [97, 188] width 126 height 67
click at [105, 209] on img "grid" at bounding box center [97, 188] width 126 height 67
click at [399, 301] on div "Poll" at bounding box center [397, 345] width 7 height 4
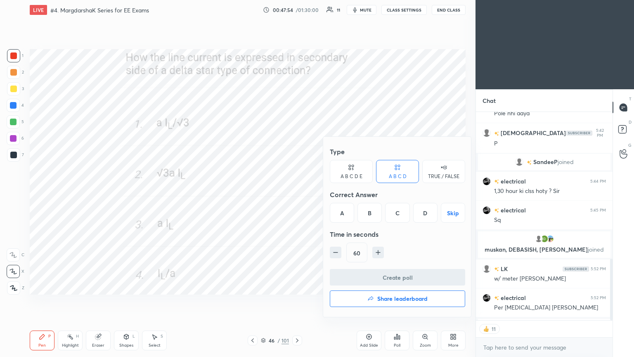
click at [345, 214] on div "A" at bounding box center [342, 213] width 24 height 20
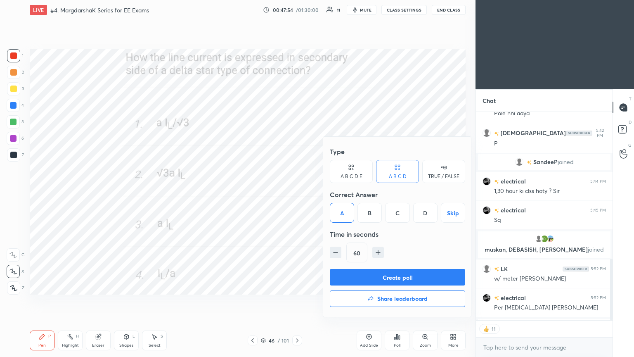
click at [367, 279] on button "Create poll" at bounding box center [397, 277] width 135 height 17
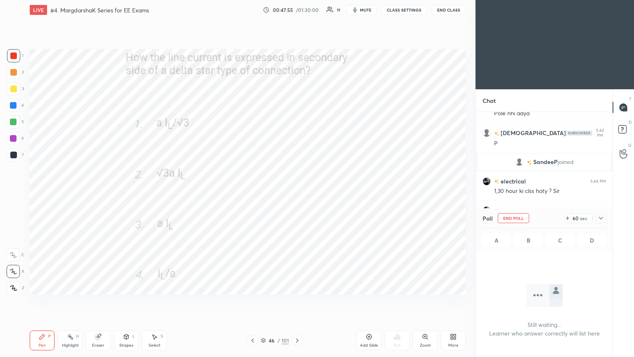
scroll to position [180, 134]
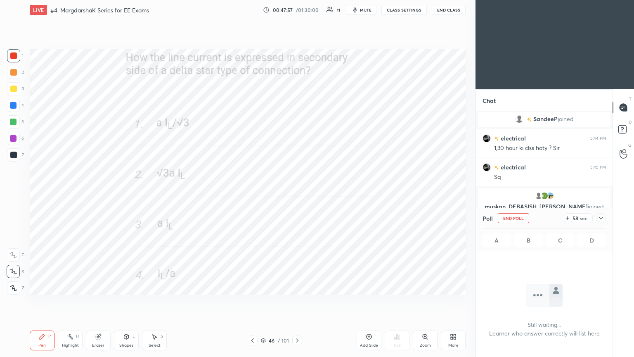
click at [601, 219] on icon at bounding box center [601, 218] width 4 height 2
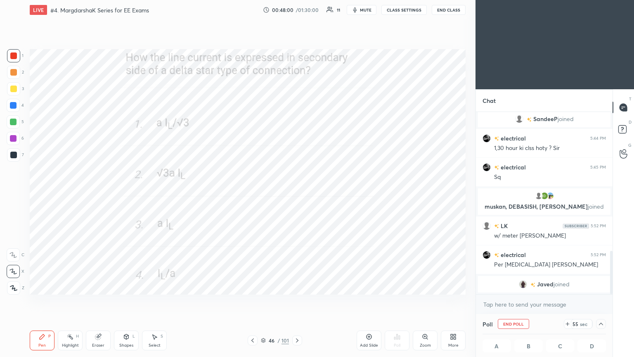
drag, startPoint x: 612, startPoint y: 264, endPoint x: 610, endPoint y: 280, distance: 15.9
click at [613, 282] on div "Chat electrical 5:22 PM 2d electrical 5:25 PM Sir ,,sorry to interupt you bht d…" at bounding box center [555, 223] width 159 height 268
click at [523, 284] on img "grid" at bounding box center [523, 284] width 8 height 8
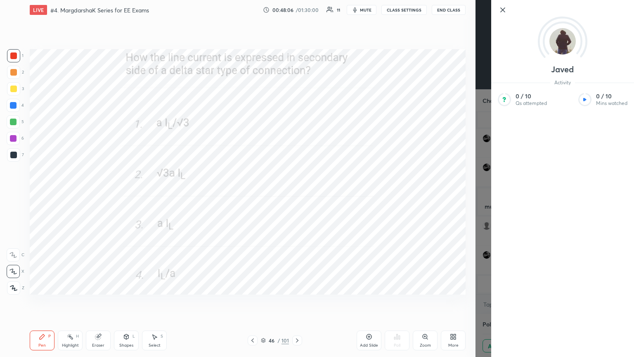
click at [505, 10] on icon at bounding box center [503, 10] width 10 height 10
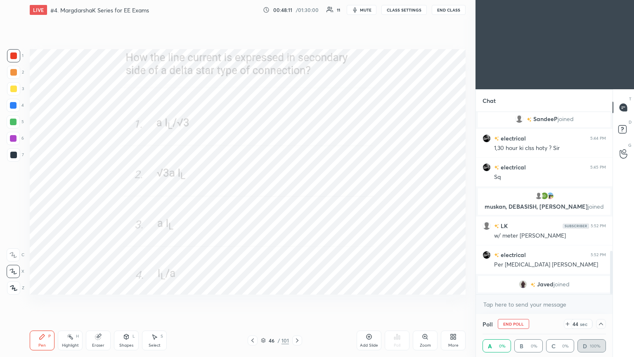
scroll to position [0, 2]
click at [18, 56] on div at bounding box center [13, 55] width 13 height 13
click at [601, 301] on icon at bounding box center [601, 324] width 7 height 7
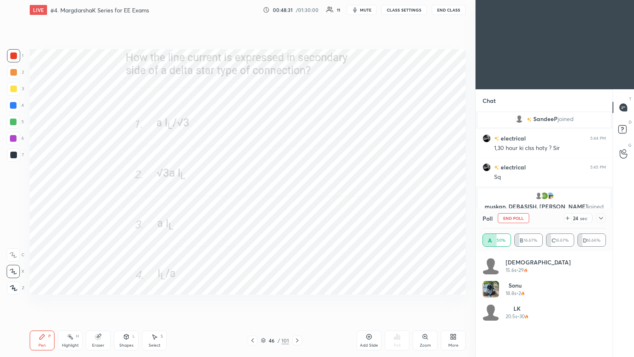
scroll to position [97, 121]
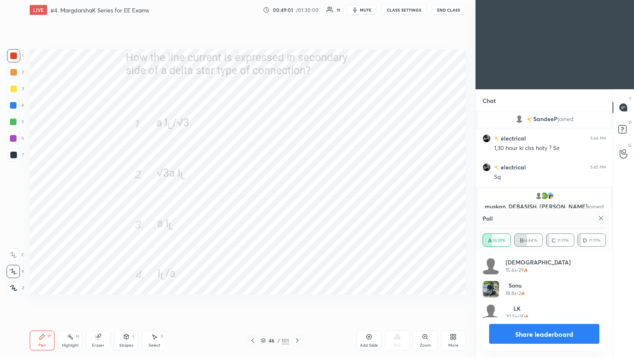
drag, startPoint x: 610, startPoint y: 267, endPoint x: 611, endPoint y: 294, distance: 26.4
click at [610, 301] on div "[DEMOGRAPHIC_DATA] 15.6s • 29 [PERSON_NAME] 18.8s • 2 LK 20.5s • 30" at bounding box center [544, 304] width 137 height 106
click at [545, 301] on button "Share leaderboard" at bounding box center [544, 334] width 110 height 20
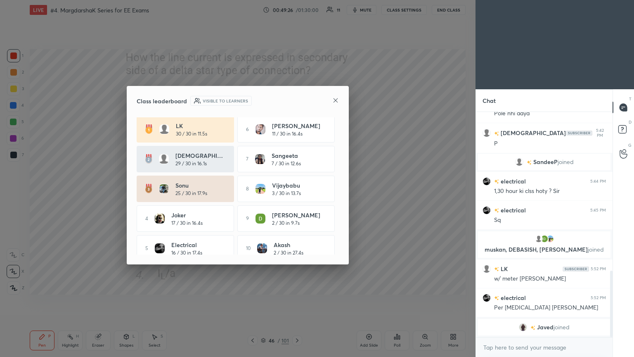
scroll to position [0, 0]
click at [336, 97] on icon at bounding box center [336, 100] width 7 height 7
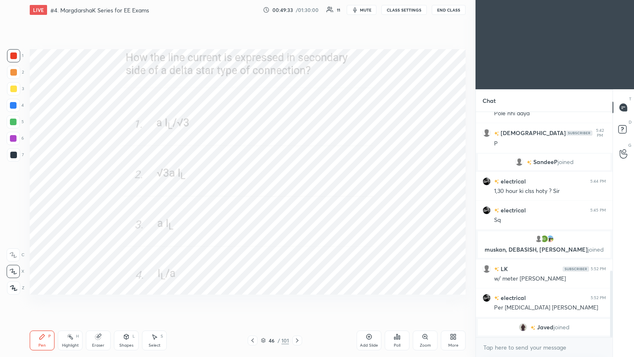
click at [12, 52] on div at bounding box center [13, 55] width 13 height 13
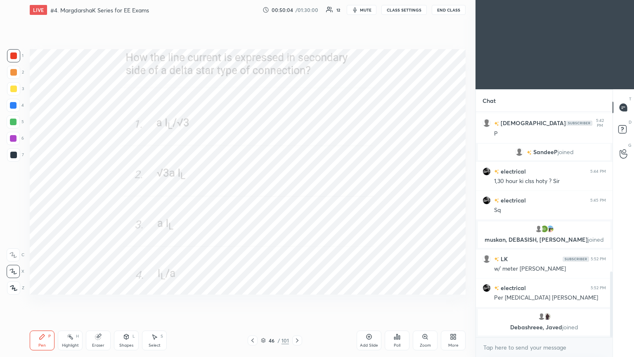
click at [12, 56] on div at bounding box center [13, 55] width 7 height 7
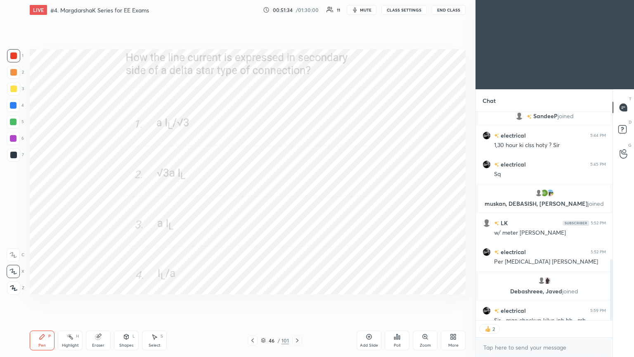
scroll to position [2, 2]
click at [293, 301] on div at bounding box center [297, 340] width 10 height 10
click at [395, 301] on div "Poll" at bounding box center [397, 340] width 25 height 20
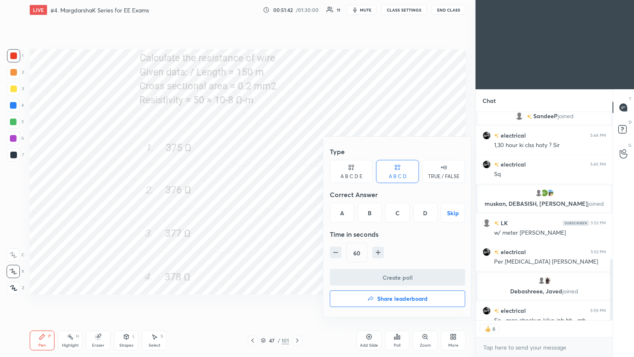
click at [340, 210] on div "A" at bounding box center [342, 213] width 24 height 20
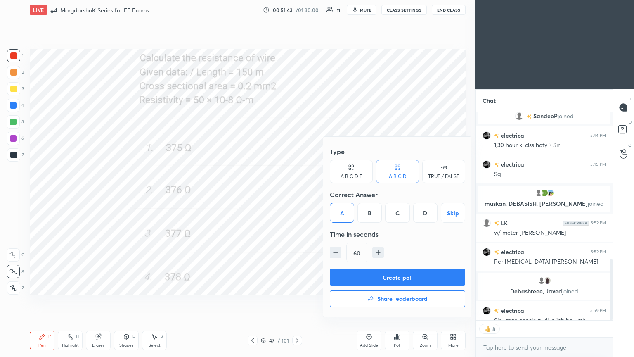
click at [369, 277] on button "Create poll" at bounding box center [397, 277] width 135 height 17
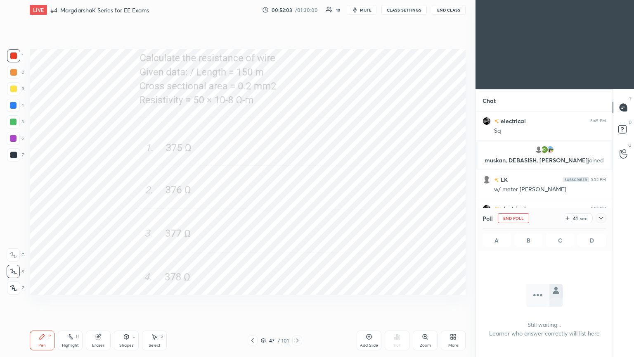
scroll to position [606, 0]
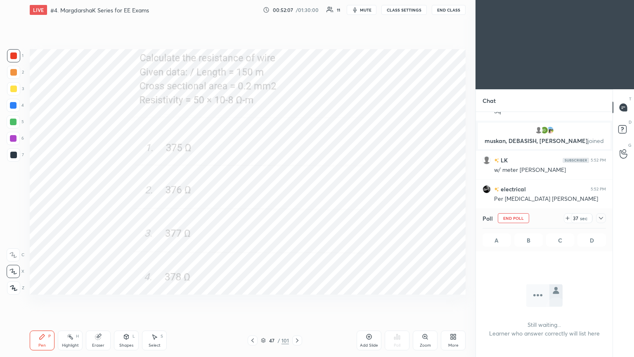
click at [602, 219] on icon at bounding box center [601, 218] width 7 height 7
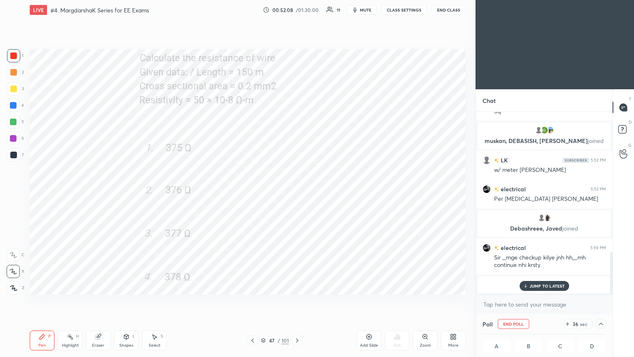
click at [546, 286] on p "JUMP TO LATEST" at bounding box center [548, 285] width 36 height 5
click at [521, 285] on img "grid" at bounding box center [525, 284] width 8 height 8
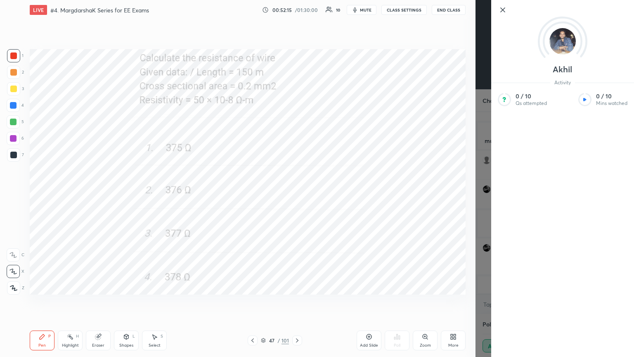
click at [563, 44] on img at bounding box center [563, 41] width 26 height 26
click at [506, 8] on icon at bounding box center [503, 10] width 10 height 10
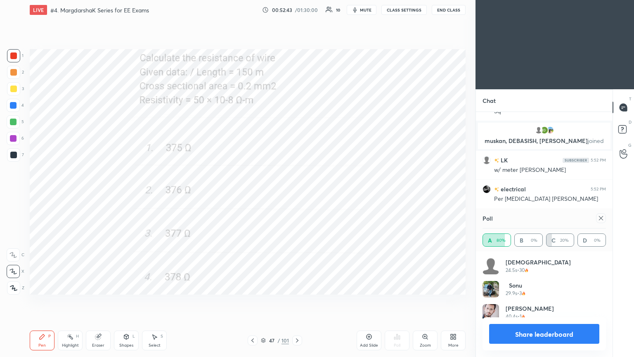
scroll to position [97, 121]
click at [600, 219] on icon at bounding box center [601, 218] width 7 height 7
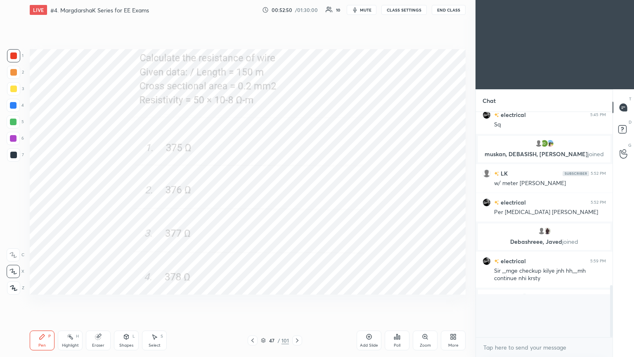
scroll to position [218, 134]
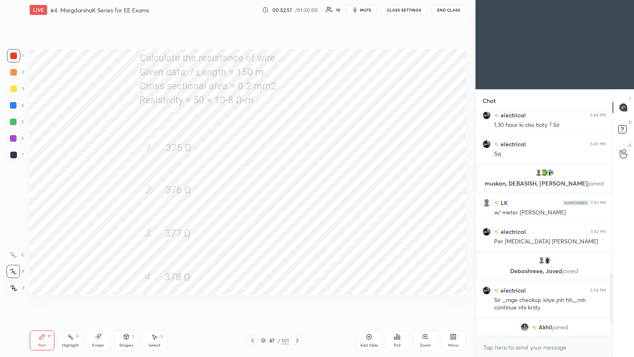
click at [523, 301] on img "grid" at bounding box center [525, 327] width 8 height 8
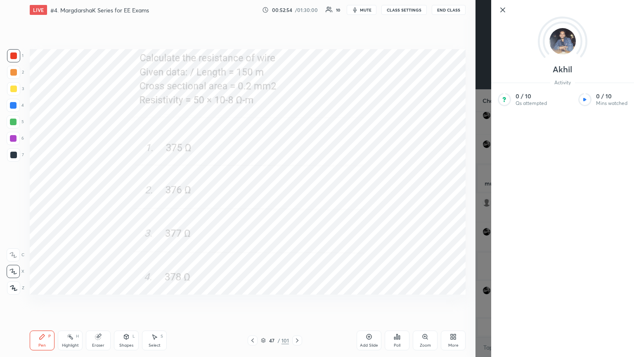
click at [501, 15] on div "[PERSON_NAME] Activity 0 / 10 Qs attempted 0 / 10 Mins watched" at bounding box center [563, 178] width 143 height 357
click at [504, 5] on icon at bounding box center [503, 10] width 10 height 10
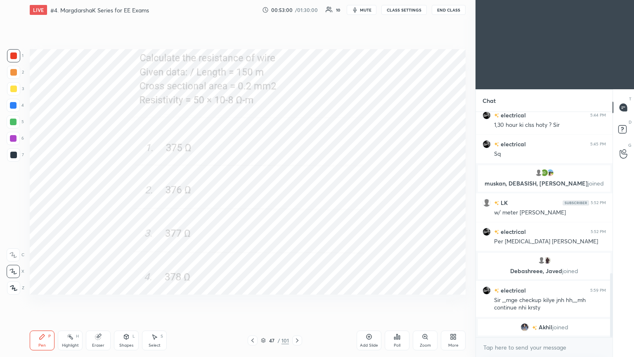
click at [295, 301] on icon at bounding box center [297, 340] width 7 height 7
click at [398, 301] on div "Poll" at bounding box center [397, 340] width 25 height 20
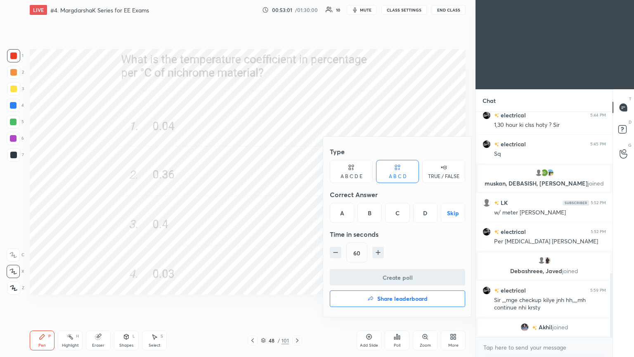
click at [347, 218] on div "A" at bounding box center [342, 213] width 24 height 20
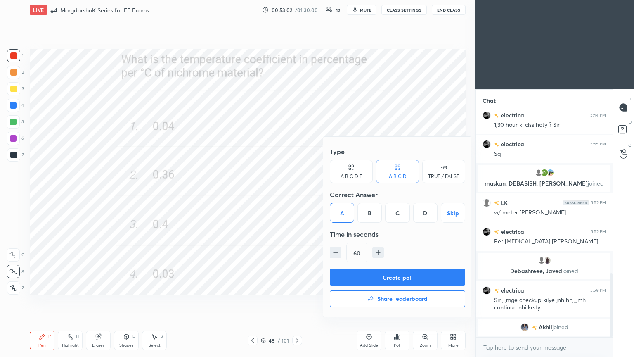
click at [364, 271] on button "Create poll" at bounding box center [397, 277] width 135 height 17
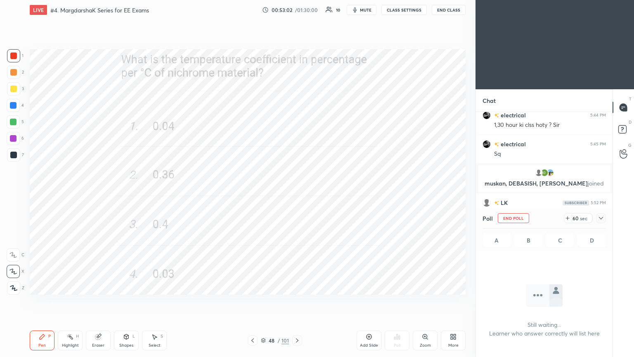
scroll to position [111, 134]
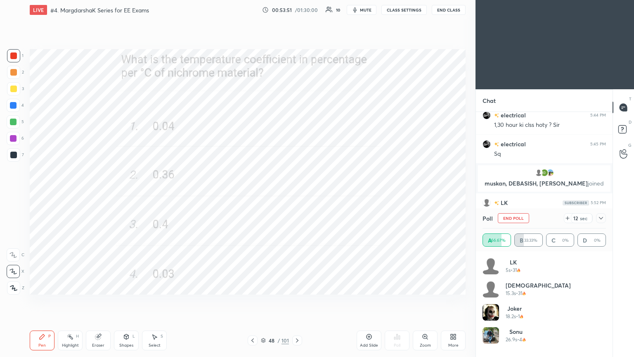
click at [518, 217] on button "End Poll" at bounding box center [513, 218] width 31 height 10
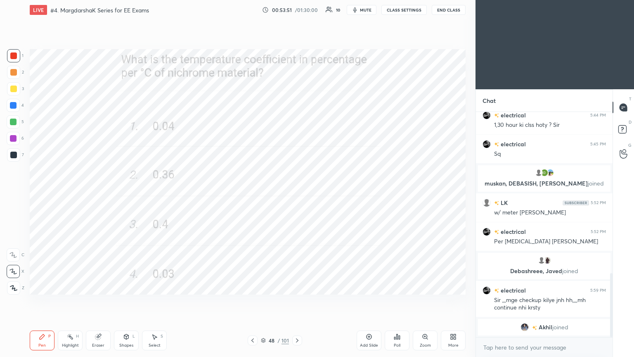
scroll to position [223, 134]
click at [265, 301] on icon at bounding box center [263, 340] width 5 height 5
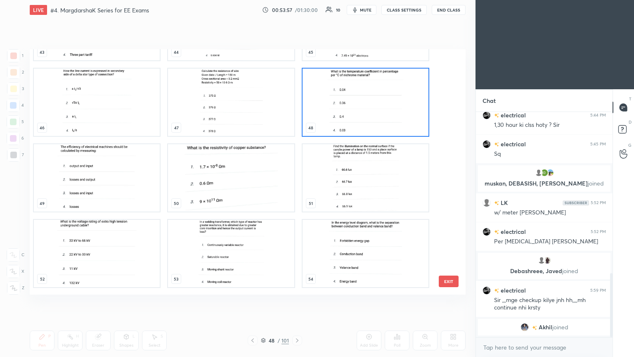
scroll to position [1131, 0]
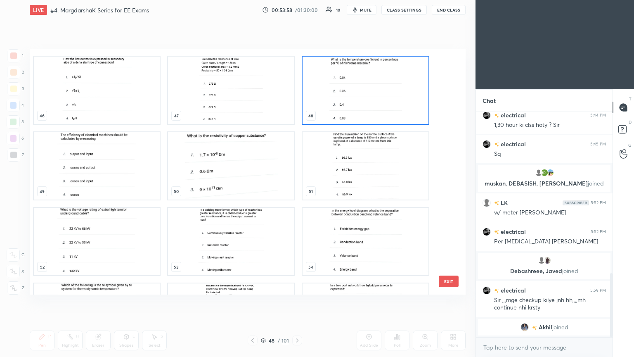
click at [214, 173] on img "grid" at bounding box center [231, 165] width 126 height 67
click at [214, 172] on img "grid" at bounding box center [231, 165] width 126 height 67
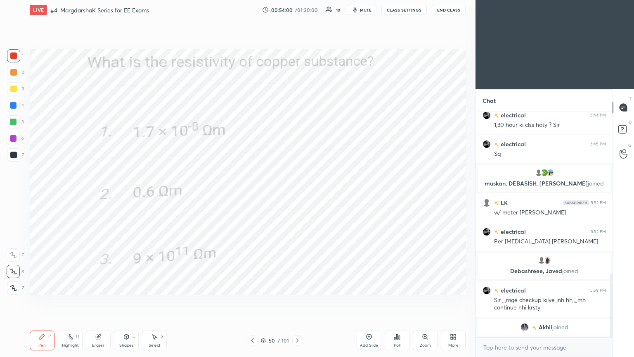
click at [395, 301] on icon at bounding box center [394, 338] width 1 height 2
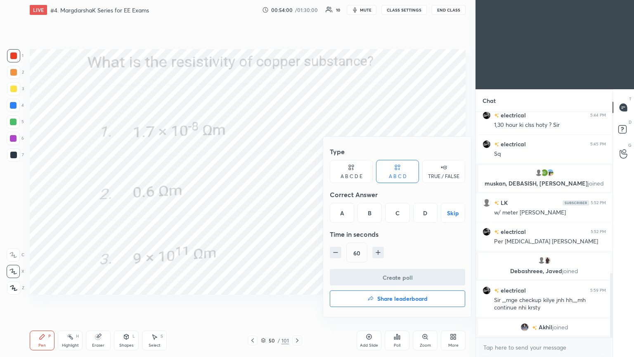
click at [345, 222] on div "A" at bounding box center [342, 213] width 24 height 20
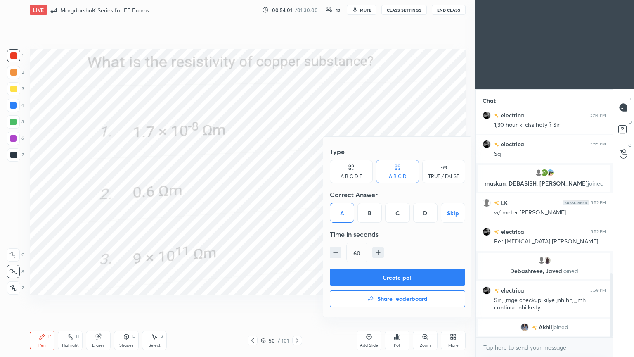
click at [377, 281] on button "Create poll" at bounding box center [397, 277] width 135 height 17
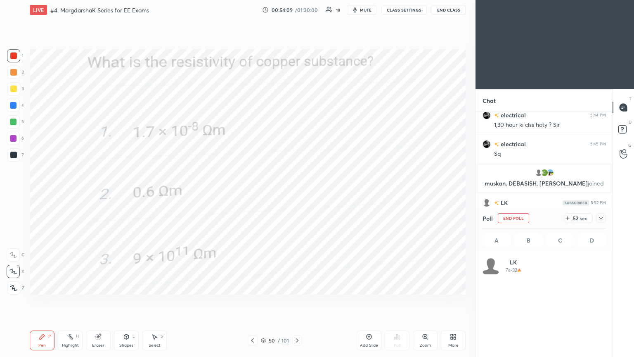
scroll to position [97, 121]
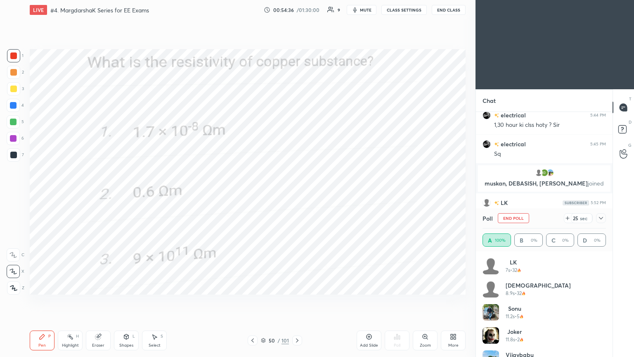
drag, startPoint x: 517, startPoint y: 219, endPoint x: 492, endPoint y: 211, distance: 25.8
click at [516, 219] on button "End Poll" at bounding box center [513, 218] width 31 height 10
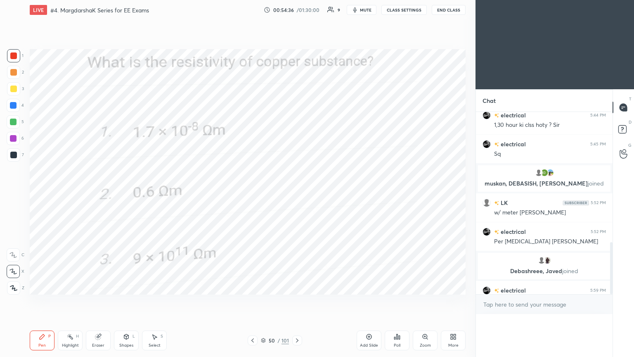
scroll to position [2, 2]
click at [298, 301] on icon at bounding box center [297, 340] width 2 height 4
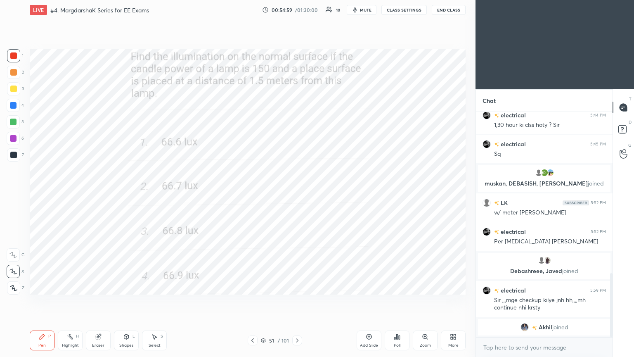
click at [399, 301] on div "Poll" at bounding box center [397, 340] width 25 height 20
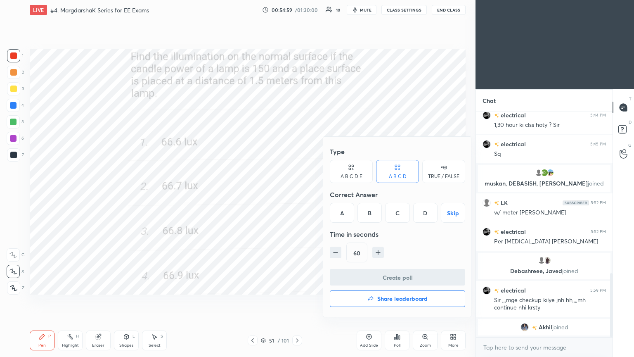
click at [339, 215] on div "A" at bounding box center [342, 213] width 24 height 20
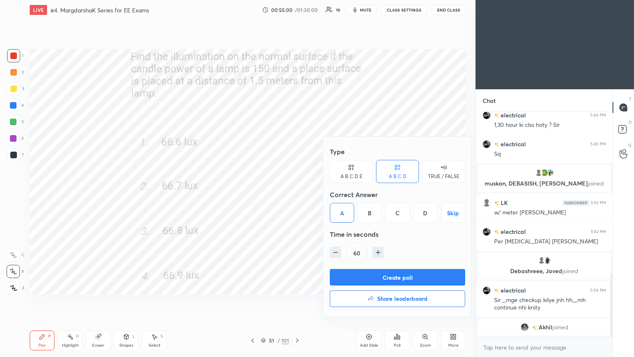
click at [357, 273] on button "Create poll" at bounding box center [397, 277] width 135 height 17
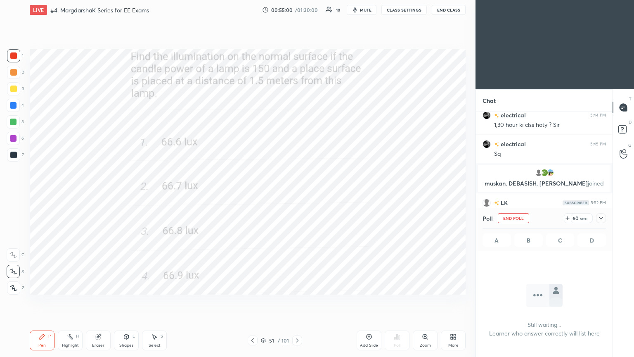
scroll to position [3, 2]
click at [567, 219] on icon at bounding box center [568, 218] width 7 height 7
click at [565, 219] on icon at bounding box center [568, 218] width 7 height 7
click at [566, 219] on icon at bounding box center [565, 218] width 7 height 7
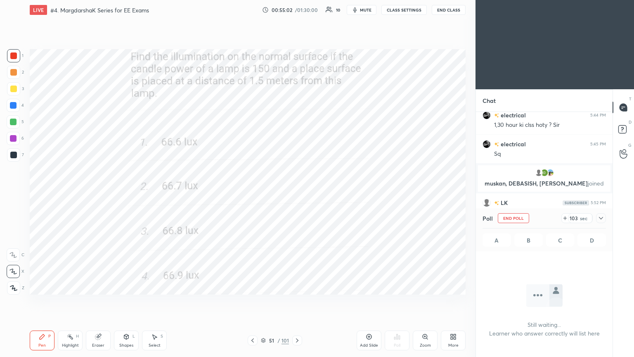
click at [566, 219] on icon at bounding box center [565, 218] width 7 height 7
click at [565, 219] on icon at bounding box center [565, 218] width 7 height 7
click at [564, 219] on icon at bounding box center [565, 218] width 7 height 7
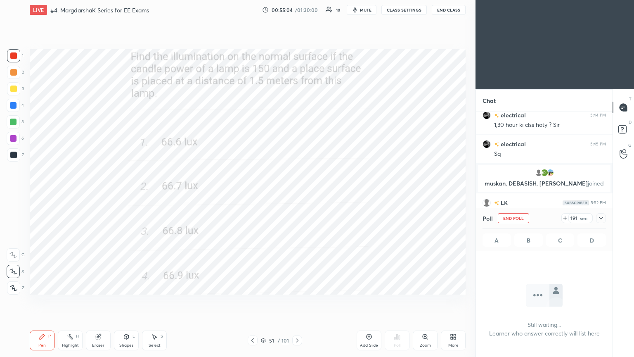
click at [563, 219] on icon at bounding box center [565, 218] width 7 height 7
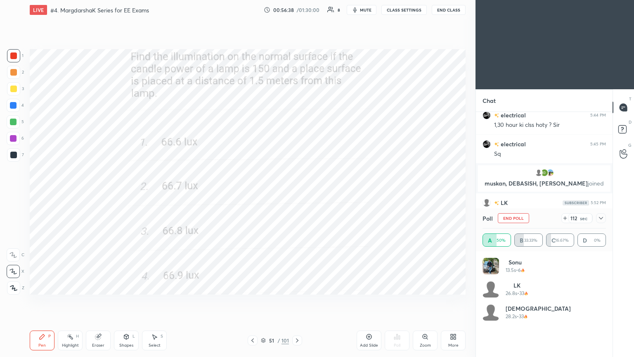
click at [600, 220] on icon at bounding box center [601, 218] width 7 height 7
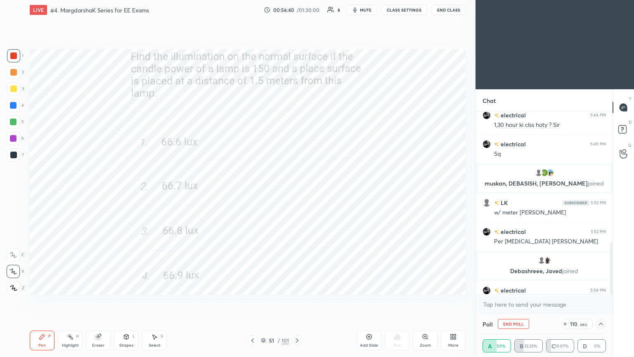
scroll to position [607, 0]
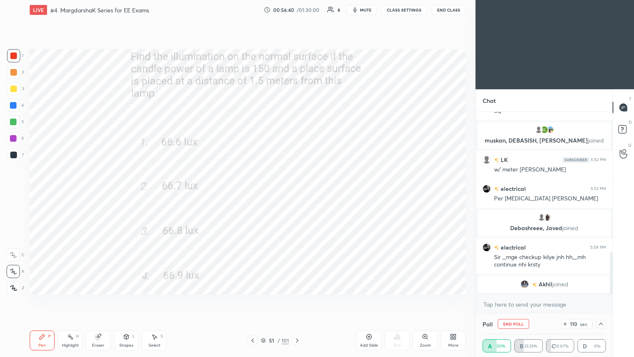
drag, startPoint x: 613, startPoint y: 266, endPoint x: 614, endPoint y: 291, distance: 24.8
click at [614, 297] on div "Chat electrical 5:44 PM 1,30 hour ki clss hoty ? Sir electrical 5:45 PM Sq musk…" at bounding box center [555, 223] width 159 height 268
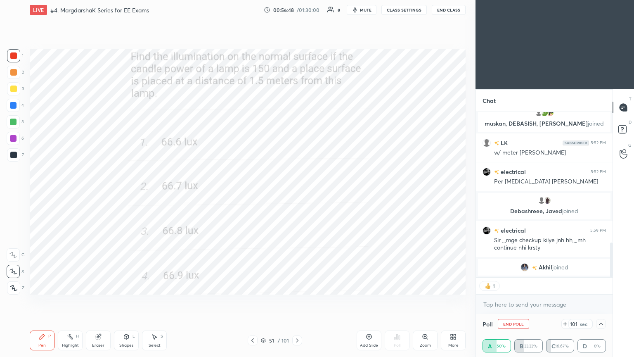
drag, startPoint x: 610, startPoint y: 257, endPoint x: 611, endPoint y: 286, distance: 29.8
click at [611, 286] on div "electrical 5:45 PM Sq muskan, DEBASISH, [PERSON_NAME] joined LK 5:52 PM w/ mete…" at bounding box center [544, 213] width 137 height 202
drag, startPoint x: 612, startPoint y: 256, endPoint x: 613, endPoint y: 284, distance: 27.7
click at [613, 284] on div "electrical 5:45 PM Sq muskan, DEBASISH, [PERSON_NAME] joined LK 5:52 PM w/ mete…" at bounding box center [544, 213] width 137 height 202
drag, startPoint x: 612, startPoint y: 257, endPoint x: 608, endPoint y: 266, distance: 10.1
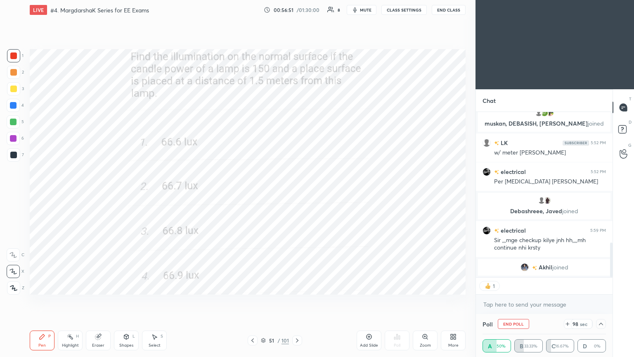
click at [612, 268] on div at bounding box center [612, 259] width 2 height 35
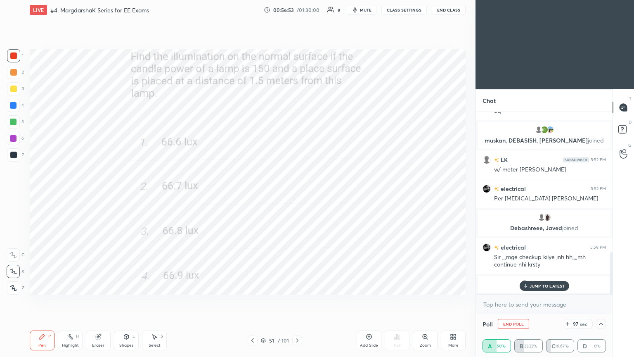
scroll to position [606, 0]
click at [557, 284] on p "JUMP TO LATEST" at bounding box center [548, 285] width 36 height 5
click at [601, 301] on icon at bounding box center [601, 324] width 7 height 7
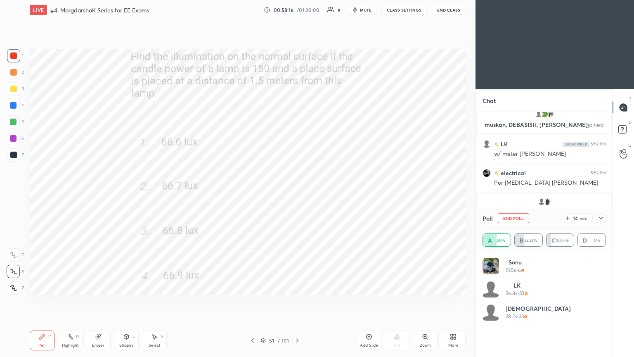
scroll to position [620, 0]
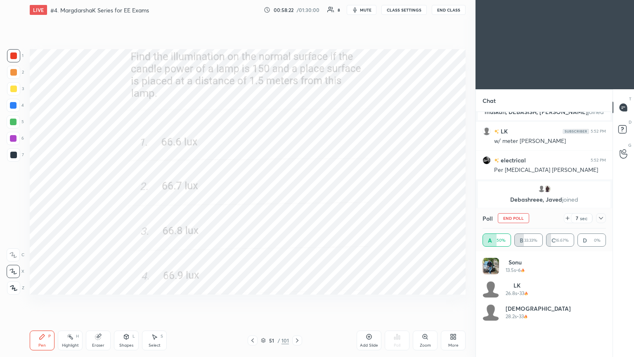
click at [600, 219] on icon at bounding box center [601, 218] width 7 height 7
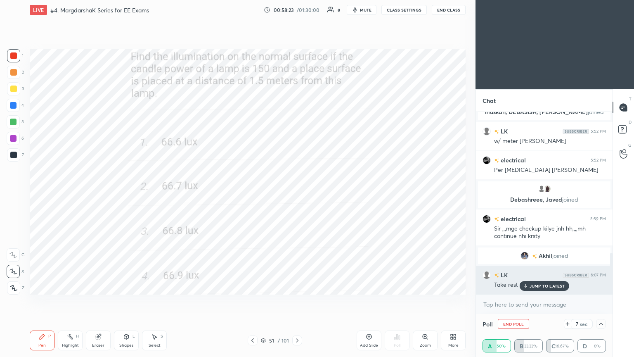
scroll to position [0, 2]
click at [545, 284] on div "JUMP TO LATEST" at bounding box center [545, 286] width 50 height 10
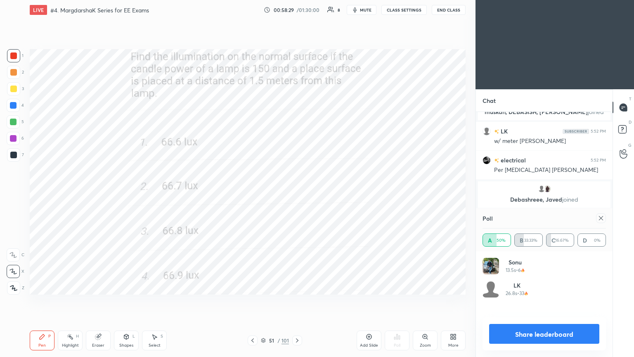
scroll to position [97, 121]
click at [602, 217] on icon at bounding box center [601, 218] width 7 height 7
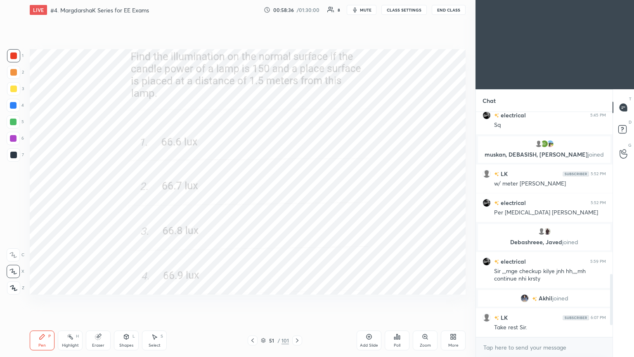
scroll to position [206, 134]
type textarea "x"
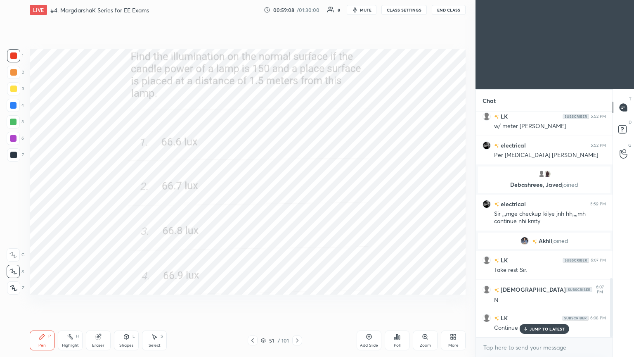
click at [536, 301] on p "JUMP TO LATEST" at bounding box center [548, 328] width 36 height 5
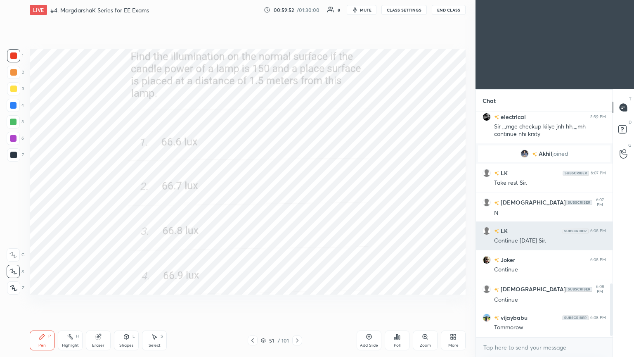
scroll to position [750, 0]
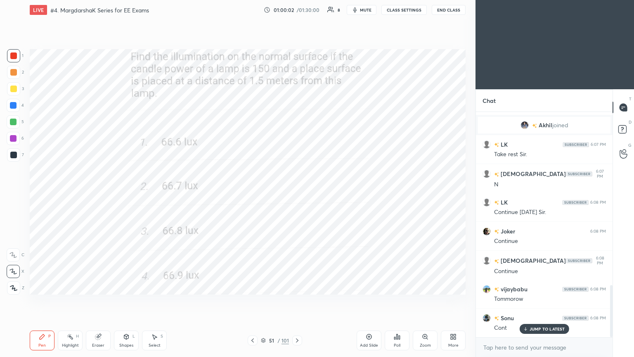
click at [367, 12] on span "mute" at bounding box center [366, 10] width 12 height 6
click at [400, 9] on button "CLASS SETTINGS" at bounding box center [404, 10] width 45 height 10
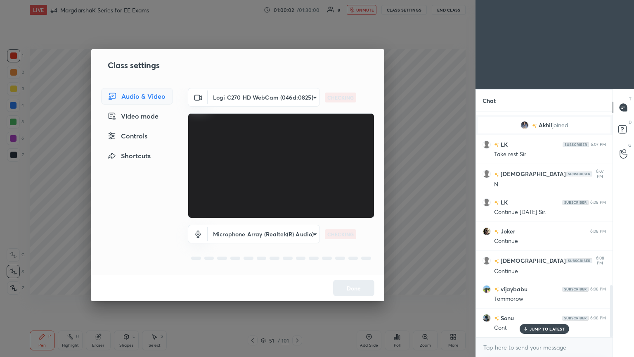
click at [257, 95] on body "1 2 3 4 5 6 7 C X Z C X Z E E Erase all H H LIVE #4. MargdarshaK Series for EE …" at bounding box center [317, 178] width 634 height 357
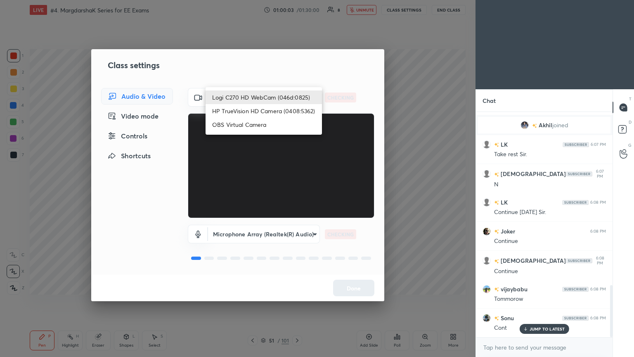
click at [253, 108] on li "HP TrueVision HD Camera (0408:5362)" at bounding box center [264, 111] width 116 height 14
type input "6e129c3dbbea9c9f038ced86e3329b4af5251c06b4e783936748cd200869bc07"
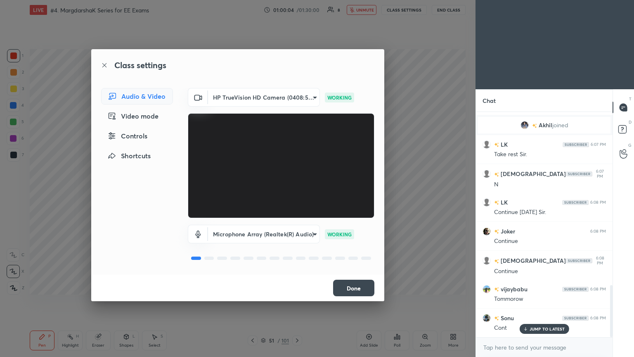
click at [357, 290] on button "Done" at bounding box center [353, 288] width 41 height 17
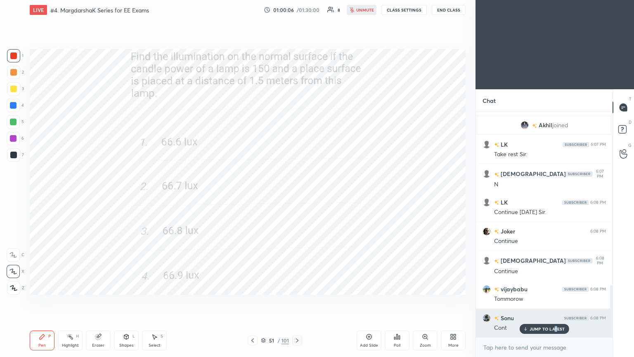
click at [556, 301] on div "JUMP TO LATEST" at bounding box center [545, 329] width 50 height 10
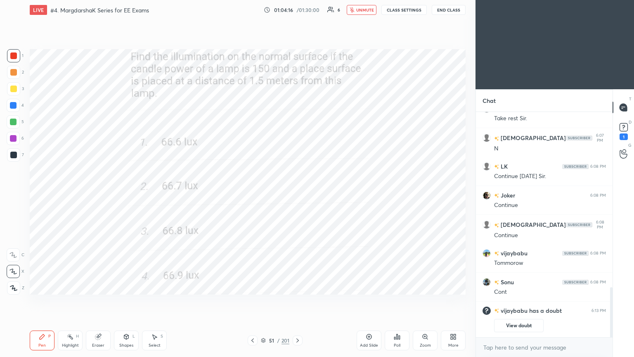
scroll to position [738, 0]
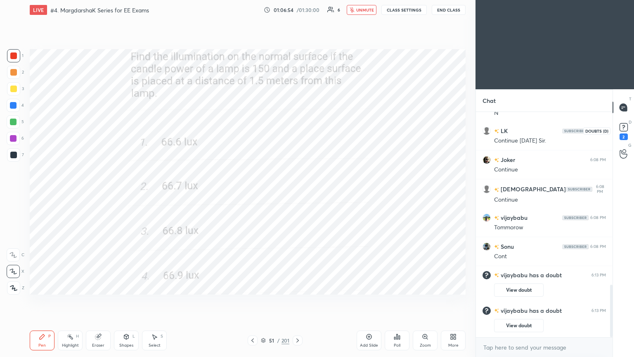
click at [626, 128] on rect at bounding box center [624, 128] width 8 height 8
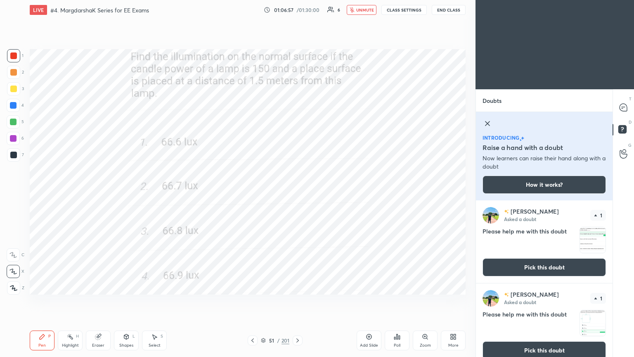
click at [569, 301] on button "Pick this doubt" at bounding box center [545, 350] width 124 height 18
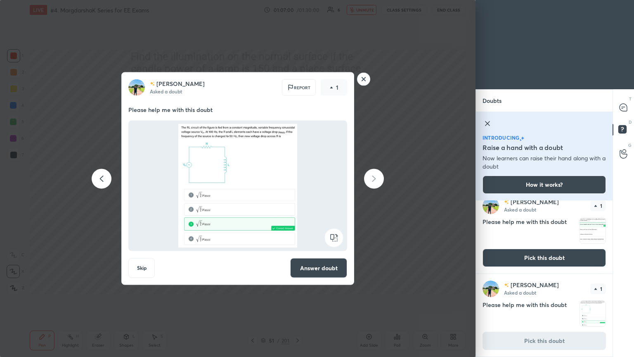
click at [366, 82] on rect at bounding box center [364, 79] width 13 height 13
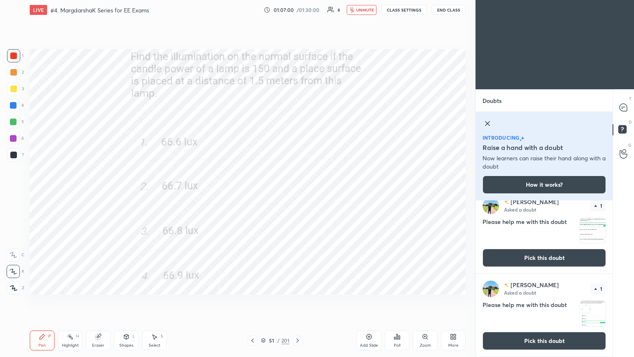
scroll to position [0, 0]
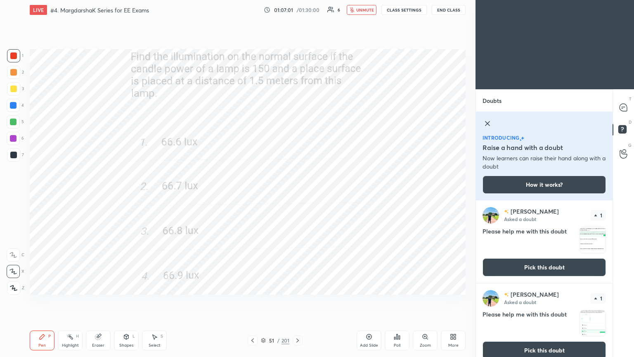
click at [485, 122] on icon at bounding box center [488, 124] width 10 height 10
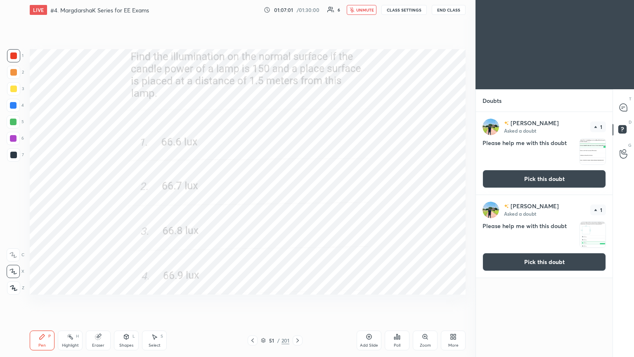
scroll to position [242, 134]
click at [626, 104] on icon at bounding box center [623, 107] width 7 height 7
type textarea "x"
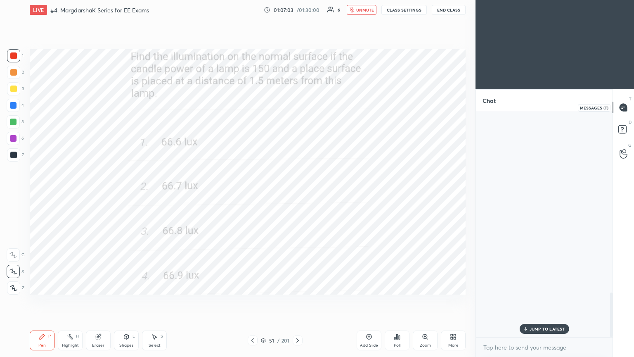
scroll to position [223, 134]
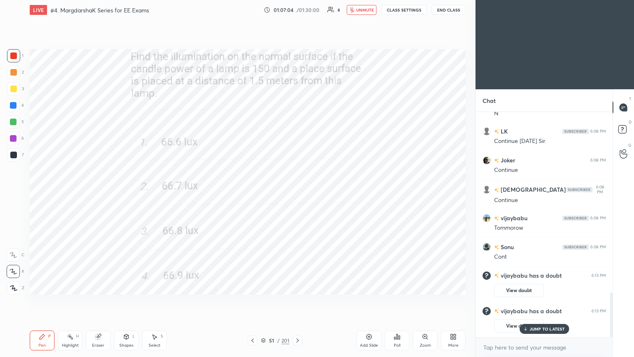
click at [563, 301] on div "JUMP TO LATEST" at bounding box center [545, 329] width 50 height 10
click at [366, 13] on button "unmute" at bounding box center [362, 10] width 30 height 10
click at [403, 13] on button "CLASS SETTINGS" at bounding box center [404, 10] width 45 height 10
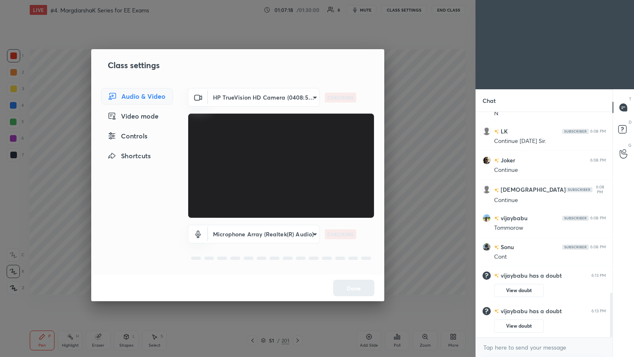
click at [247, 99] on body "1 2 3 4 5 6 7 C X Z C X Z E E Erase all H H LIVE #4. MargdarshaK Series for EE …" at bounding box center [317, 178] width 634 height 357
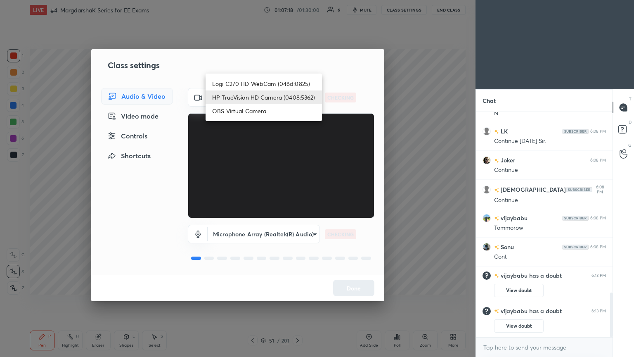
click at [252, 84] on li "Logi C270 HD WebCam (046d:0825)" at bounding box center [264, 84] width 116 height 14
type input "f7d1afb7c9de9e4a754af8163ae90a07716e8f4ac3369fe1a9090404ef363049"
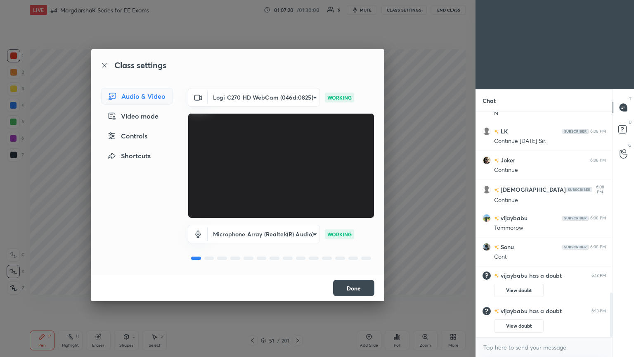
click at [357, 292] on button "Done" at bounding box center [353, 288] width 41 height 17
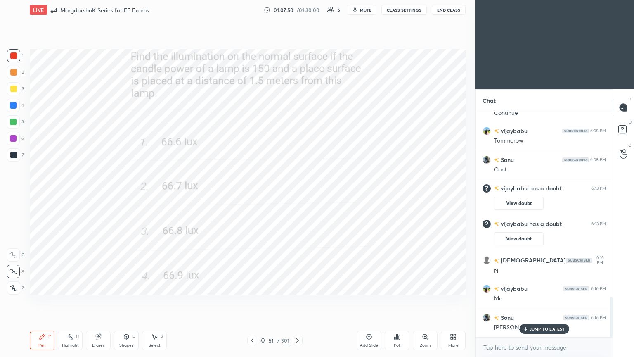
scroll to position [1031, 0]
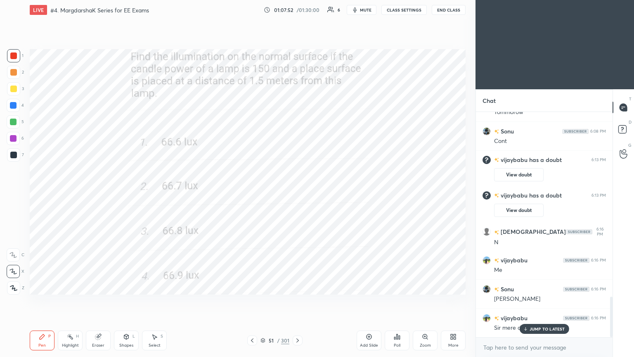
click at [535, 301] on p "JUMP TO LATEST" at bounding box center [548, 328] width 36 height 5
click at [296, 301] on icon at bounding box center [298, 340] width 7 height 7
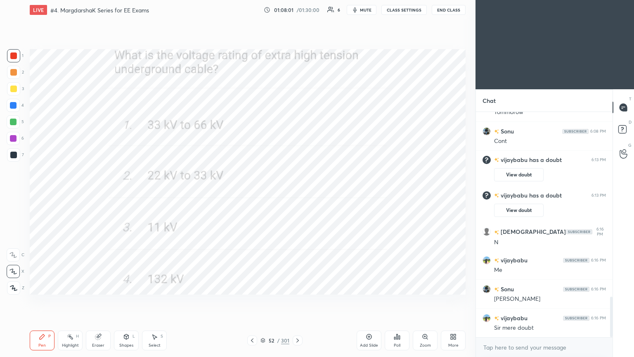
click at [394, 301] on div "Poll" at bounding box center [397, 345] width 7 height 4
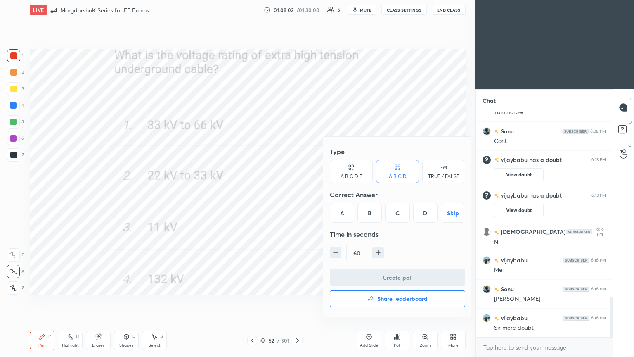
click at [343, 217] on div "A" at bounding box center [342, 213] width 24 height 20
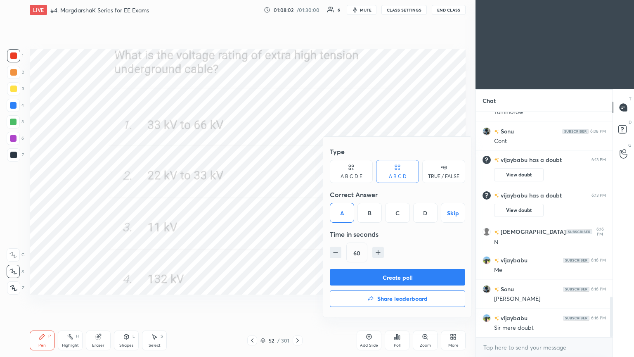
click at [371, 277] on button "Create poll" at bounding box center [397, 277] width 135 height 17
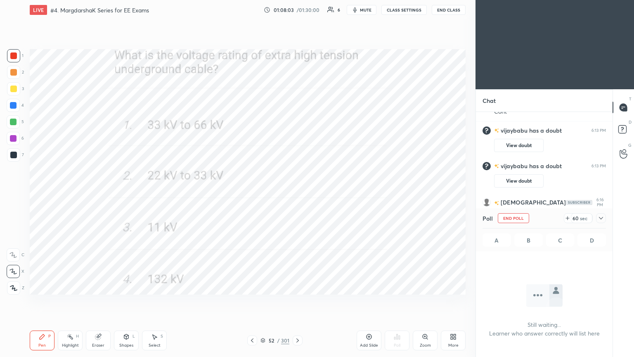
scroll to position [200, 134]
click at [602, 216] on icon at bounding box center [601, 218] width 7 height 7
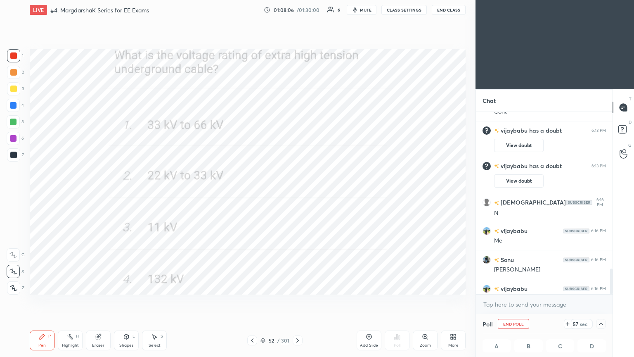
scroll to position [1103, 0]
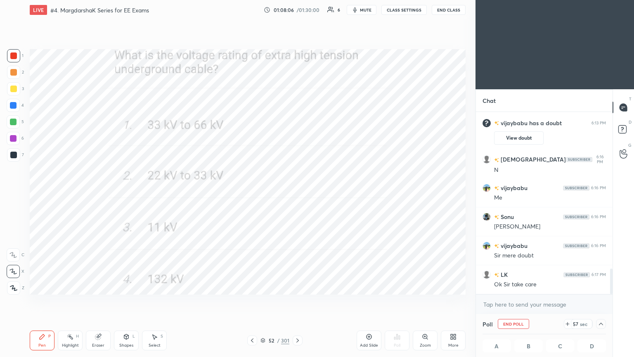
drag, startPoint x: 611, startPoint y: 274, endPoint x: 614, endPoint y: 299, distance: 25.4
click at [614, 299] on div "Chat [PERSON_NAME] 6:08 PM Cont [PERSON_NAME] has a doubt 6:13 PM View doubt [P…" at bounding box center [555, 223] width 159 height 268
click at [606, 301] on div "Poll End Poll 52 sec A B C D" at bounding box center [544, 335] width 137 height 43
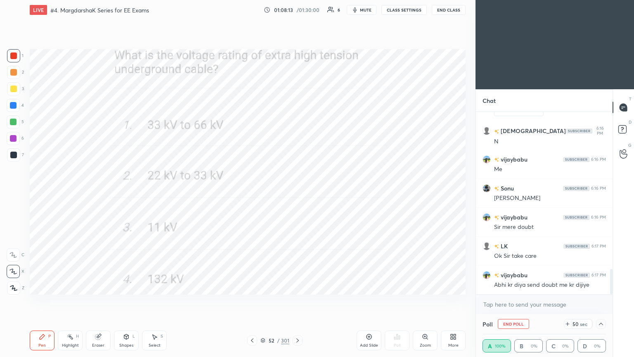
scroll to position [0, 2]
click at [601, 301] on icon at bounding box center [601, 324] width 4 height 2
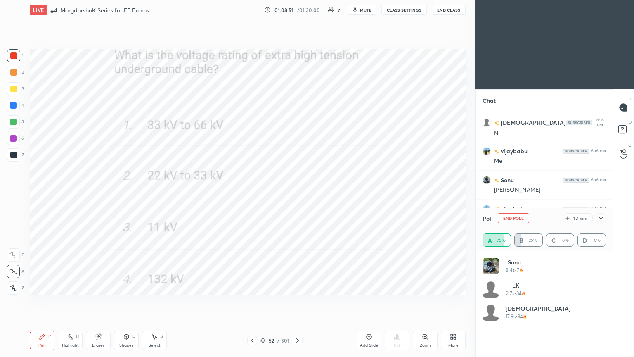
scroll to position [1160, 0]
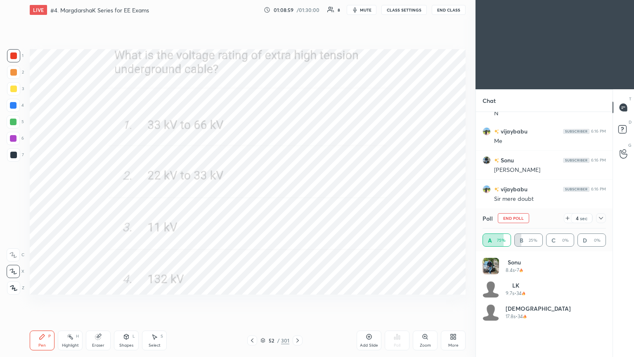
click at [515, 216] on button "End Poll" at bounding box center [513, 218] width 31 height 10
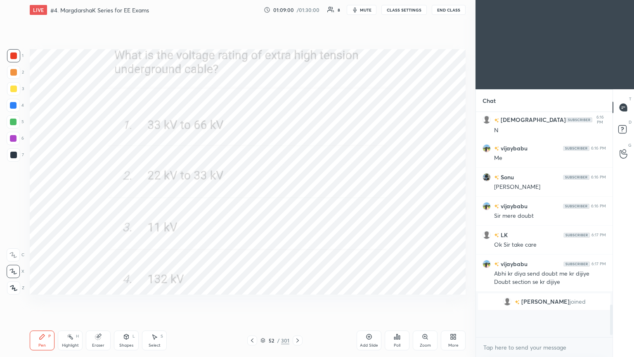
scroll to position [218, 134]
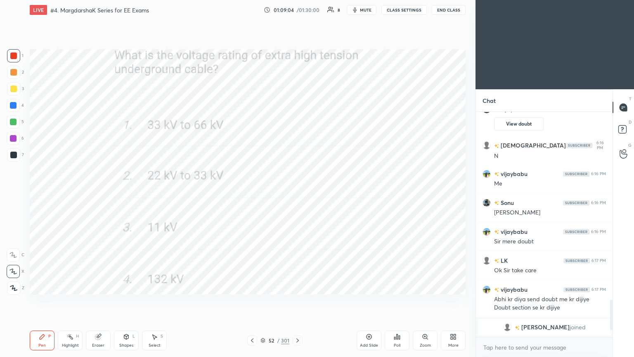
click at [297, 301] on icon at bounding box center [298, 340] width 7 height 7
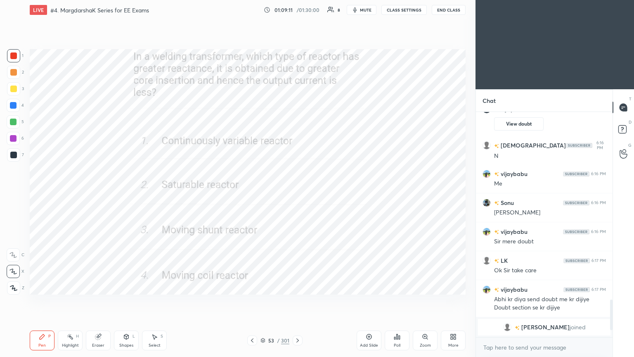
click at [295, 301] on icon at bounding box center [298, 340] width 7 height 7
click at [394, 301] on div "Poll" at bounding box center [397, 340] width 25 height 20
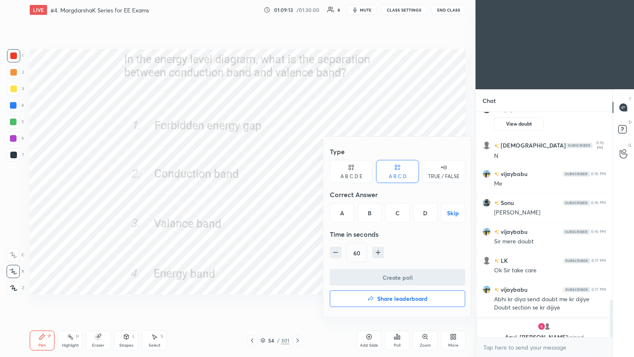
scroll to position [1127, 0]
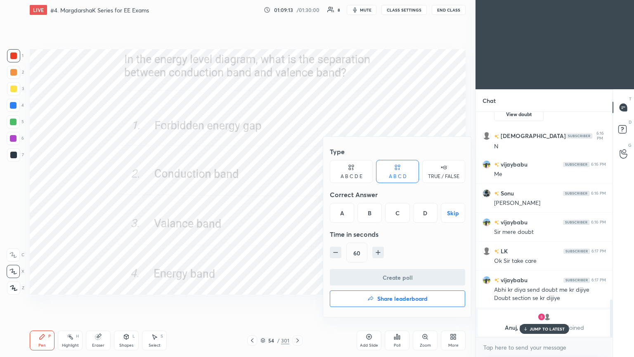
click at [337, 216] on div "A" at bounding box center [342, 213] width 24 height 20
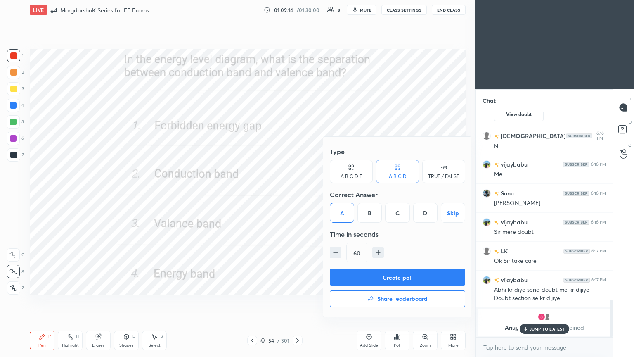
click at [365, 279] on button "Create poll" at bounding box center [397, 277] width 135 height 17
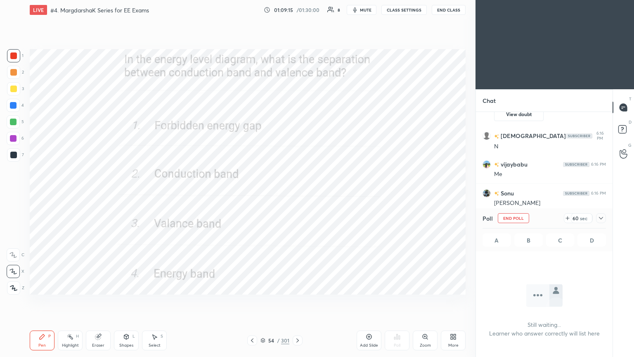
scroll to position [204, 134]
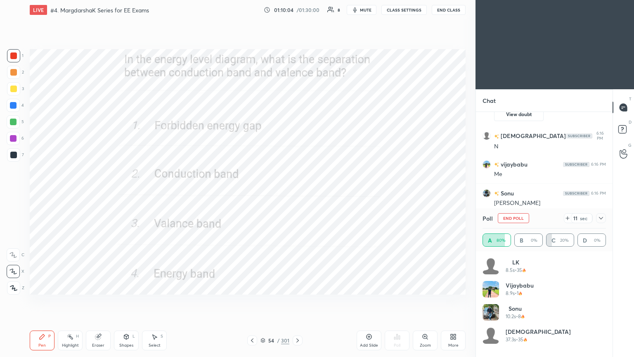
click at [514, 221] on button "End Poll" at bounding box center [513, 218] width 31 height 10
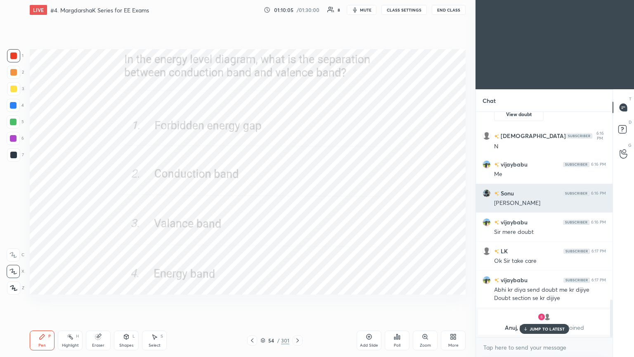
scroll to position [242, 134]
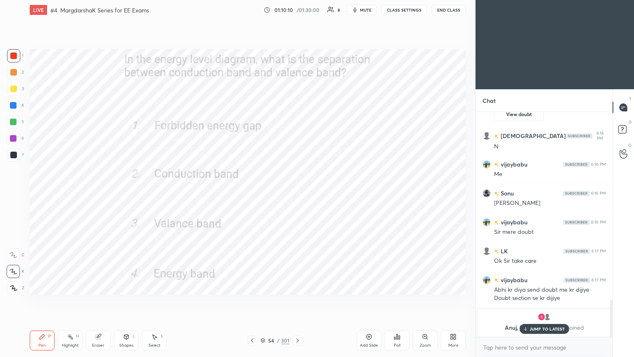
click at [304, 301] on div "54 / 301" at bounding box center [275, 340] width 164 height 10
click at [299, 301] on icon at bounding box center [298, 340] width 7 height 7
click at [394, 301] on div "Poll" at bounding box center [397, 340] width 25 height 20
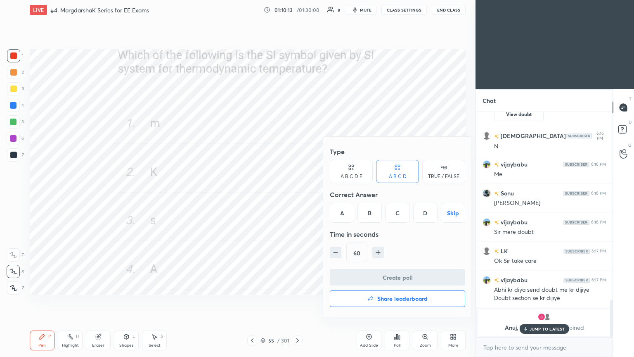
click at [371, 221] on div "B" at bounding box center [370, 213] width 24 height 20
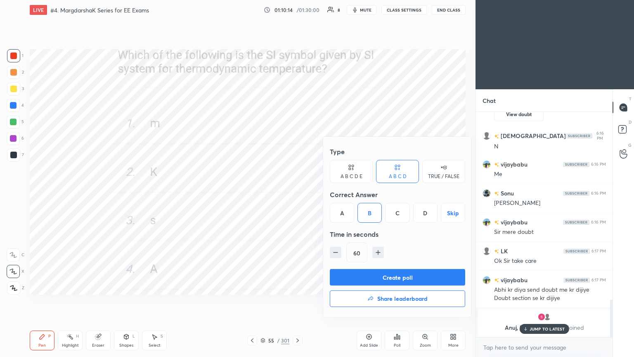
click at [385, 277] on button "Create poll" at bounding box center [397, 277] width 135 height 17
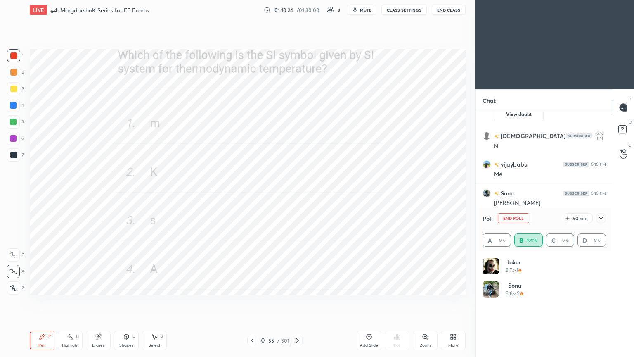
scroll to position [97, 121]
click at [513, 218] on button "End Poll" at bounding box center [513, 218] width 31 height 10
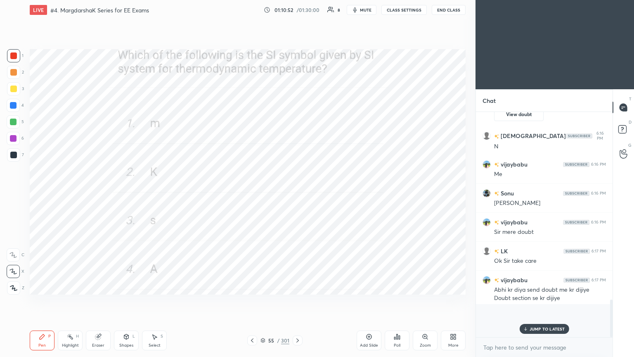
scroll to position [1, 2]
click at [404, 301] on div "Poll" at bounding box center [397, 340] width 25 height 20
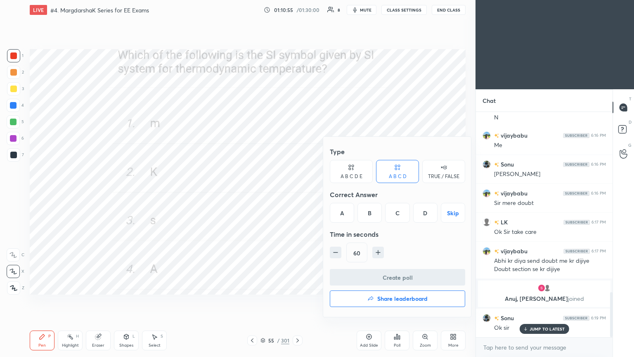
click at [384, 301] on h4 "Share leaderboard" at bounding box center [403, 299] width 50 height 6
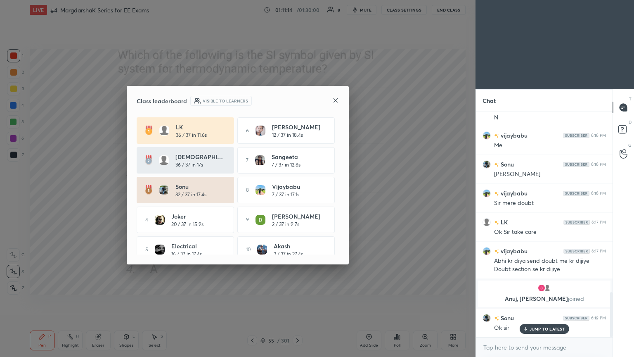
click at [336, 100] on icon at bounding box center [336, 100] width 4 height 4
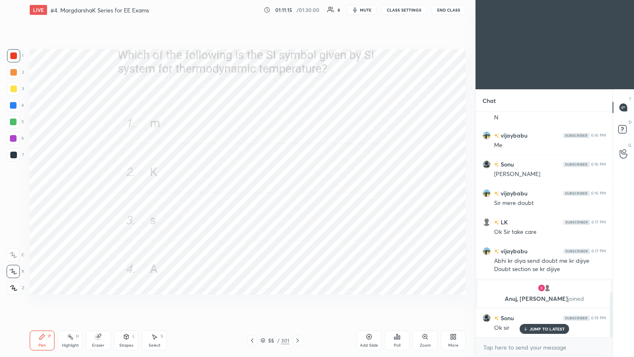
click at [446, 10] on button "End Class" at bounding box center [449, 10] width 34 height 10
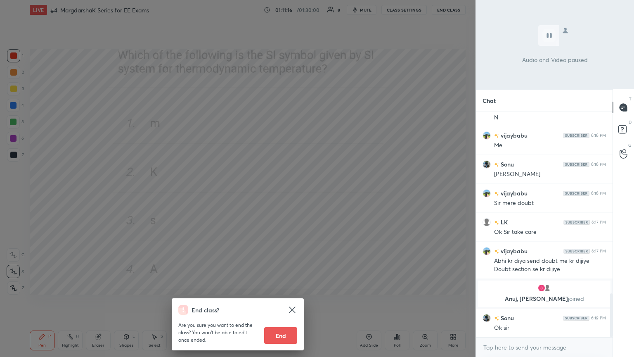
scroll to position [931, 0]
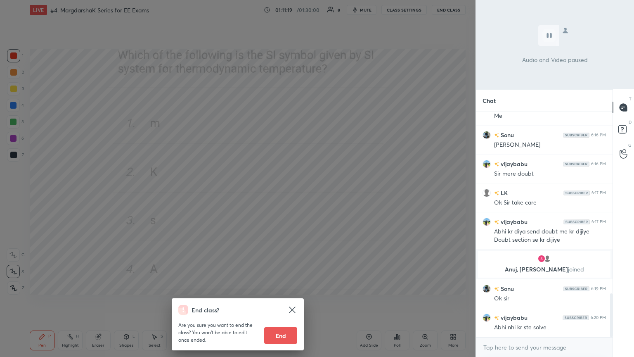
click at [277, 301] on button "End" at bounding box center [280, 335] width 33 height 17
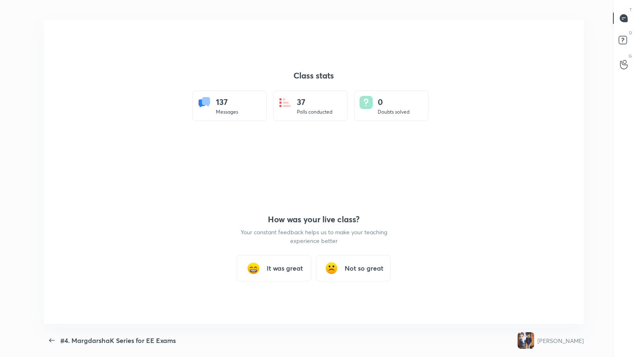
scroll to position [0, 0]
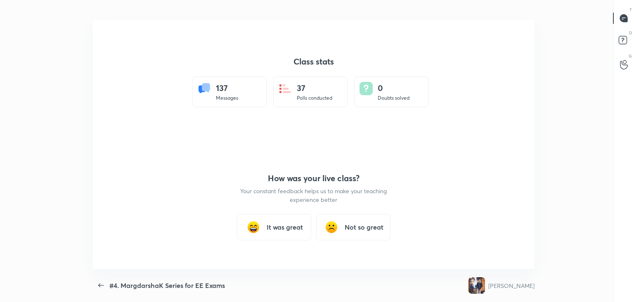
type textarea "x"
click at [283, 224] on h3 "It was great" at bounding box center [285, 227] width 36 height 10
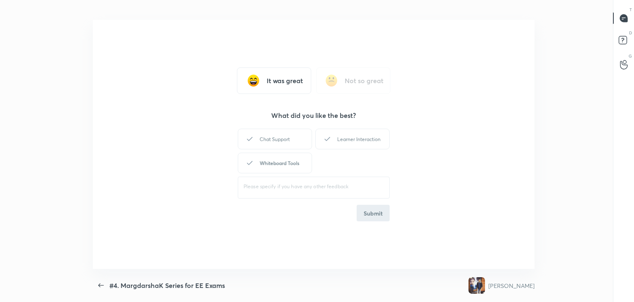
click at [279, 161] on div "Whiteboard Tools" at bounding box center [275, 162] width 74 height 21
drag, startPoint x: 347, startPoint y: 143, endPoint x: 350, endPoint y: 151, distance: 9.1
click at [347, 142] on div "Learner Interaction" at bounding box center [353, 138] width 74 height 21
click at [361, 210] on button "Submit" at bounding box center [373, 212] width 33 height 17
